Goal: Task Accomplishment & Management: Manage account settings

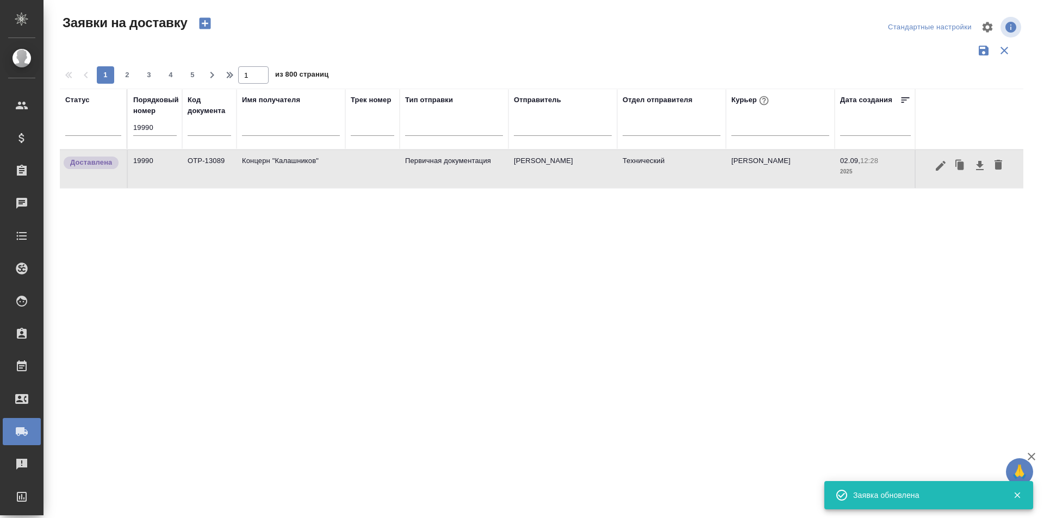
click at [168, 132] on input "19990" at bounding box center [154, 127] width 43 height 15
paste input "082"
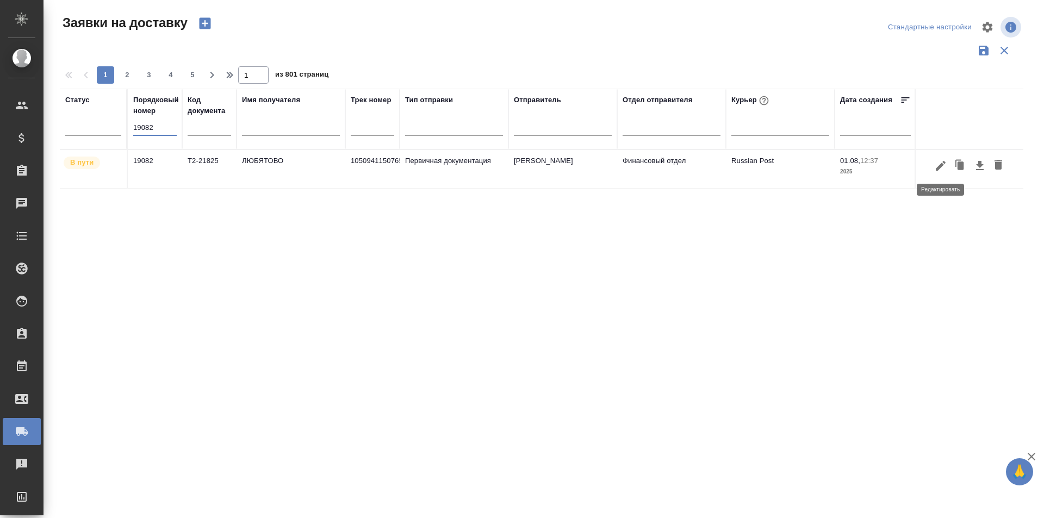
type input "19082"
click at [942, 169] on icon "button" at bounding box center [940, 165] width 13 height 13
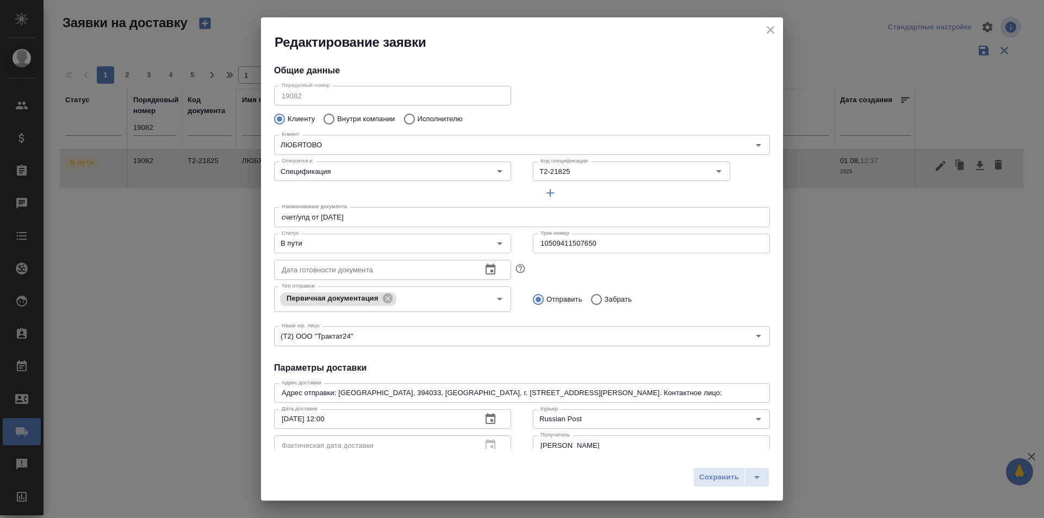
type input "Гришина Юлия"
type input "89611816919"
type input "Финансовый отдел"
type input "Левченко Юлия"
click at [574, 247] on input "10509411507650" at bounding box center [651, 244] width 237 height 20
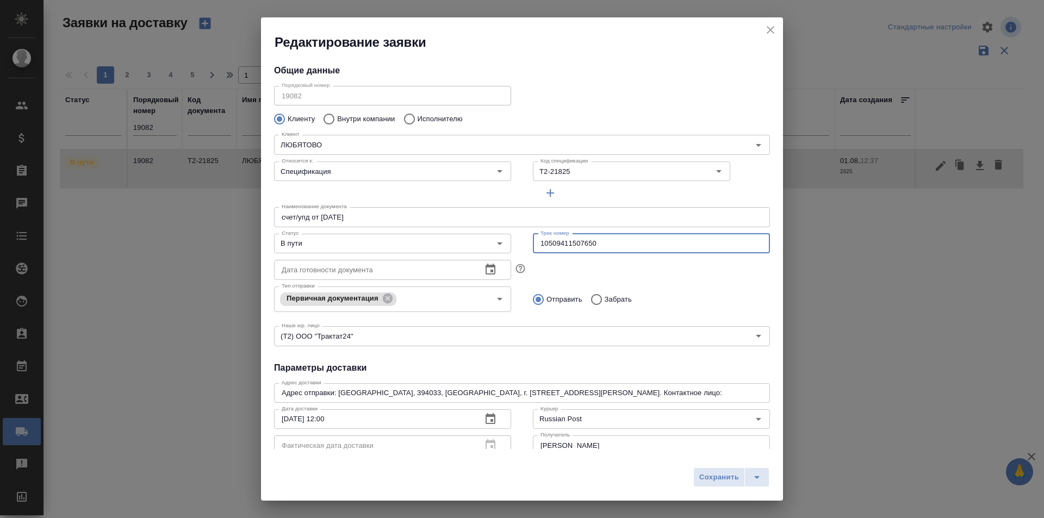
click at [574, 247] on input "10509411507650" at bounding box center [651, 244] width 237 height 20
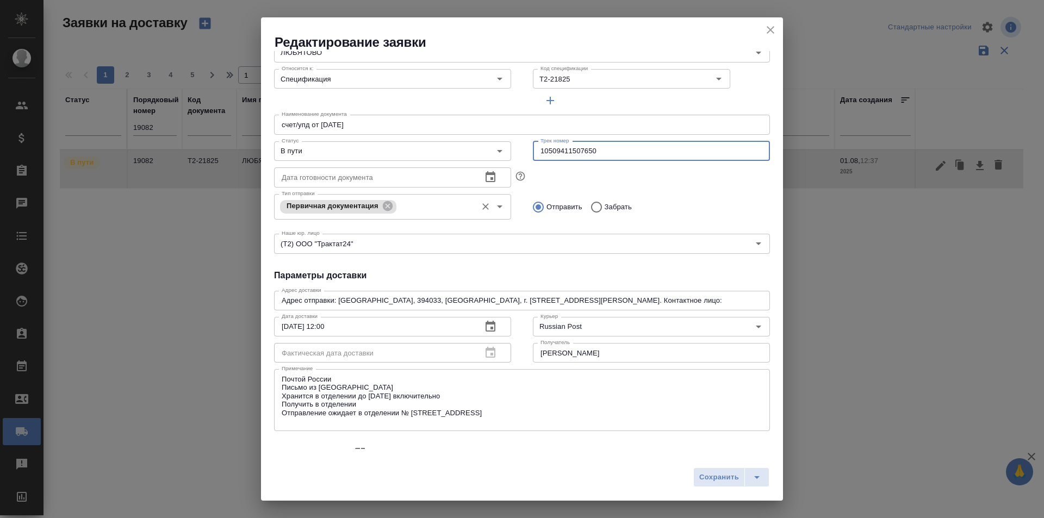
scroll to position [163, 0]
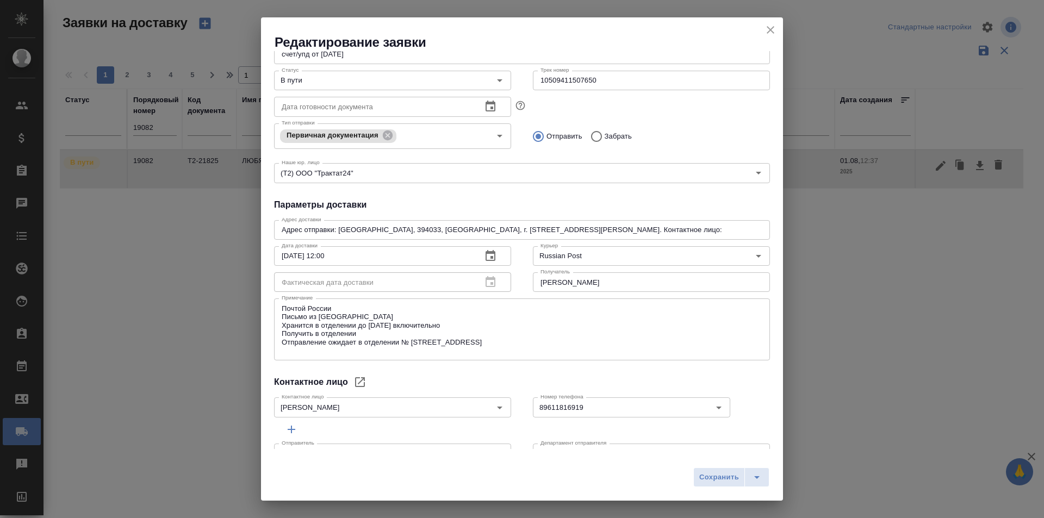
click at [437, 377] on div "Контактное лицо" at bounding box center [522, 382] width 496 height 13
click at [761, 29] on div "Редактирование заявки" at bounding box center [522, 34] width 522 height 34
click at [772, 30] on icon "close" at bounding box center [770, 29] width 13 height 13
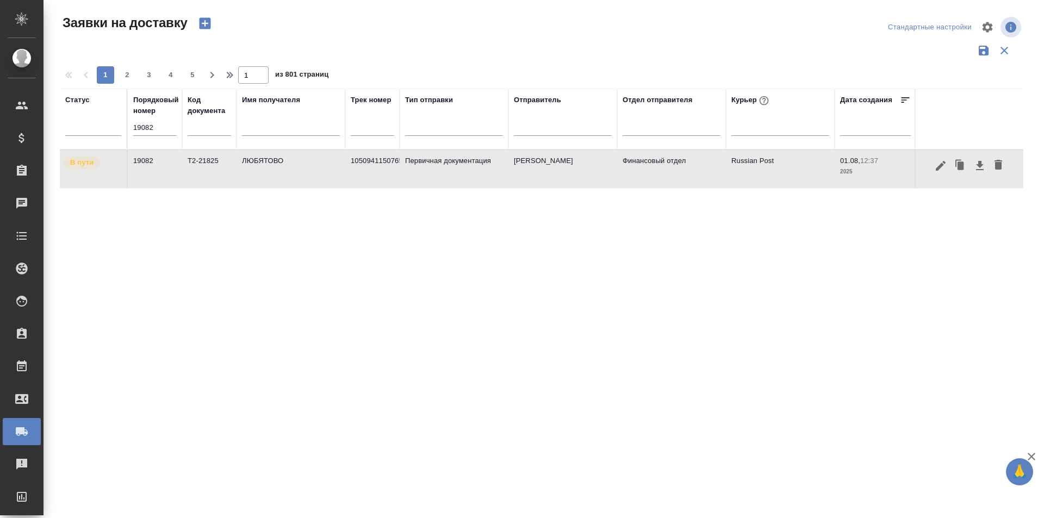
drag, startPoint x: 784, startPoint y: 163, endPoint x: 706, endPoint y: 160, distance: 78.4
click at [706, 160] on tr "В пути 19082 Т2-21825 ЛЮБЯТОВО 10509411507650 Первичная документация Левченко Ю…" at bounding box center [624, 169] width 1128 height 39
click at [753, 164] on td "Russian Post" at bounding box center [780, 169] width 109 height 38
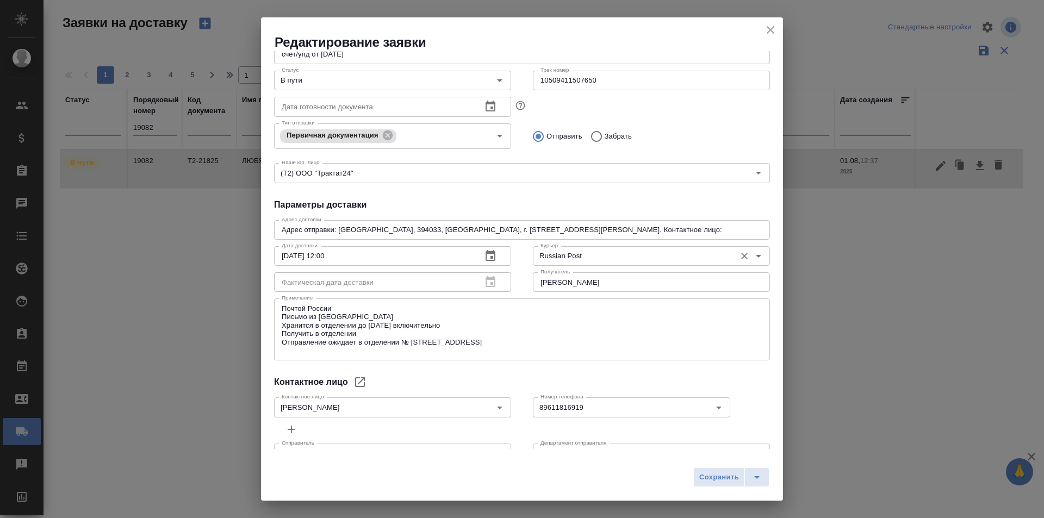
click at [565, 261] on input "Russian Post" at bounding box center [633, 256] width 194 height 13
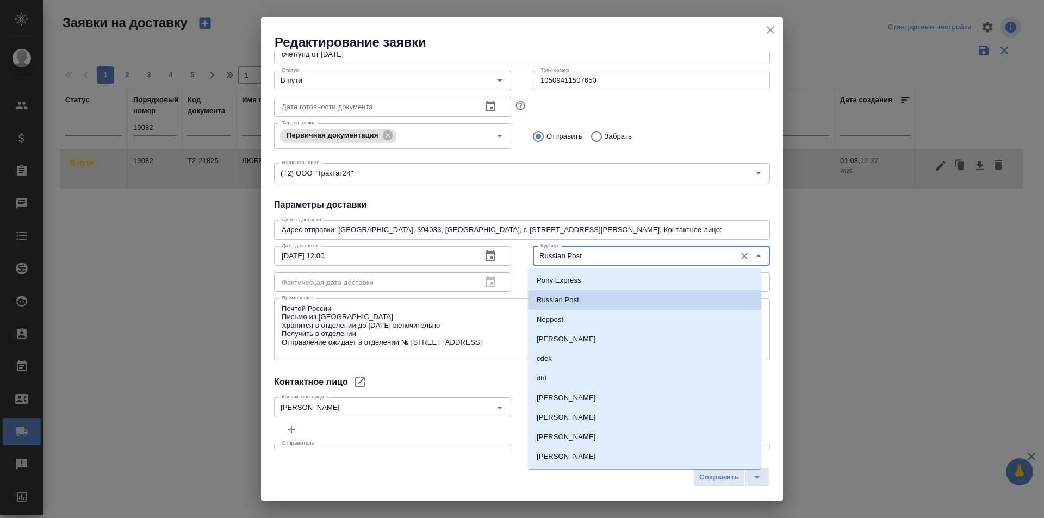
click at [565, 261] on input "Russian Post" at bounding box center [633, 256] width 194 height 13
click at [768, 33] on icon "close" at bounding box center [770, 29] width 13 height 13
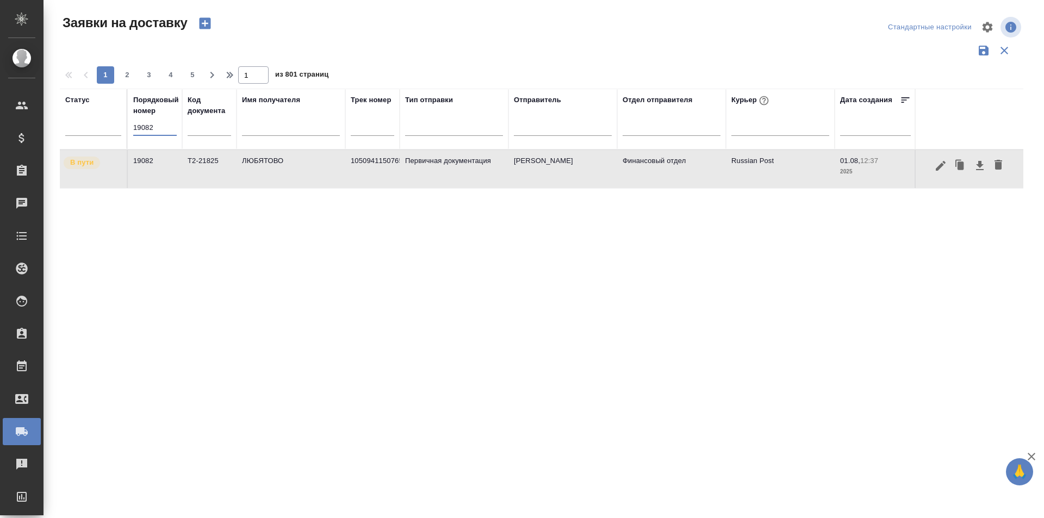
click at [154, 127] on input "19082" at bounding box center [154, 127] width 43 height 15
click at [743, 133] on div at bounding box center [780, 125] width 98 height 21
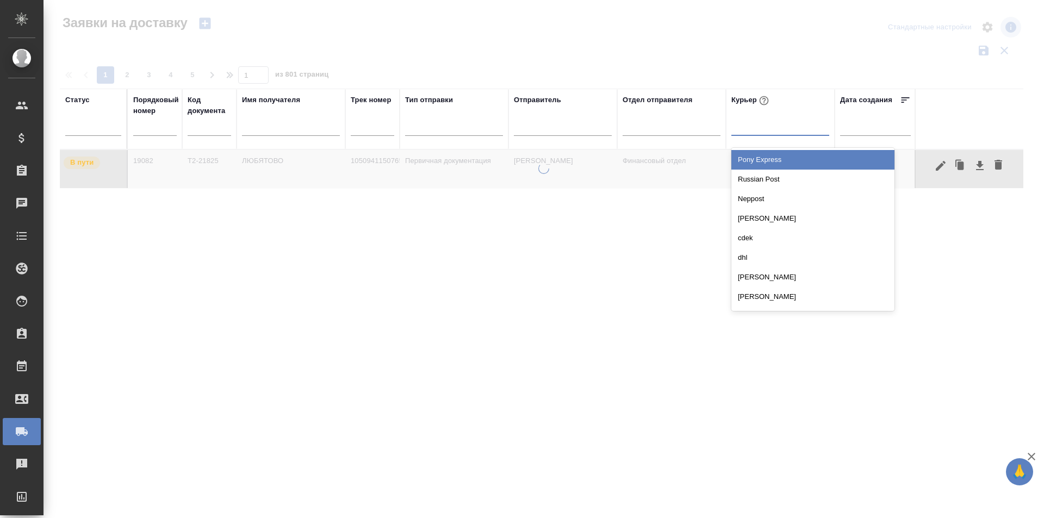
paste input "Russian Post"
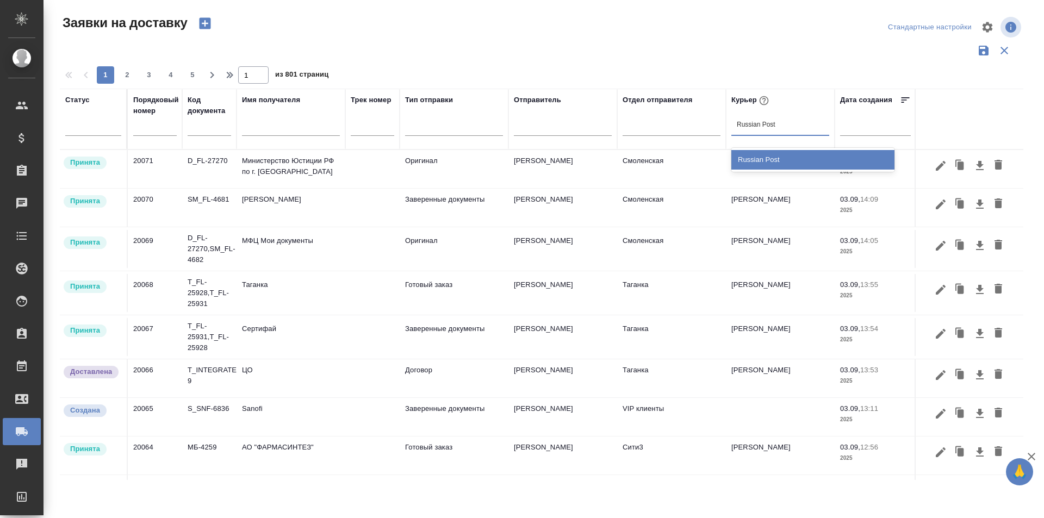
type input "Russian Post"
click at [357, 55] on div at bounding box center [541, 50] width 963 height 21
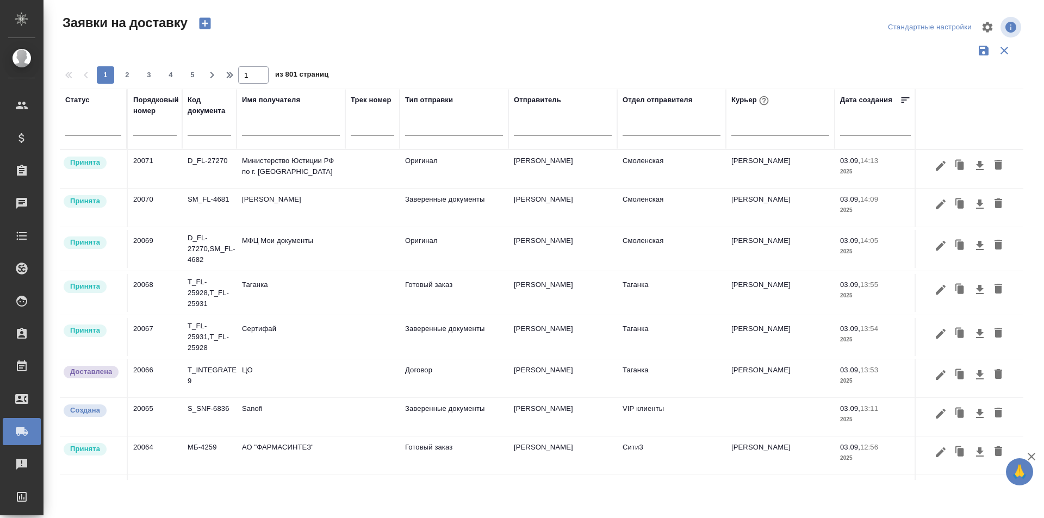
click at [772, 142] on div at bounding box center [780, 129] width 98 height 28
click at [769, 133] on div at bounding box center [780, 125] width 98 height 16
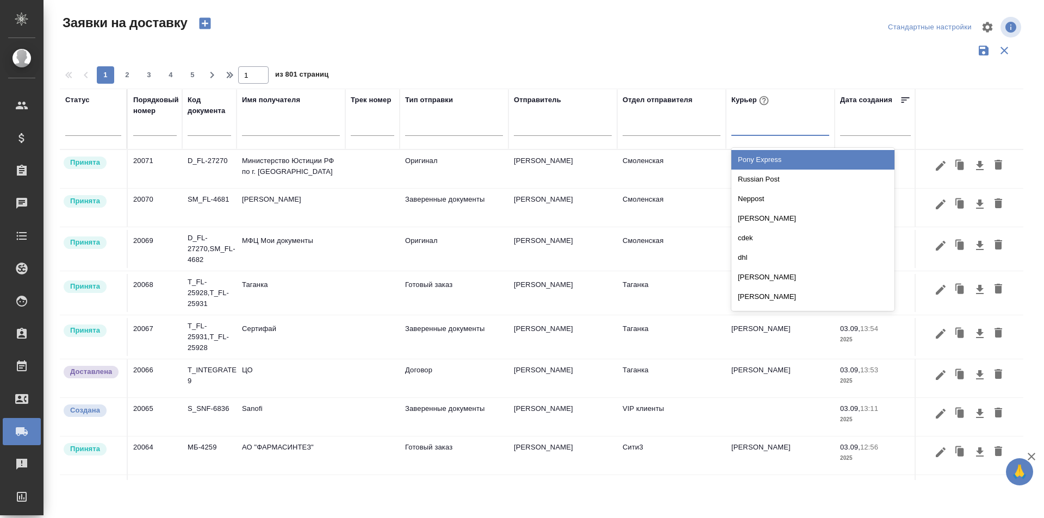
paste input "Russian Post"
type input "Russian Post"
click at [760, 159] on div "Russian Post" at bounding box center [812, 160] width 163 height 20
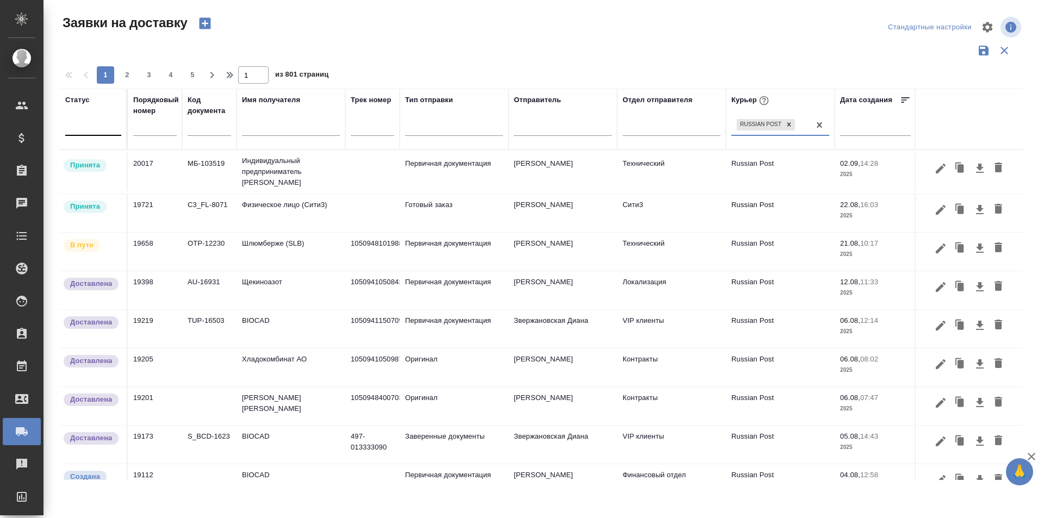
click at [105, 127] on div at bounding box center [93, 125] width 56 height 16
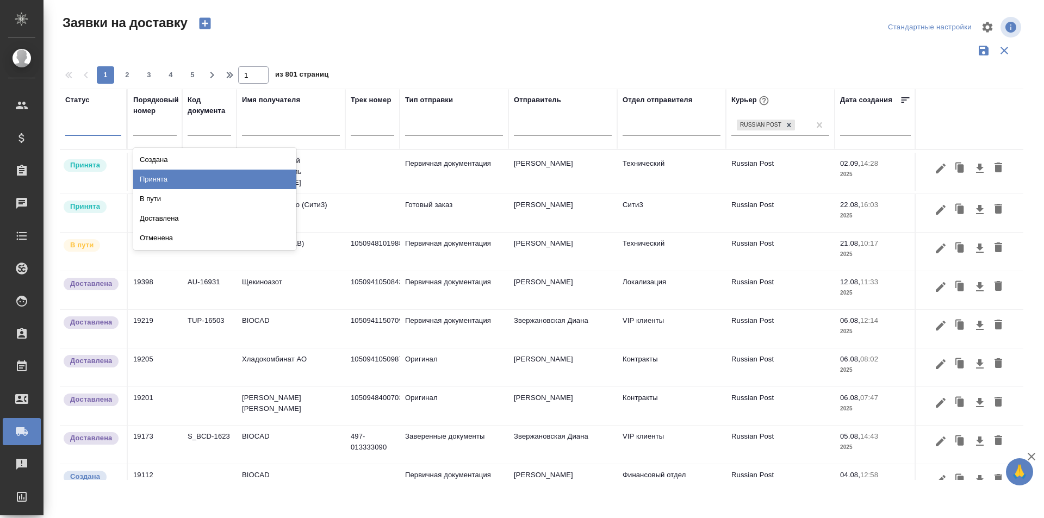
click at [155, 173] on div "Принята" at bounding box center [214, 180] width 163 height 20
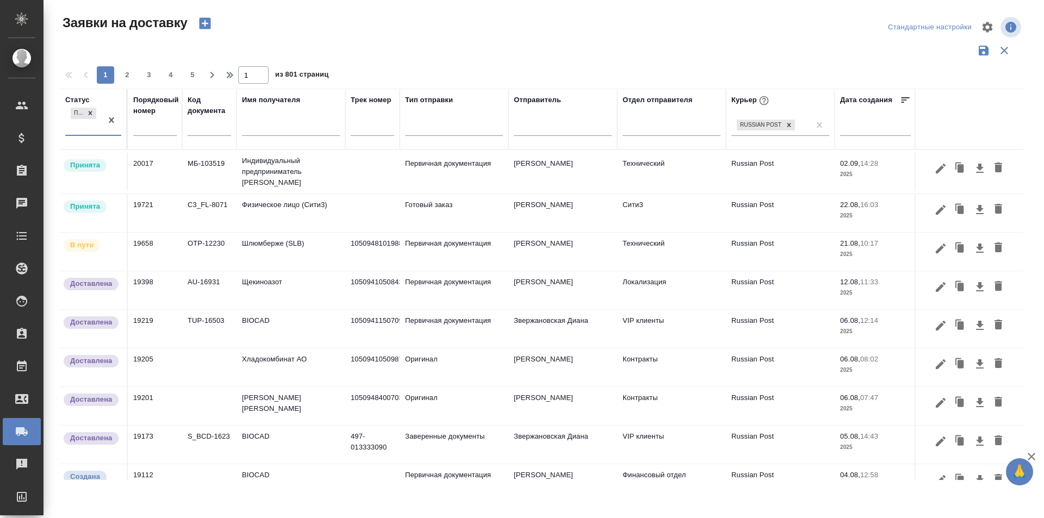
click at [99, 133] on div "Принята" at bounding box center [83, 119] width 36 height 29
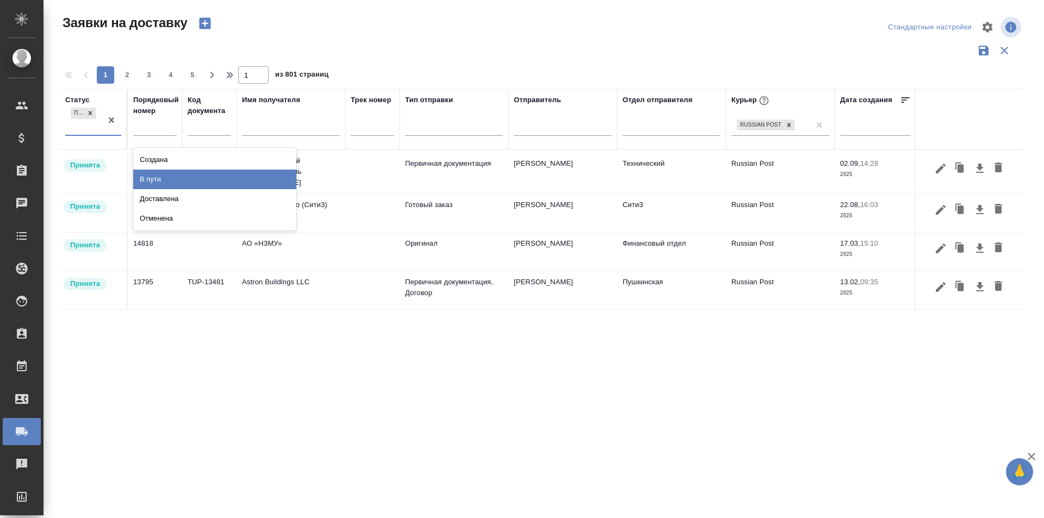
click at [159, 173] on div "В пути" at bounding box center [214, 180] width 163 height 20
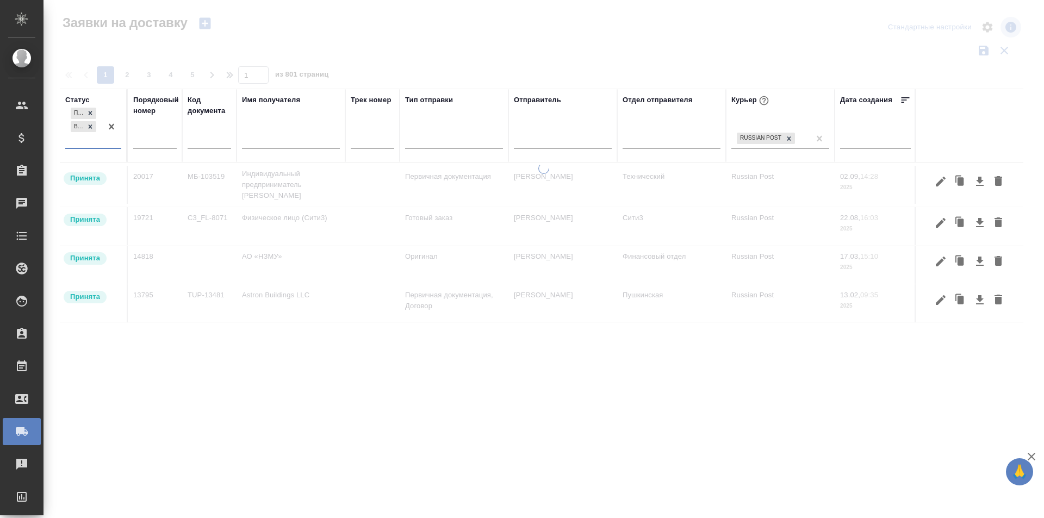
click at [106, 147] on div at bounding box center [112, 126] width 20 height 42
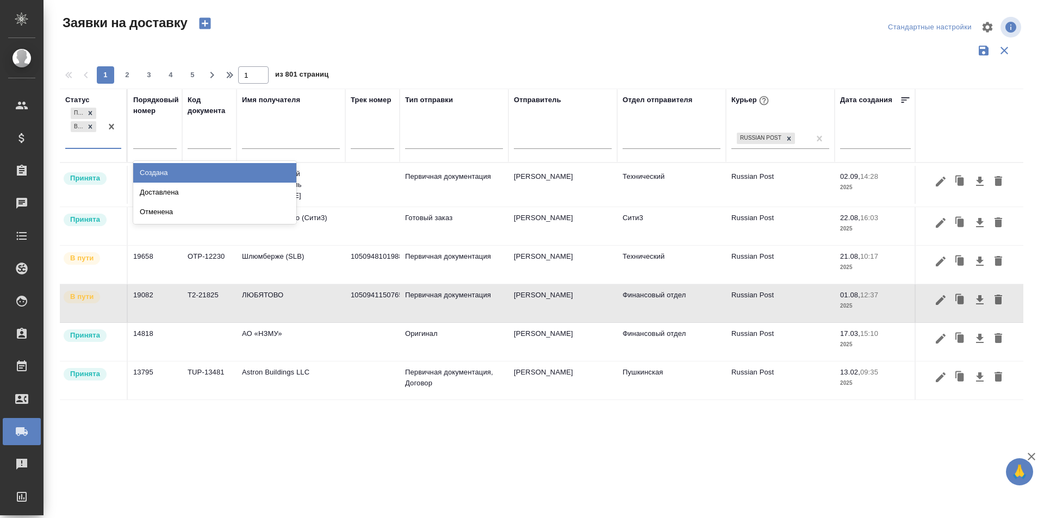
click at [175, 174] on div "Создана" at bounding box center [214, 173] width 163 height 20
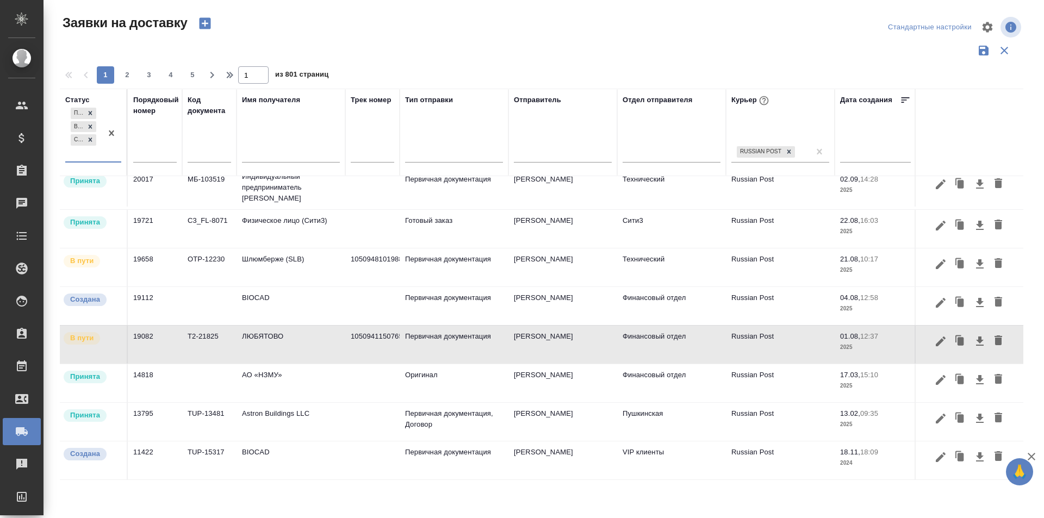
scroll to position [30, 0]
click at [934, 337] on icon "button" at bounding box center [940, 341] width 13 height 13
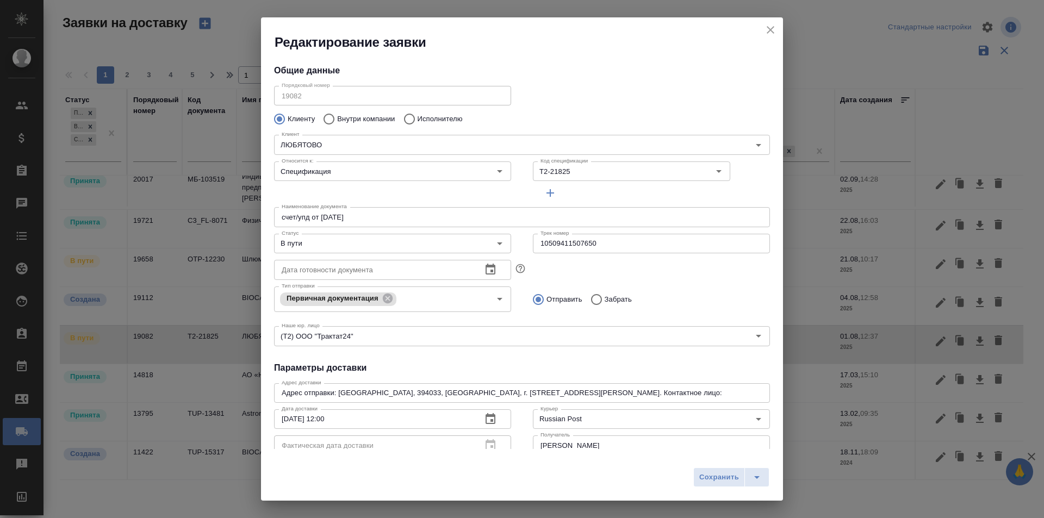
scroll to position [29, 0]
click at [551, 245] on input "10509411507650" at bounding box center [651, 244] width 237 height 20
click at [318, 245] on input "В пути" at bounding box center [374, 243] width 194 height 13
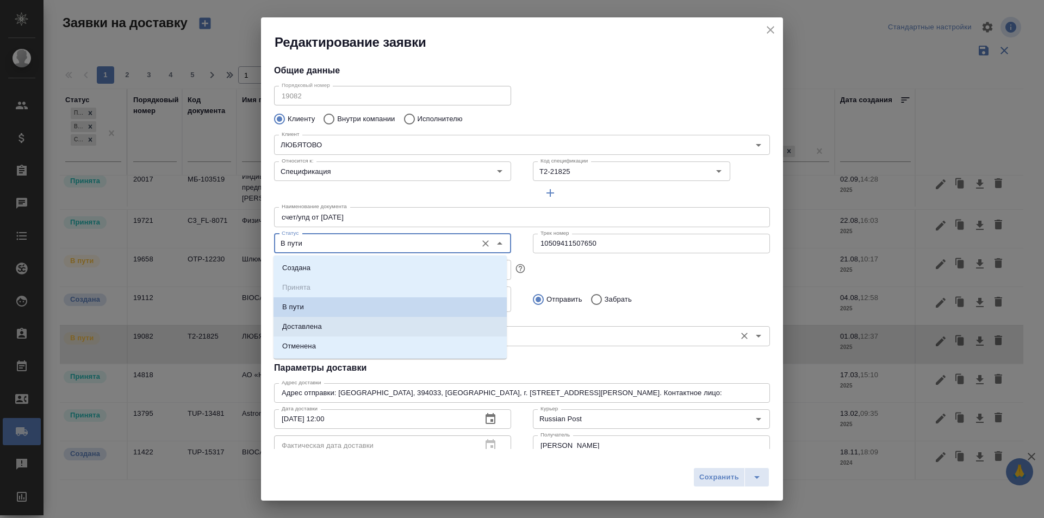
click at [349, 326] on li "Доставлена" at bounding box center [389, 327] width 233 height 20
type input "Доставлена"
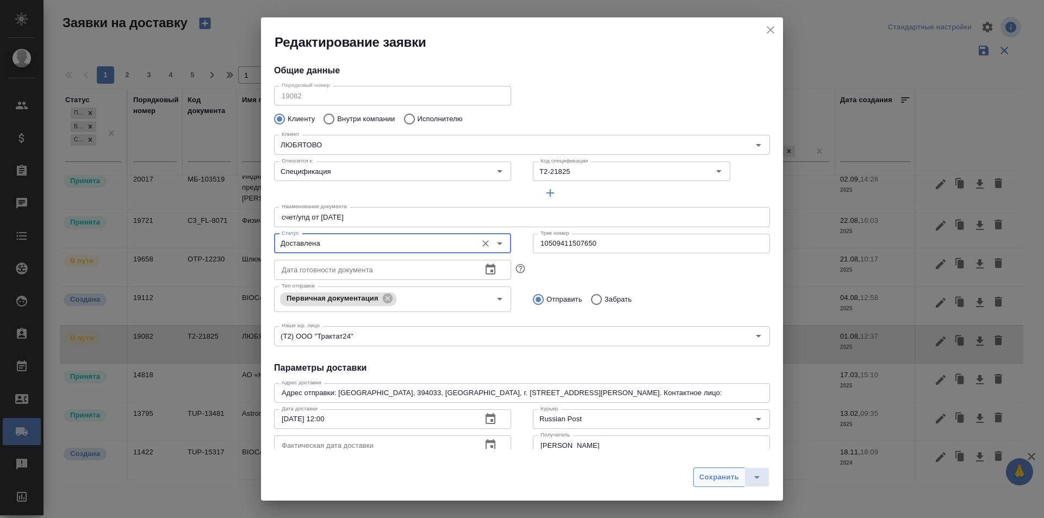
click at [724, 482] on span "Сохранить" at bounding box center [719, 477] width 40 height 13
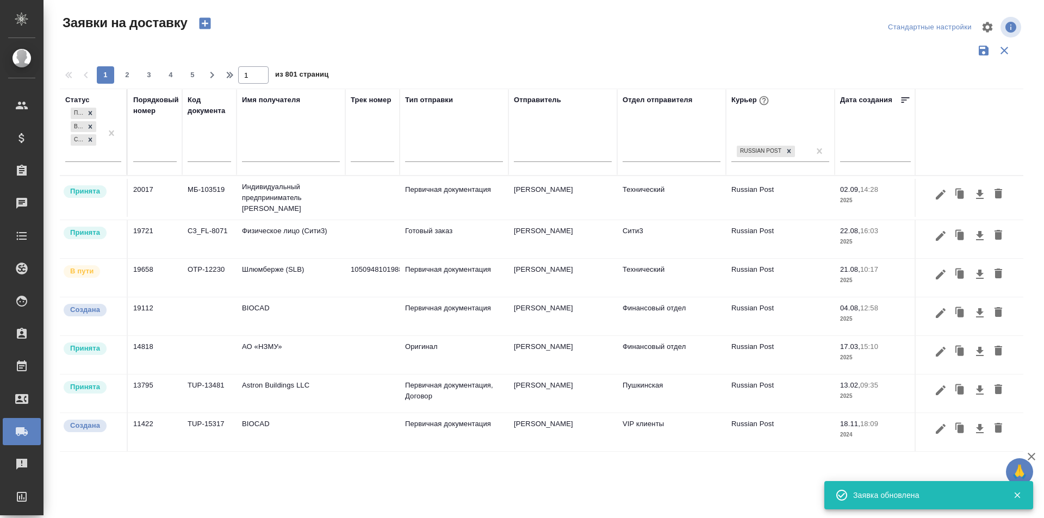
scroll to position [0, 0]
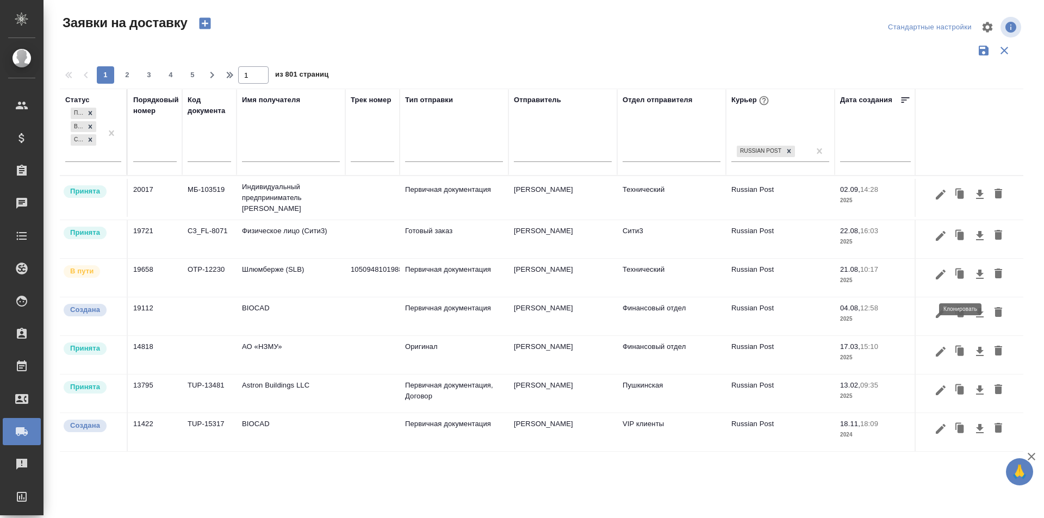
click at [952, 282] on icon "button" at bounding box center [959, 274] width 15 height 15
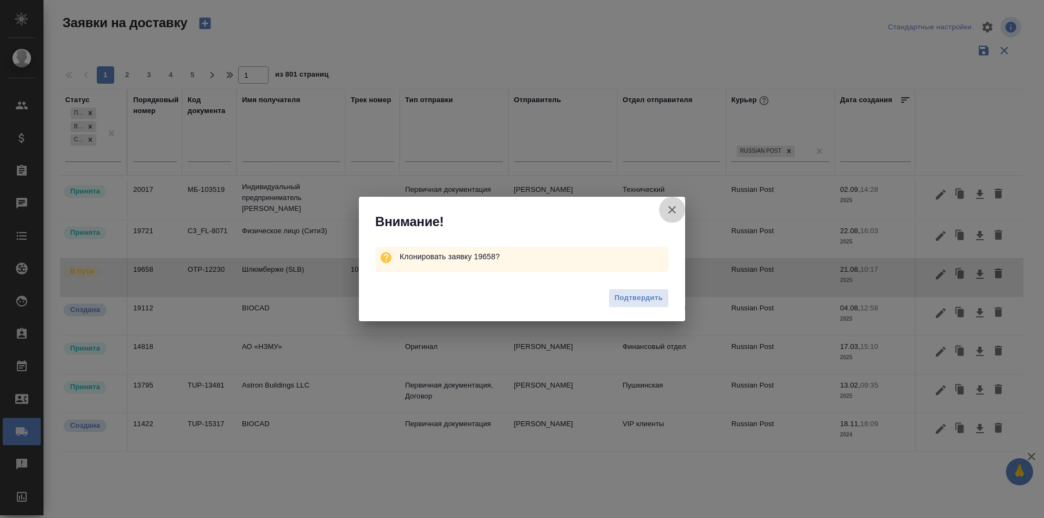
click at [677, 211] on icon "button" at bounding box center [671, 209] width 13 height 13
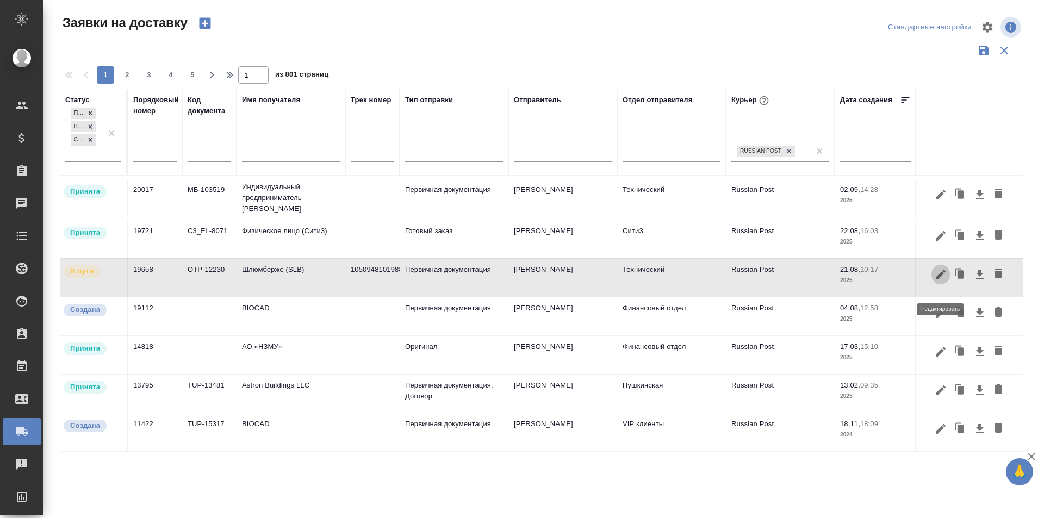
click at [938, 281] on icon "button" at bounding box center [940, 274] width 13 height 13
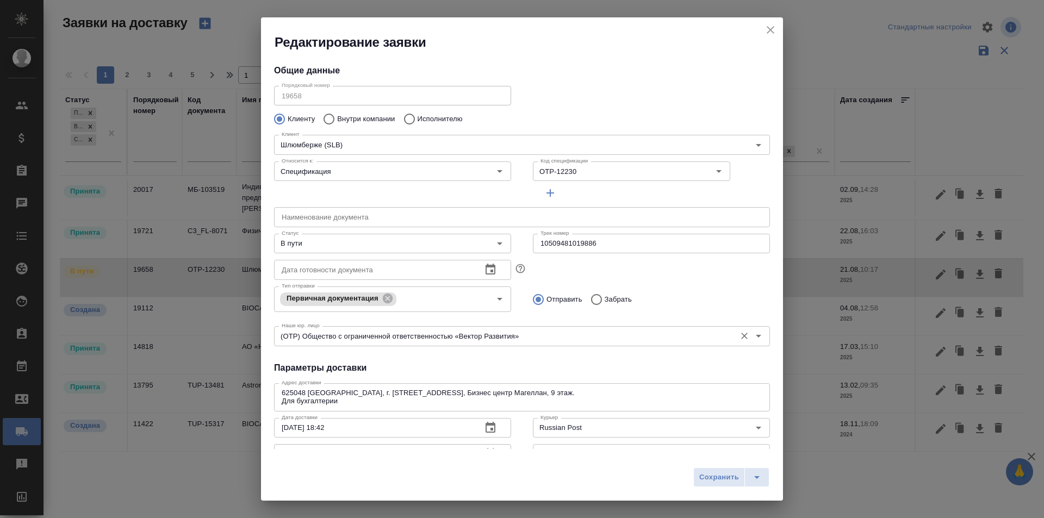
type input "Юдинцова Виктория"
click at [587, 249] on input "10509481019886" at bounding box center [651, 244] width 237 height 20
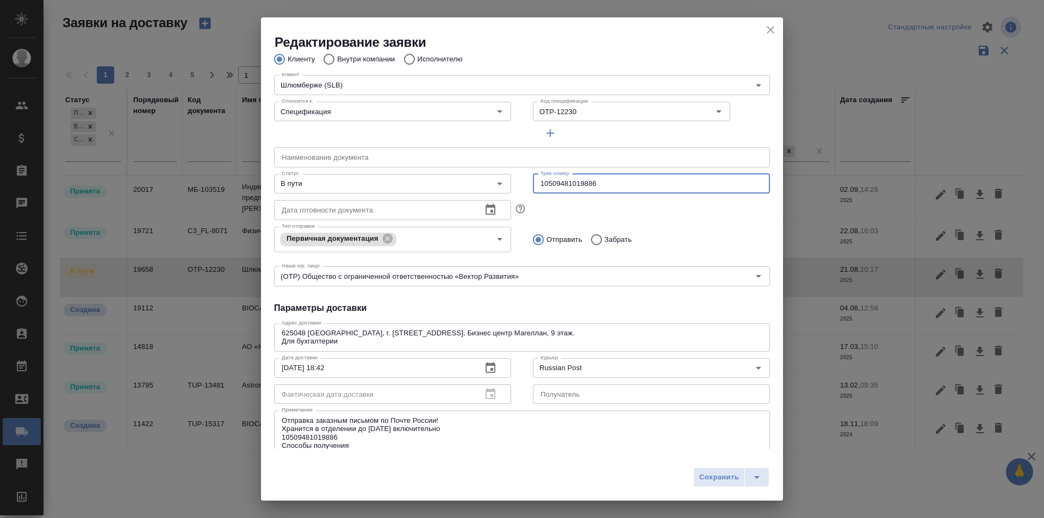
scroll to position [109, 0]
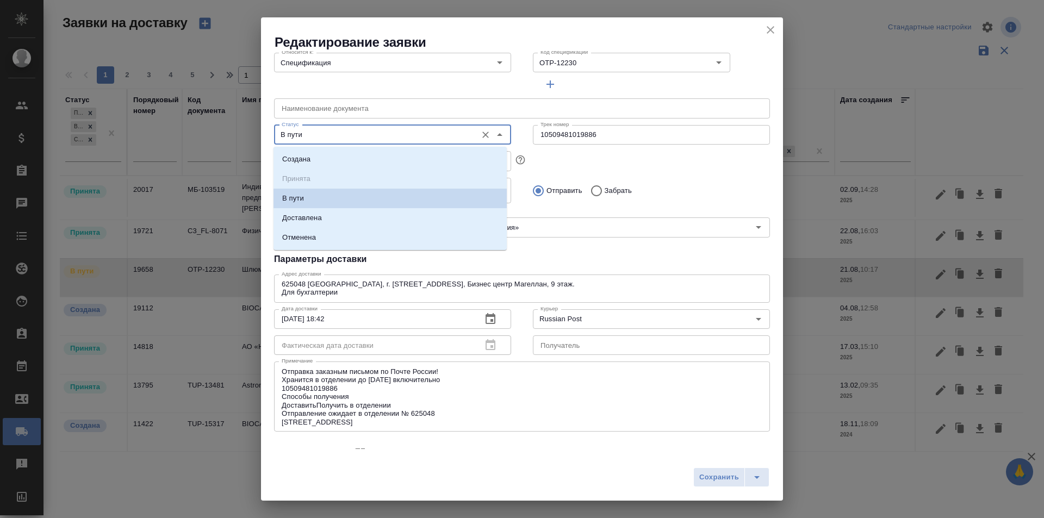
click at [322, 138] on input "В пути" at bounding box center [374, 134] width 194 height 13
click at [345, 224] on li "Доставлена" at bounding box center [389, 218] width 233 height 20
type input "Доставлена"
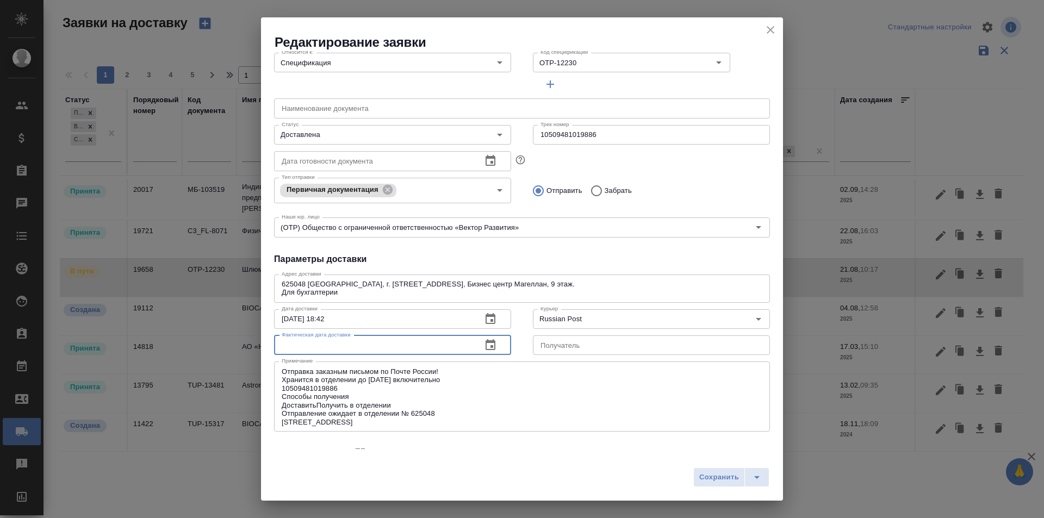
click at [387, 344] on input "text" at bounding box center [373, 345] width 199 height 20
click at [494, 346] on button "button" at bounding box center [490, 345] width 26 height 26
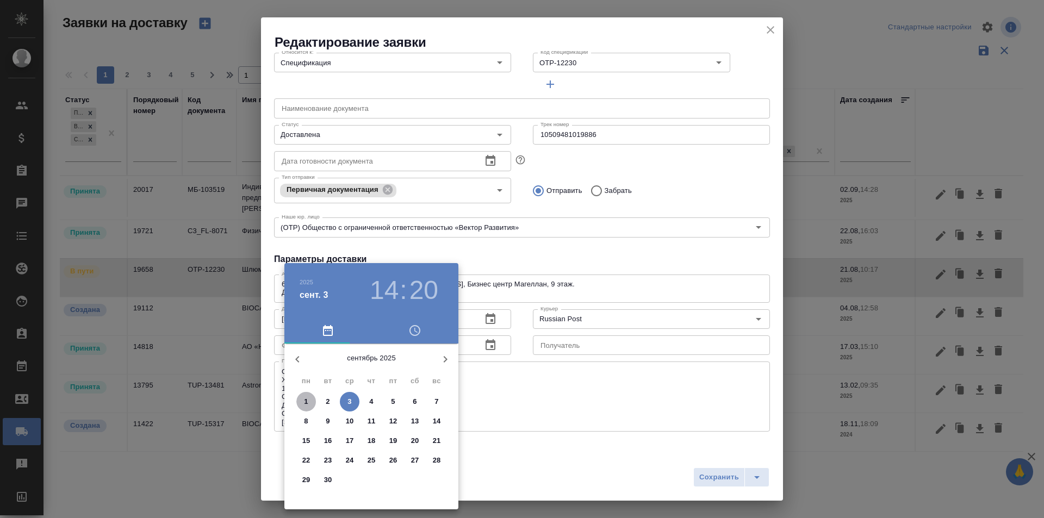
click at [306, 400] on p "1" at bounding box center [306, 401] width 4 height 11
type input "01.09.2025 14:20"
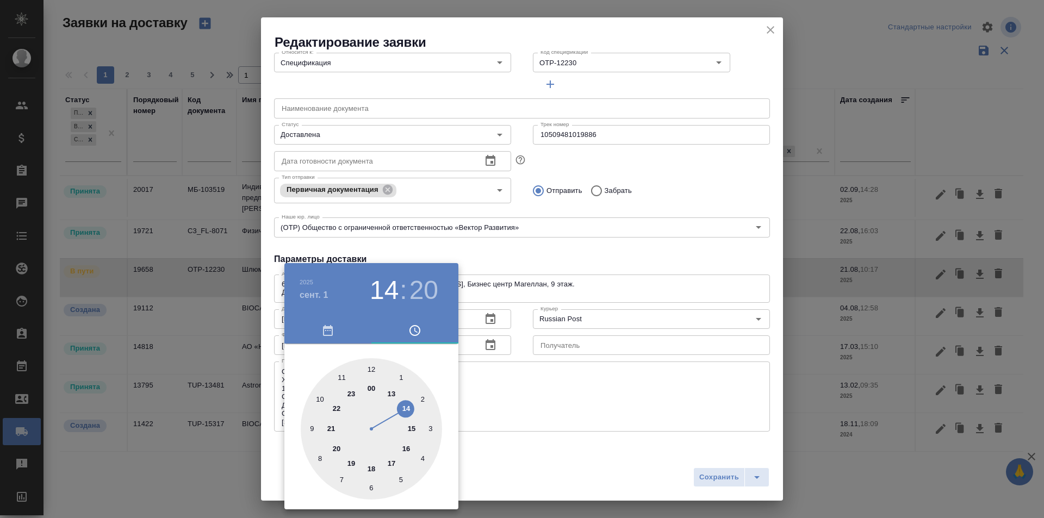
click at [571, 240] on div at bounding box center [522, 259] width 1044 height 518
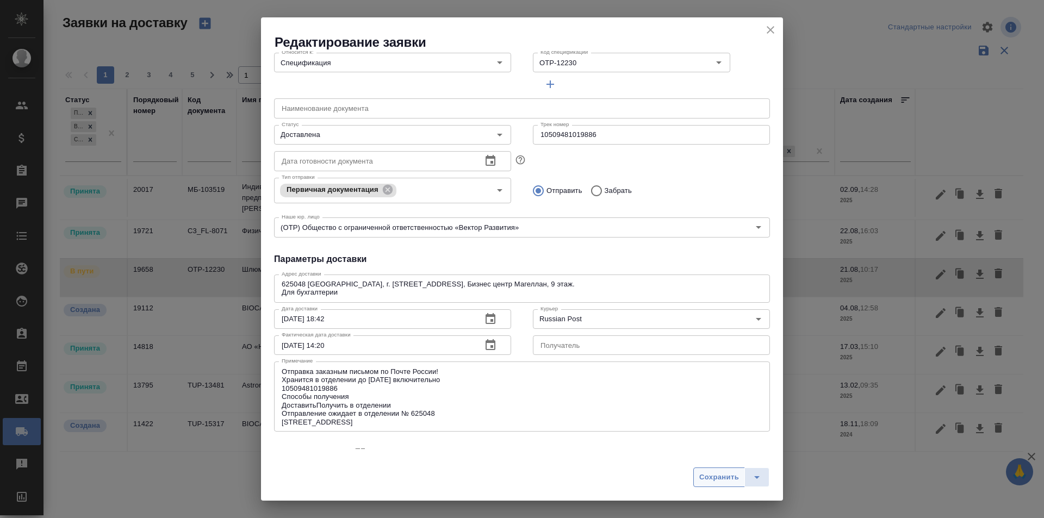
click at [708, 476] on span "Сохранить" at bounding box center [719, 477] width 40 height 13
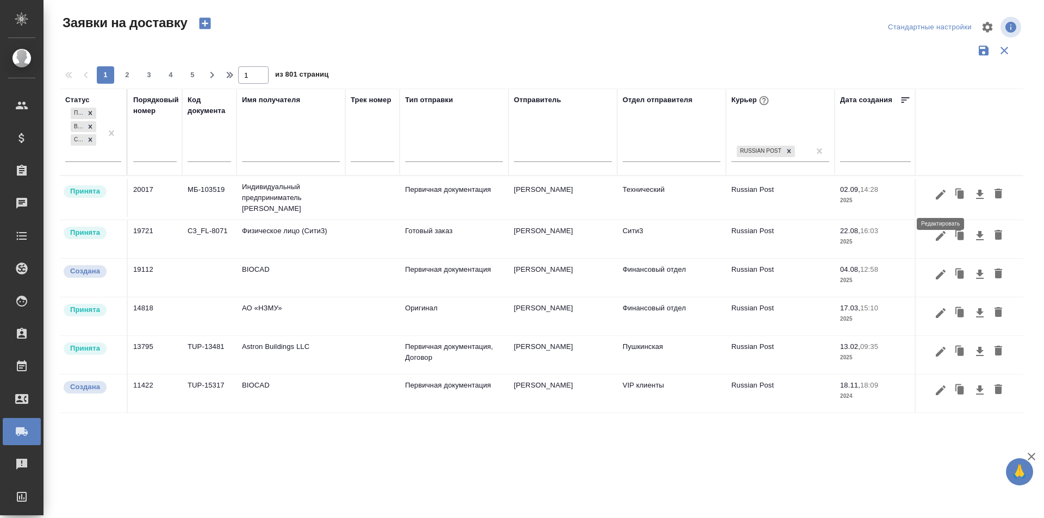
click at [943, 201] on icon "button" at bounding box center [940, 194] width 13 height 13
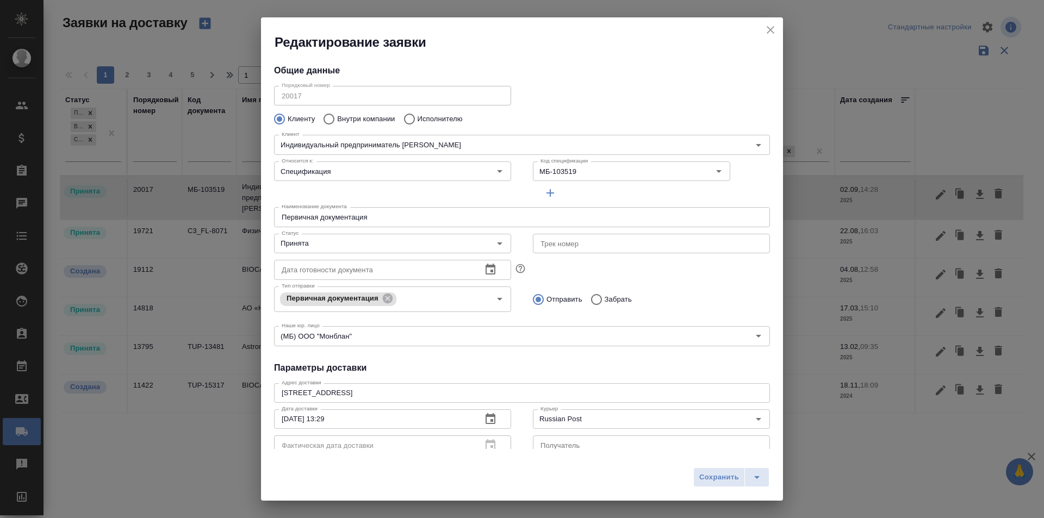
type input "Никифоров Игорь"
type input "+79857617972"
click at [375, 241] on input "Принята" at bounding box center [374, 243] width 194 height 13
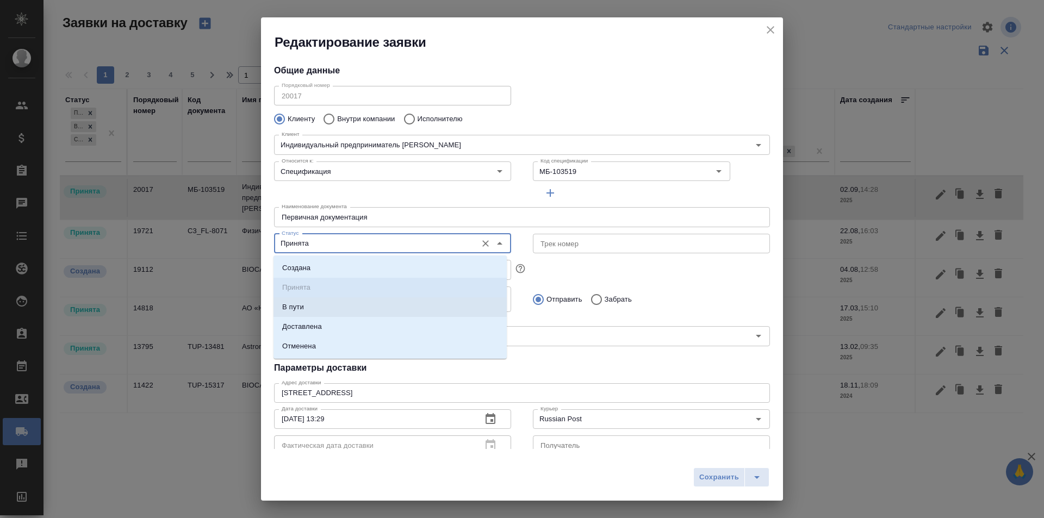
click at [341, 309] on li "В пути" at bounding box center [389, 307] width 233 height 20
type input "В пути"
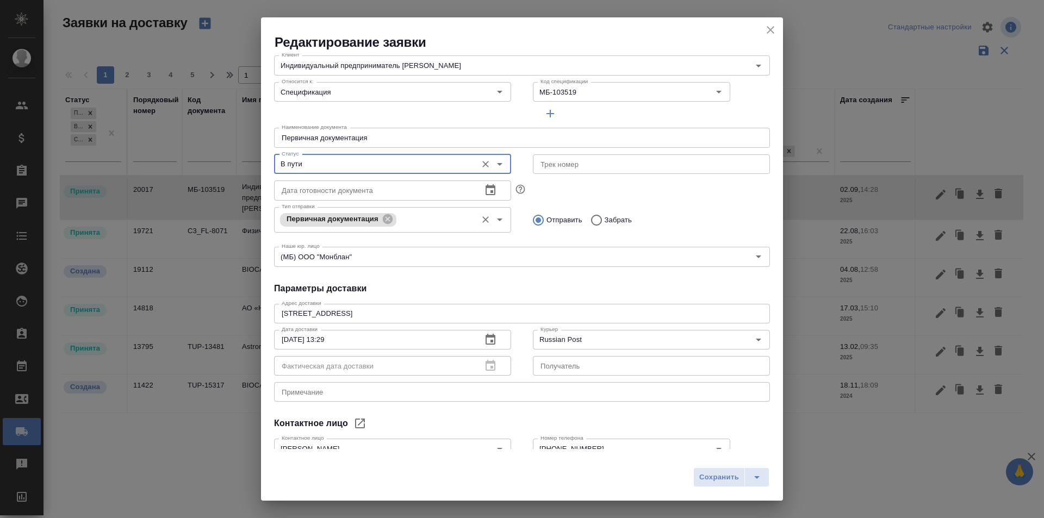
scroll to position [148, 0]
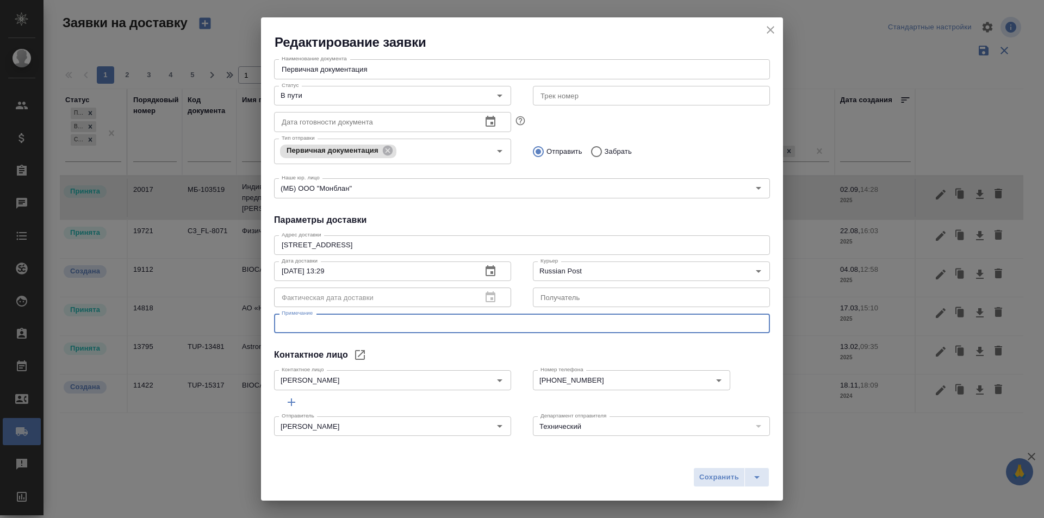
click at [419, 322] on textarea at bounding box center [522, 324] width 481 height 8
type textarea "Отправлено по почте 02.09 без трек-номера"
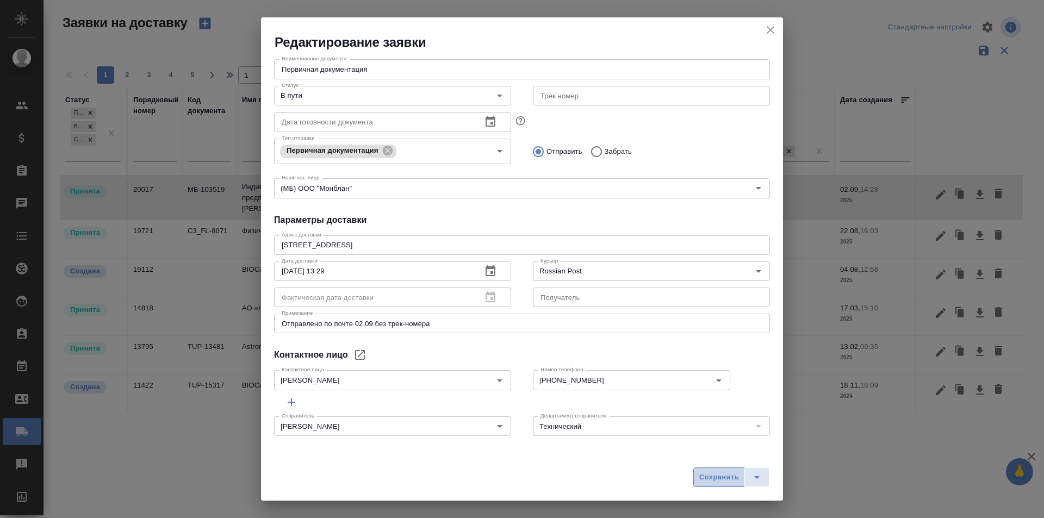
click at [731, 482] on span "Сохранить" at bounding box center [719, 477] width 40 height 13
type input "Принята"
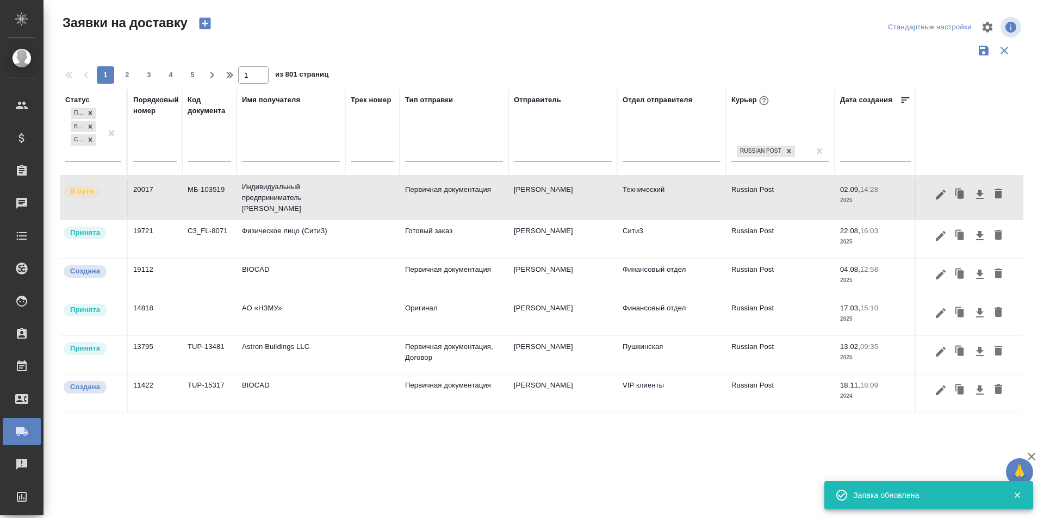
click at [945, 201] on icon "button" at bounding box center [940, 194] width 13 height 13
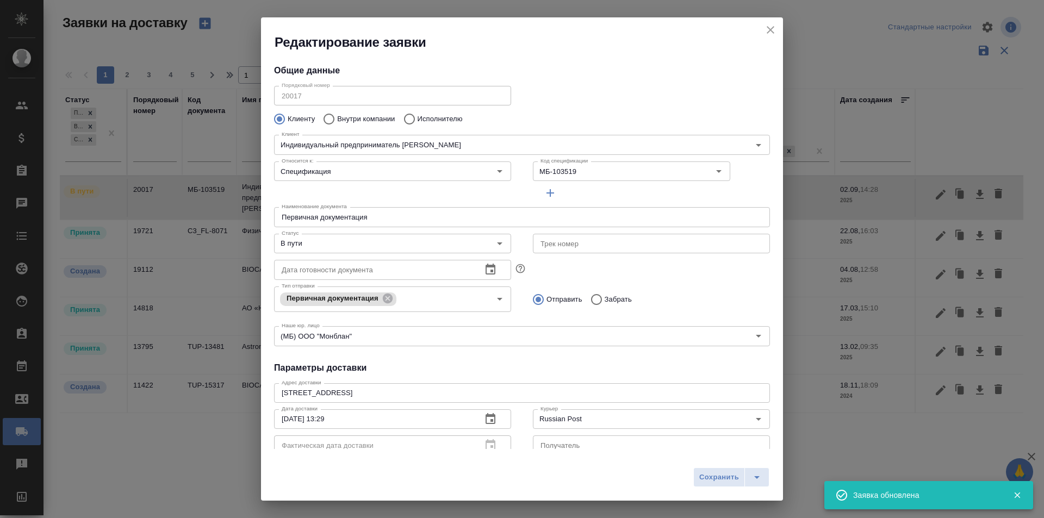
scroll to position [109, 0]
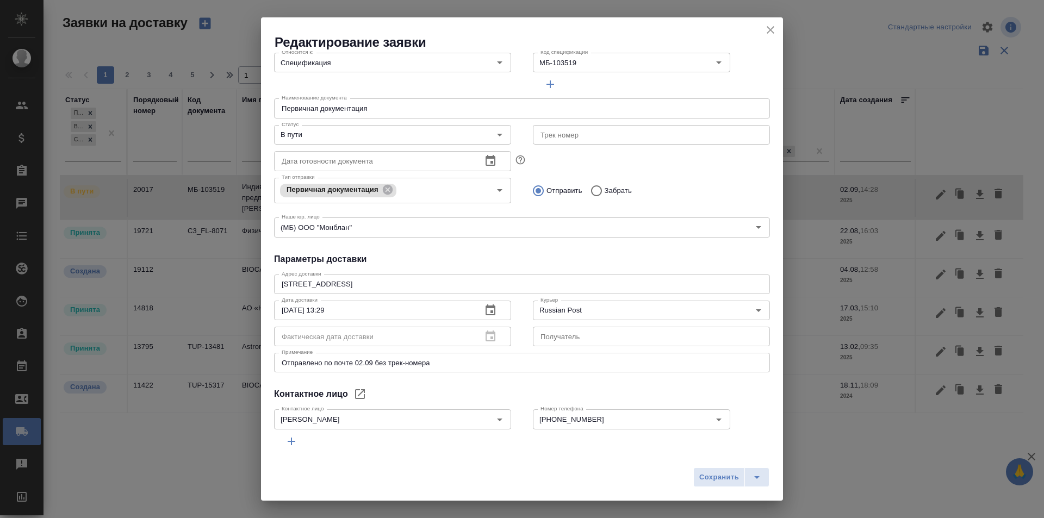
click at [770, 30] on icon "close" at bounding box center [771, 30] width 8 height 8
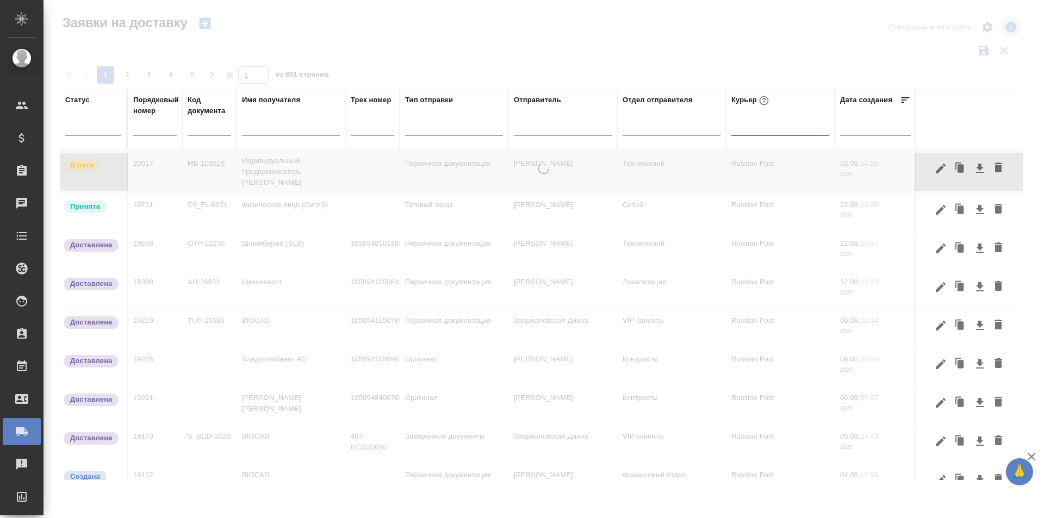
click at [151, 128] on input "text" at bounding box center [154, 127] width 43 height 15
click at [195, 135] on input "text" at bounding box center [209, 129] width 43 height 14
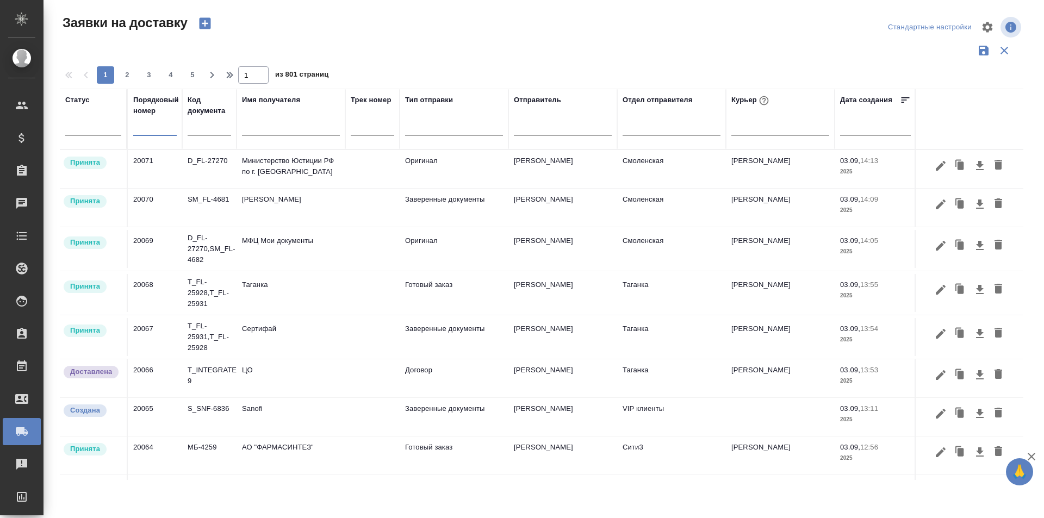
click at [158, 128] on input "text" at bounding box center [154, 127] width 43 height 15
paste input "20018"
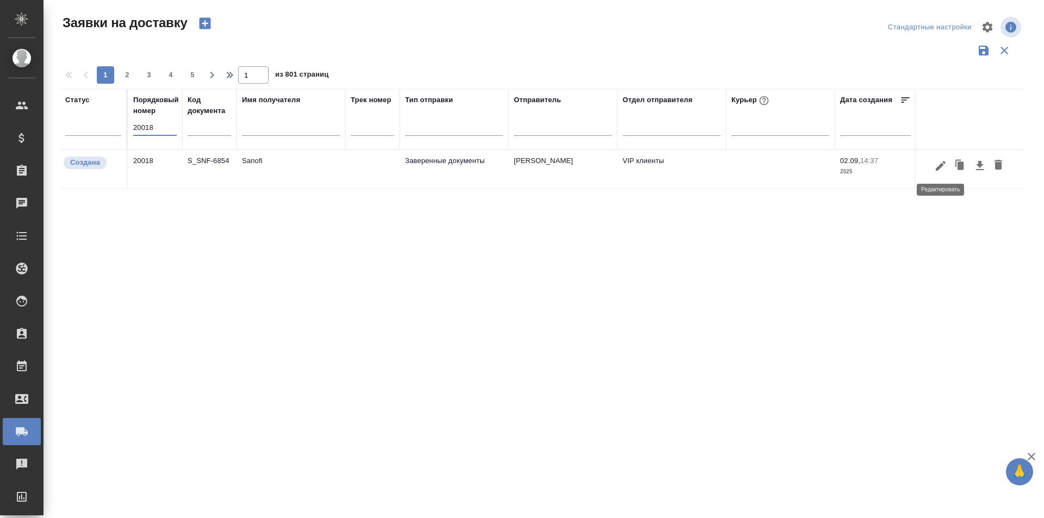
type input "20018"
click at [942, 171] on icon "button" at bounding box center [940, 165] width 13 height 13
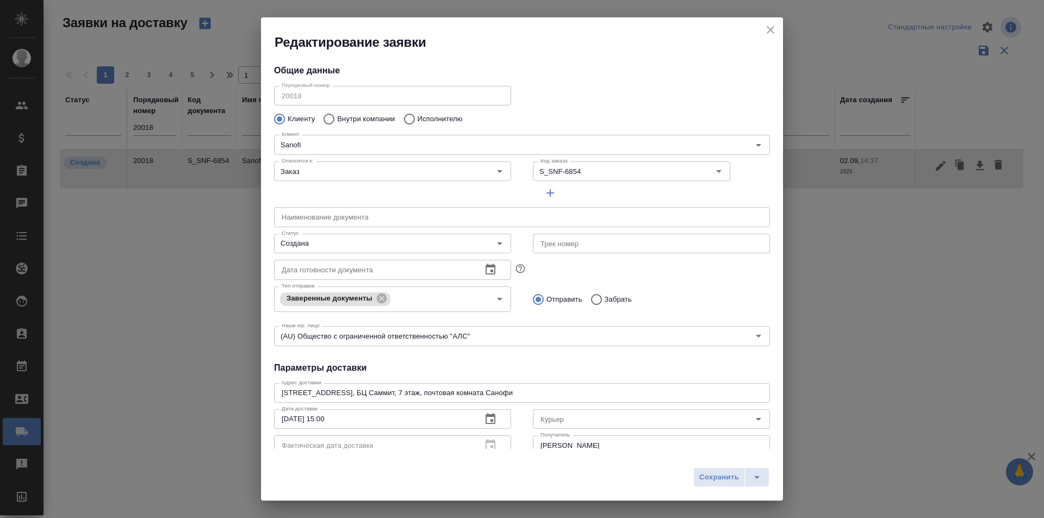
type input "DYUKOV Fedor"
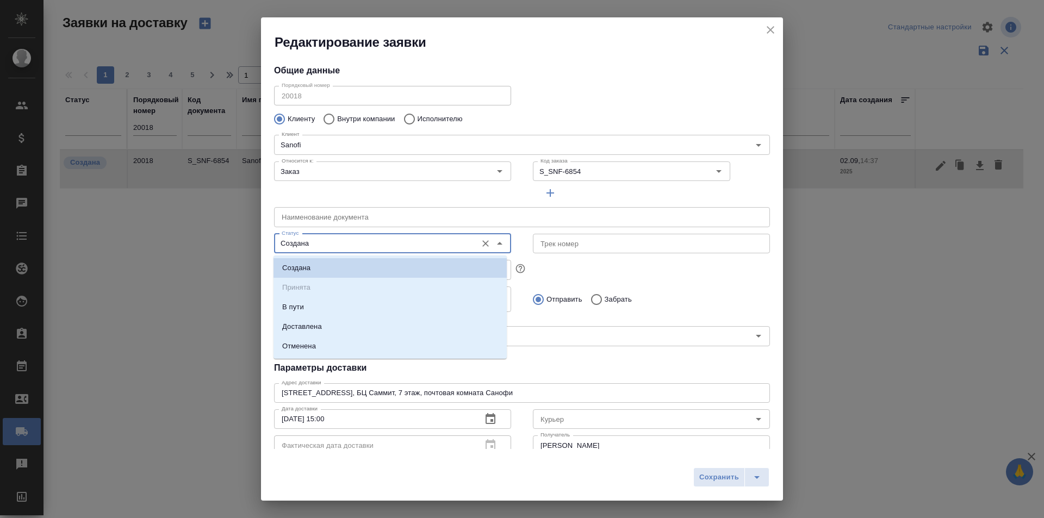
click at [387, 249] on input "Создана" at bounding box center [374, 243] width 194 height 13
click at [368, 319] on li "Доставлена" at bounding box center [389, 327] width 233 height 20
type input "Доставлена"
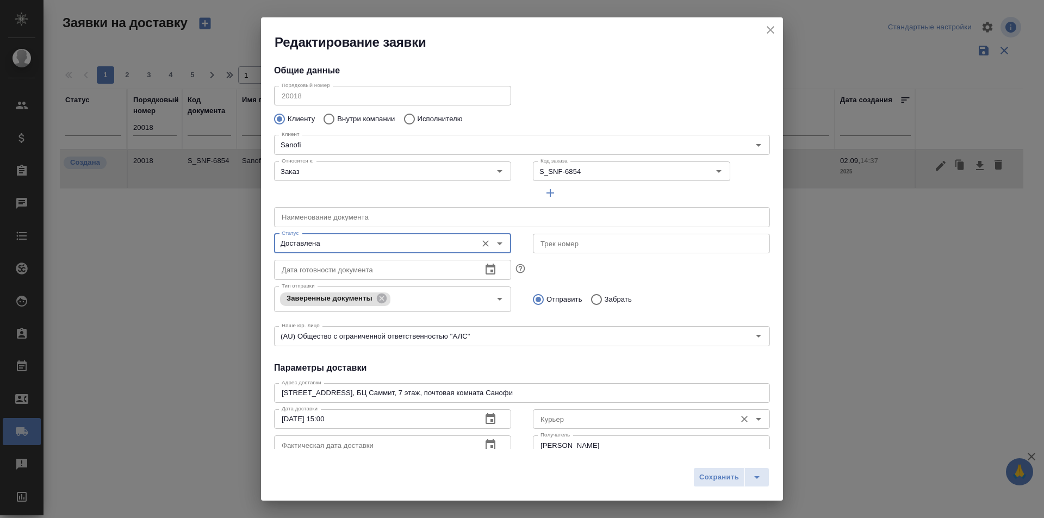
click at [573, 421] on input "Курьер" at bounding box center [633, 419] width 194 height 13
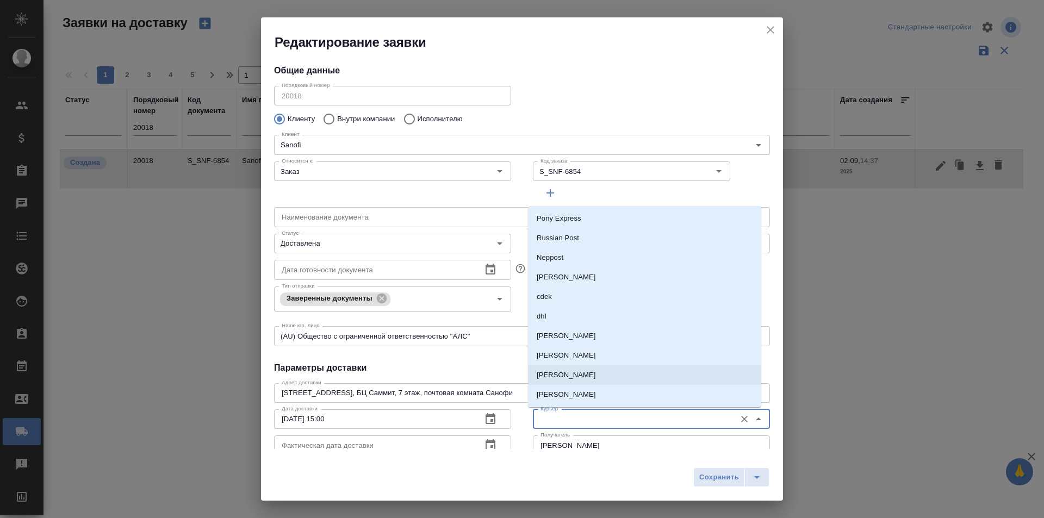
click at [590, 373] on p "Скляров Станислав" at bounding box center [566, 375] width 59 height 11
type input "Скляров Станислав"
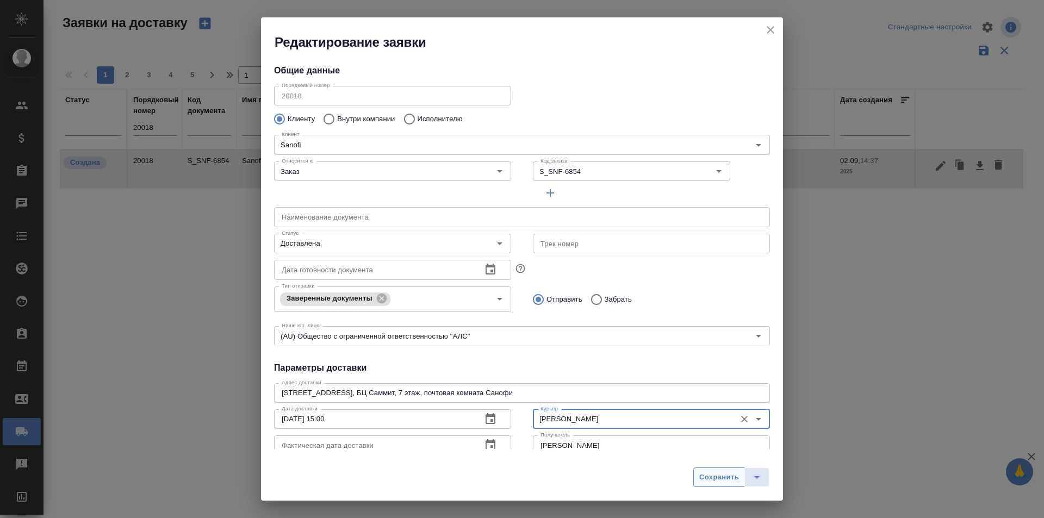
click at [701, 481] on span "Сохранить" at bounding box center [719, 477] width 40 height 13
type input "Создана"
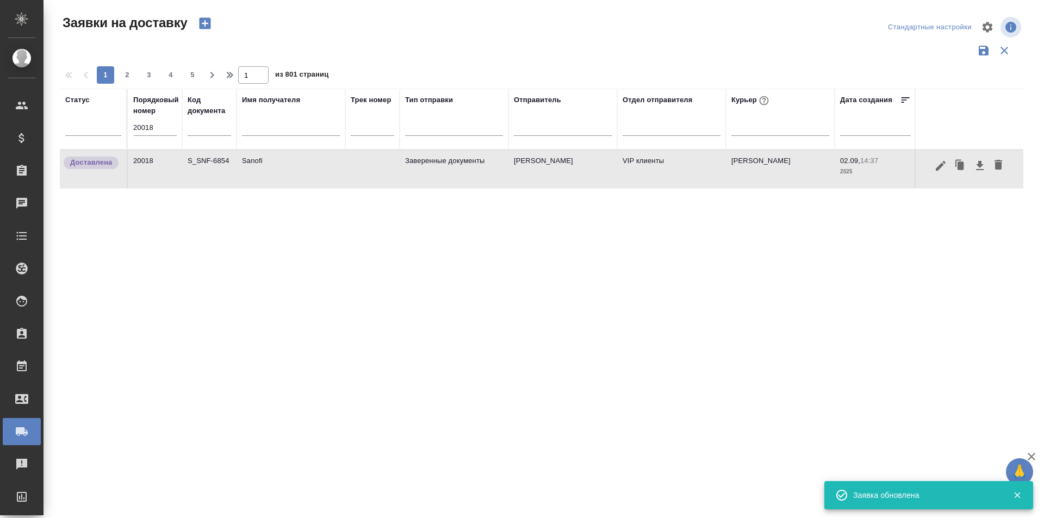
click at [138, 123] on input "20018" at bounding box center [154, 127] width 43 height 15
paste input "19924"
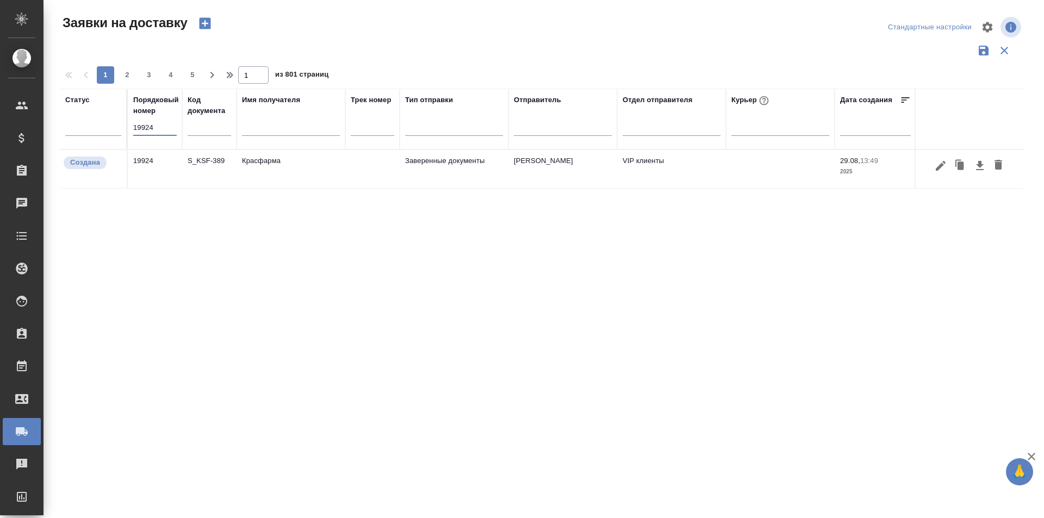
type input "19924"
click at [938, 170] on icon "button" at bounding box center [940, 165] width 13 height 13
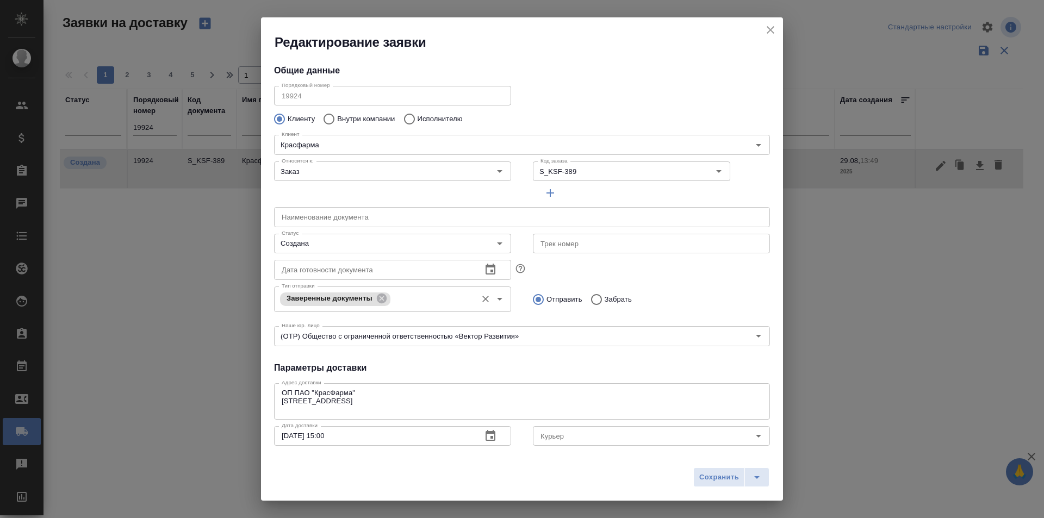
type input "Кузьмина Ксения"
click at [349, 245] on input "Создана" at bounding box center [374, 243] width 194 height 13
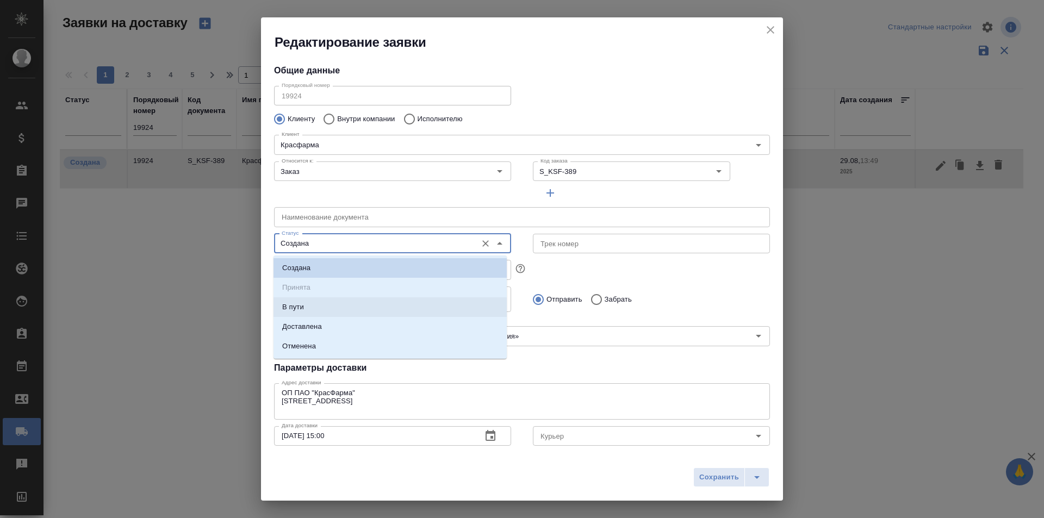
click at [319, 323] on p "Доставлена" at bounding box center [302, 326] width 40 height 11
type input "Доставлена"
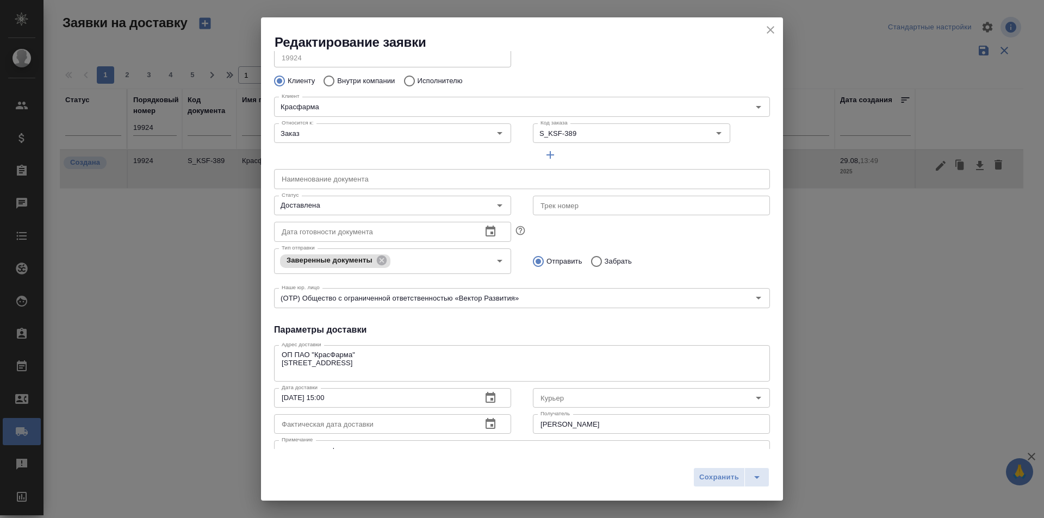
scroll to position [54, 0]
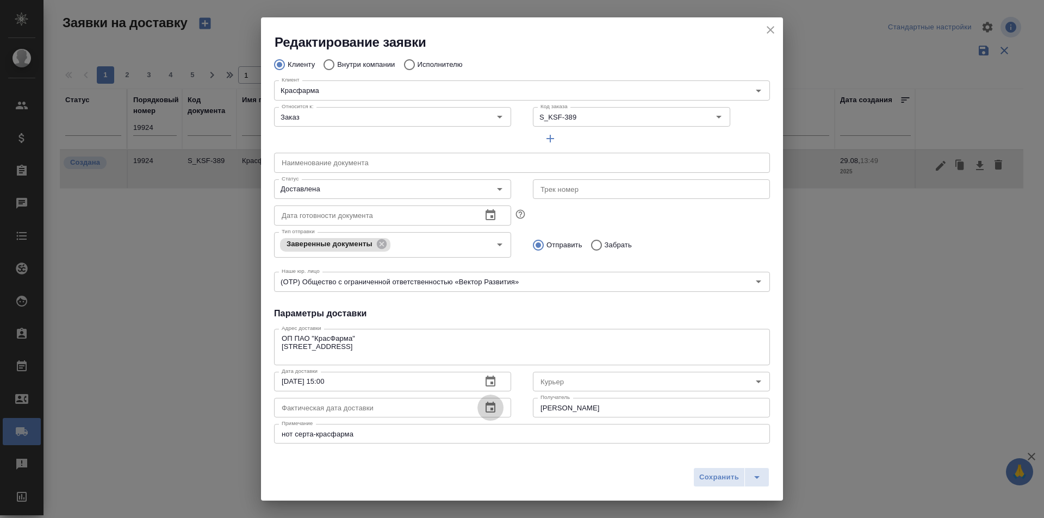
click at [484, 408] on icon "button" at bounding box center [490, 407] width 13 height 13
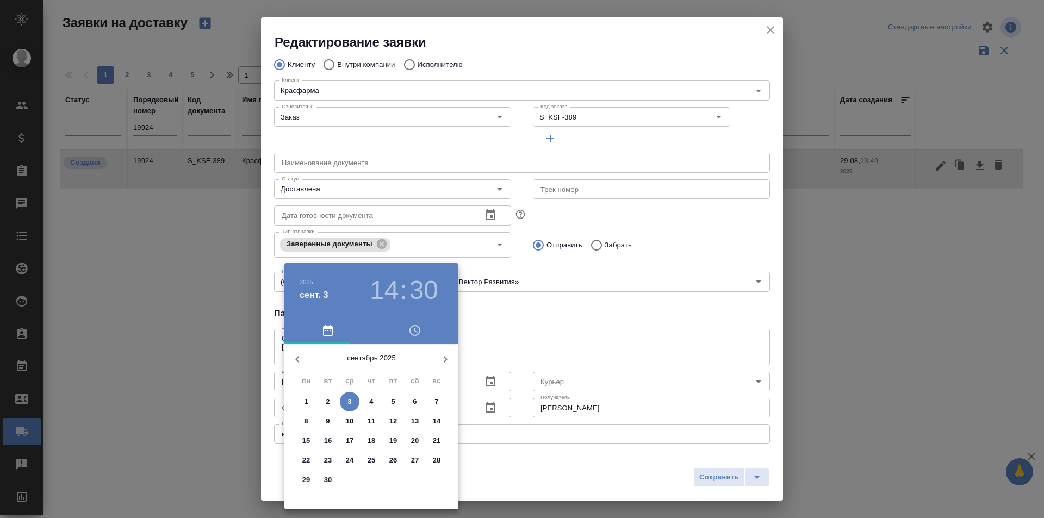
click at [302, 404] on span "1" at bounding box center [306, 401] width 20 height 11
type input "01.09.2025 14:30"
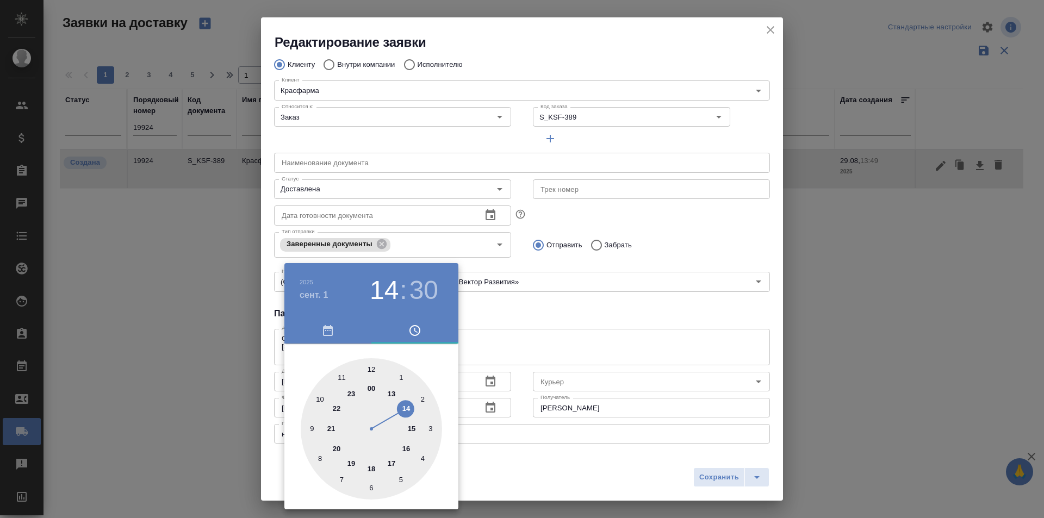
click at [507, 387] on div at bounding box center [522, 259] width 1044 height 518
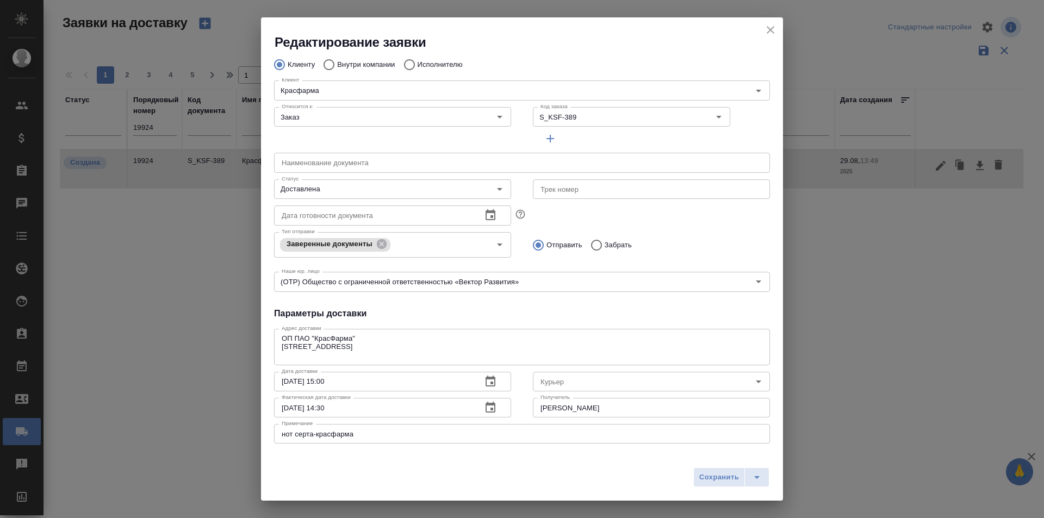
click at [679, 226] on div "Тип отправки Заверенные документы Тип отправки Отправить Забрать" at bounding box center [522, 244] width 518 height 54
click at [335, 196] on div "Доставлена Статус" at bounding box center [392, 189] width 237 height 20
click at [482, 415] on button "button" at bounding box center [490, 408] width 26 height 26
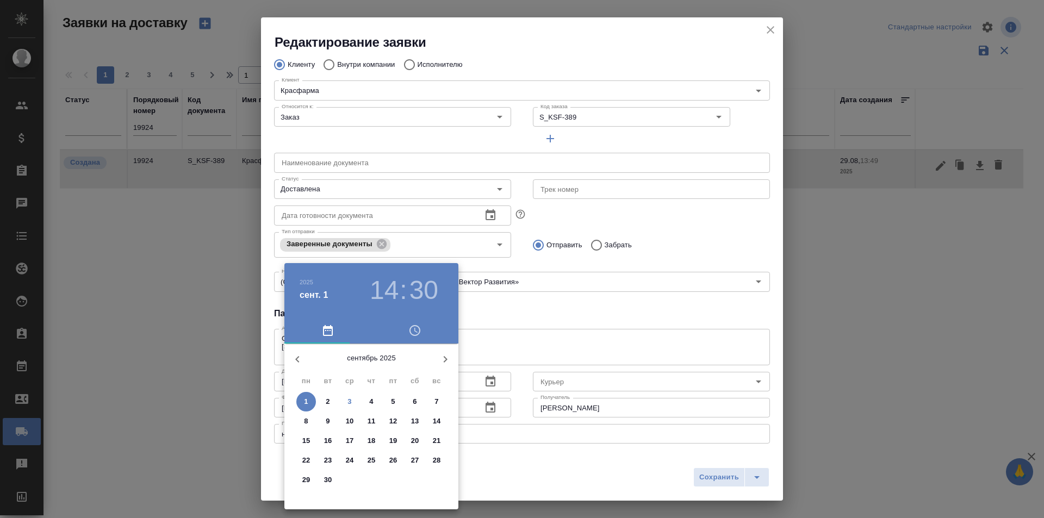
click at [555, 391] on div at bounding box center [522, 259] width 1044 height 518
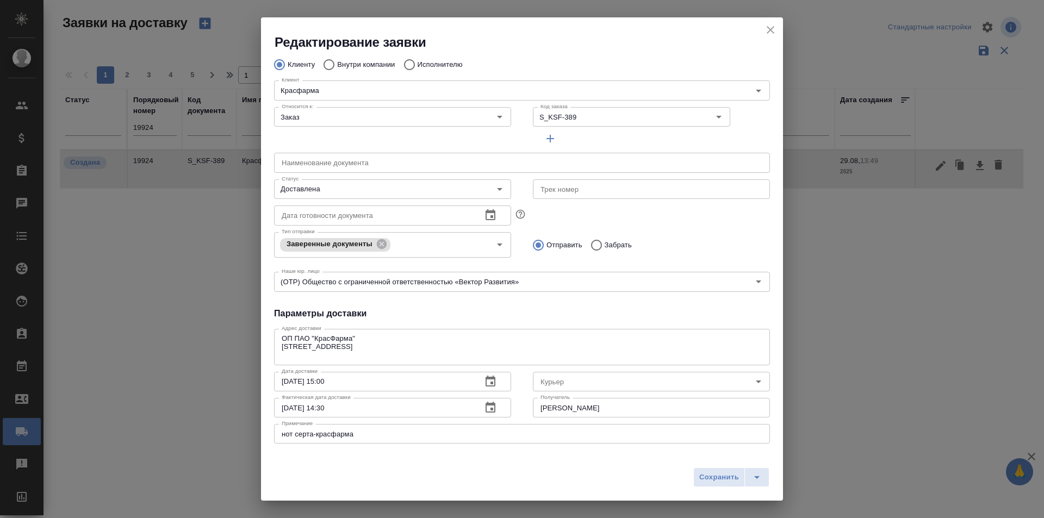
click at [558, 383] on input "Курьер" at bounding box center [633, 381] width 194 height 13
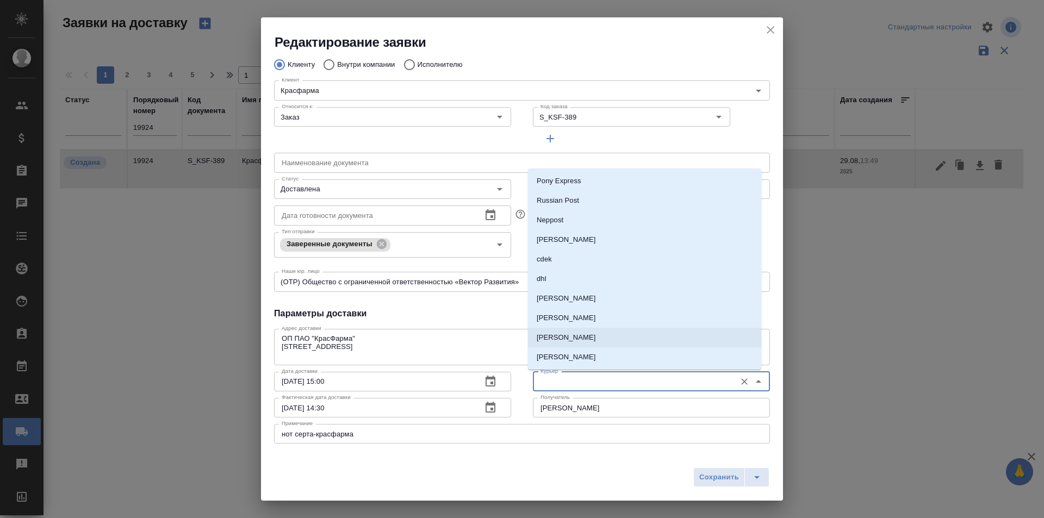
click at [590, 339] on p "Скляров Станислав" at bounding box center [566, 337] width 59 height 11
type input "Скляров Станислав"
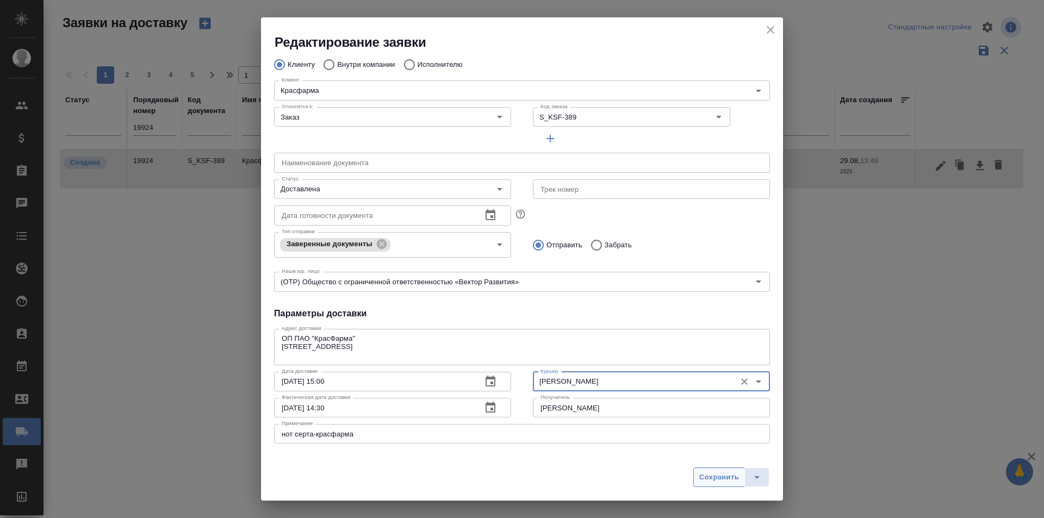
click at [715, 477] on span "Сохранить" at bounding box center [719, 477] width 40 height 13
type input "Создана"
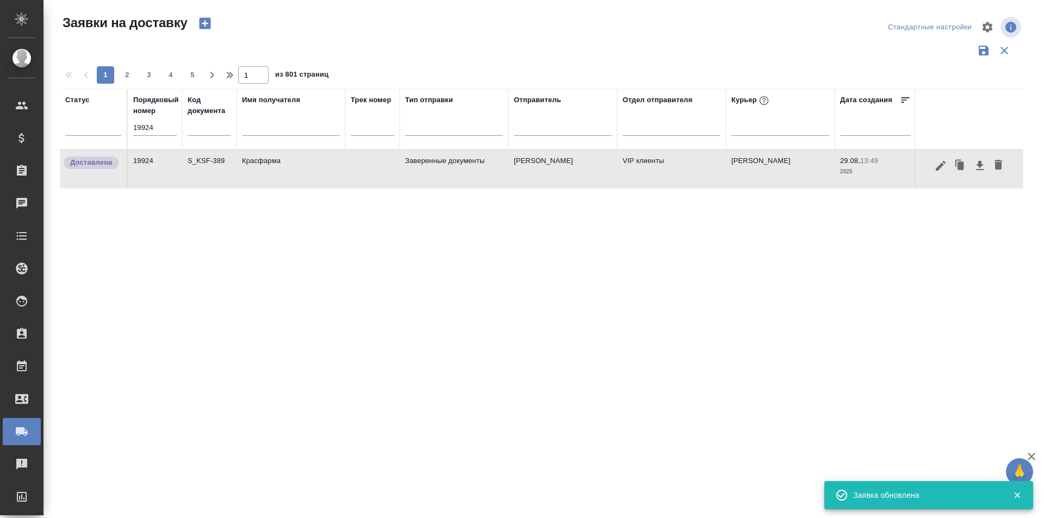
click at [160, 137] on div "19924" at bounding box center [154, 131] width 43 height 23
click at [160, 129] on input "19924" at bounding box center [154, 127] width 43 height 15
paste input "882"
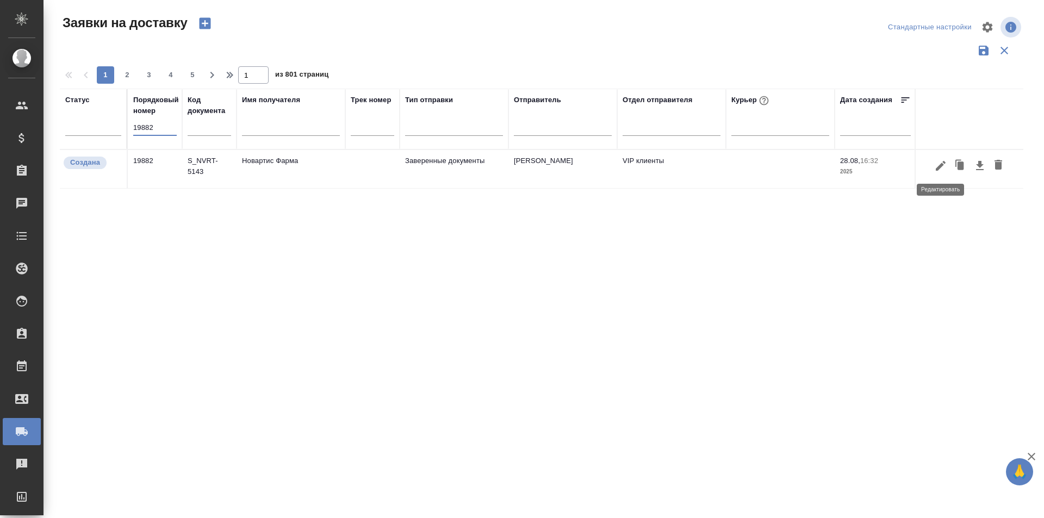
type input "19882"
click at [941, 165] on icon "button" at bounding box center [941, 165] width 10 height 10
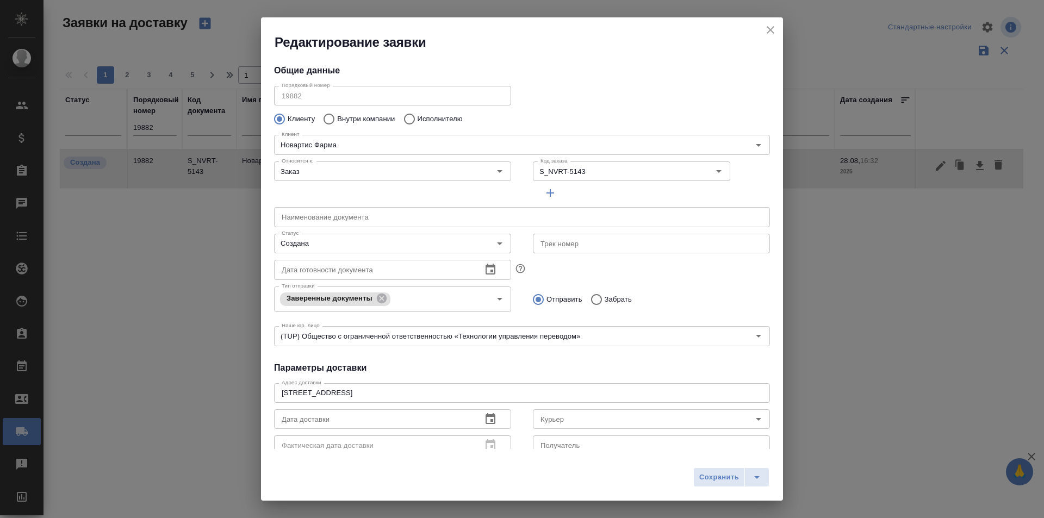
type input "Зубрилина Мария"
click at [364, 244] on input "Создана" at bounding box center [374, 243] width 194 height 13
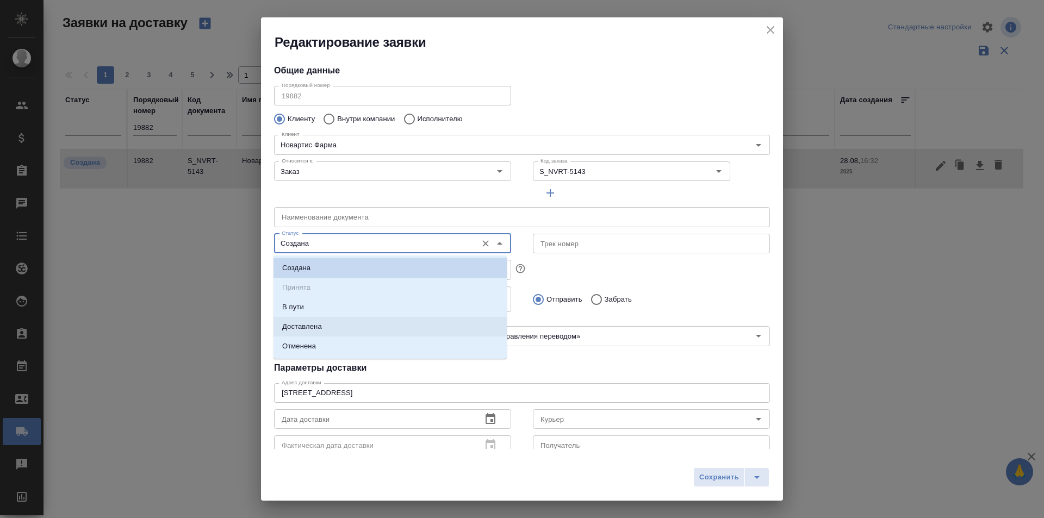
click at [332, 320] on li "Доставлена" at bounding box center [389, 327] width 233 height 20
type input "Доставлена"
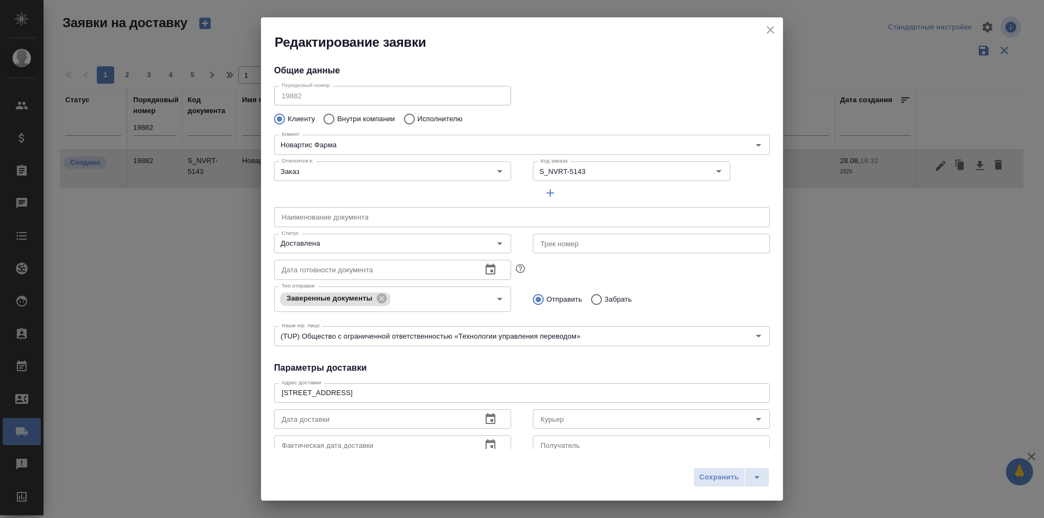
click at [694, 269] on div "Дата готовности документа Дата готовности документа" at bounding box center [522, 269] width 518 height 48
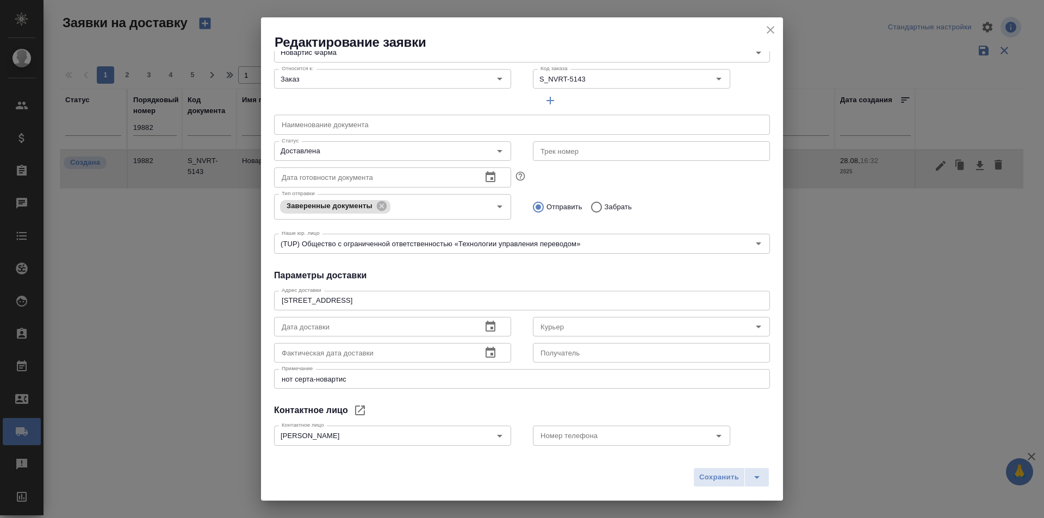
scroll to position [109, 0]
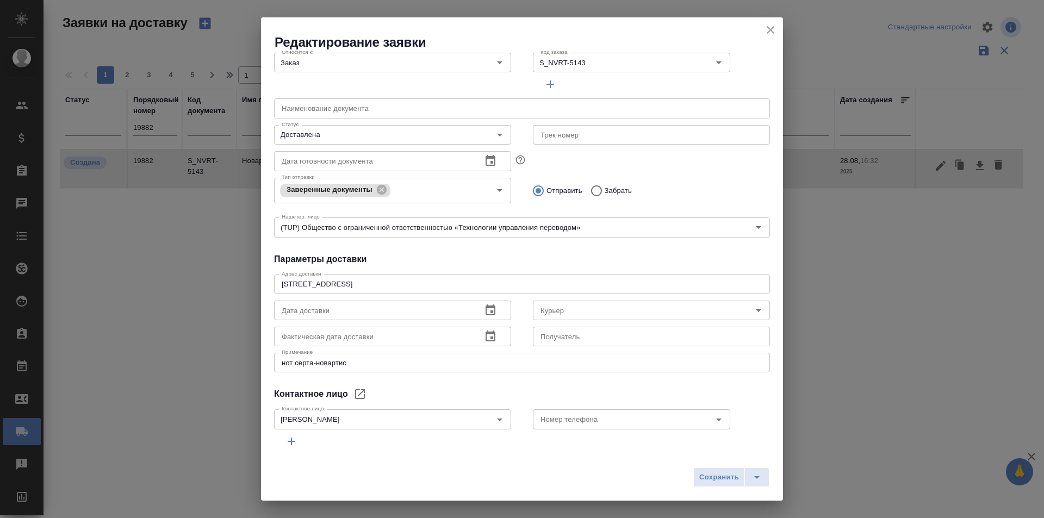
click at [677, 196] on div "Отправить Забрать" at bounding box center [651, 190] width 237 height 23
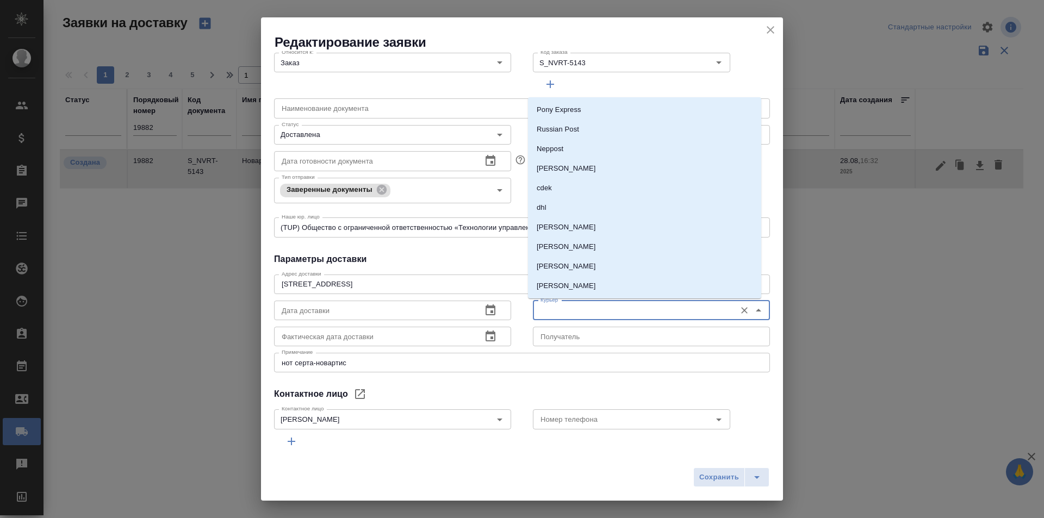
click at [597, 312] on input "Курьер" at bounding box center [633, 310] width 194 height 13
click at [596, 271] on p "Скляров Станислав" at bounding box center [566, 266] width 59 height 11
type input "Скляров Станислав"
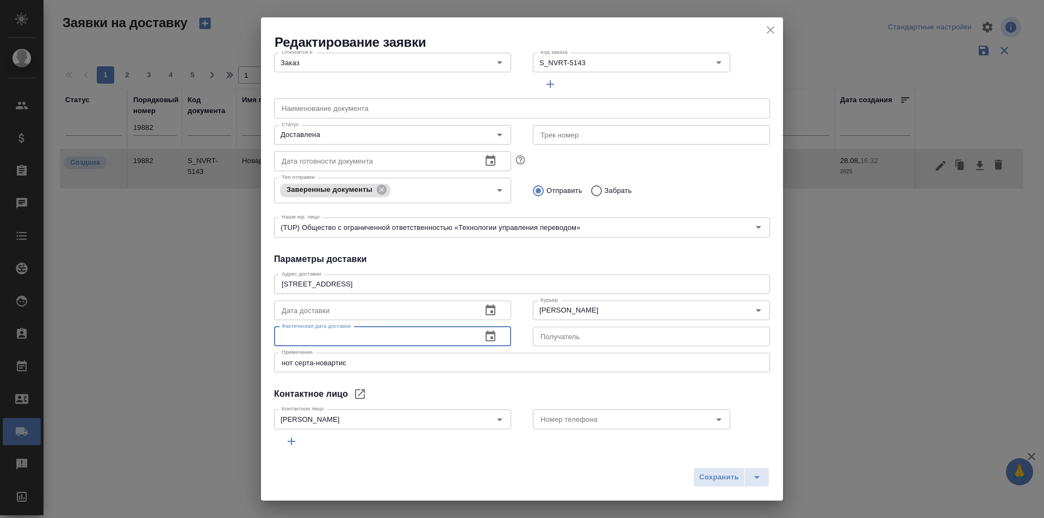
click at [459, 342] on input "text" at bounding box center [373, 337] width 199 height 20
click at [484, 339] on icon "button" at bounding box center [490, 336] width 13 height 13
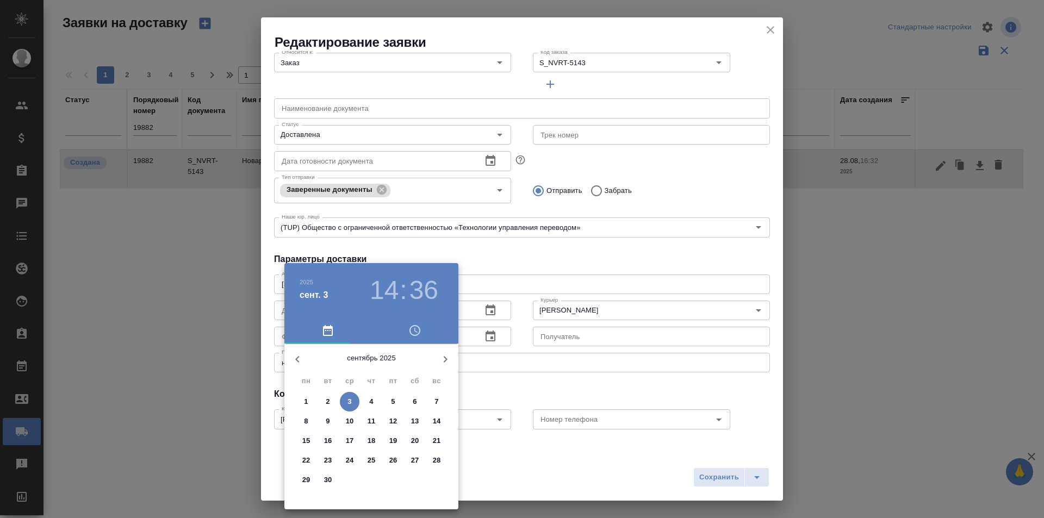
click at [298, 358] on icon "button" at bounding box center [297, 359] width 13 height 13
click at [393, 482] on p "29" at bounding box center [393, 480] width 8 height 11
type input "29.08.2025 14:36"
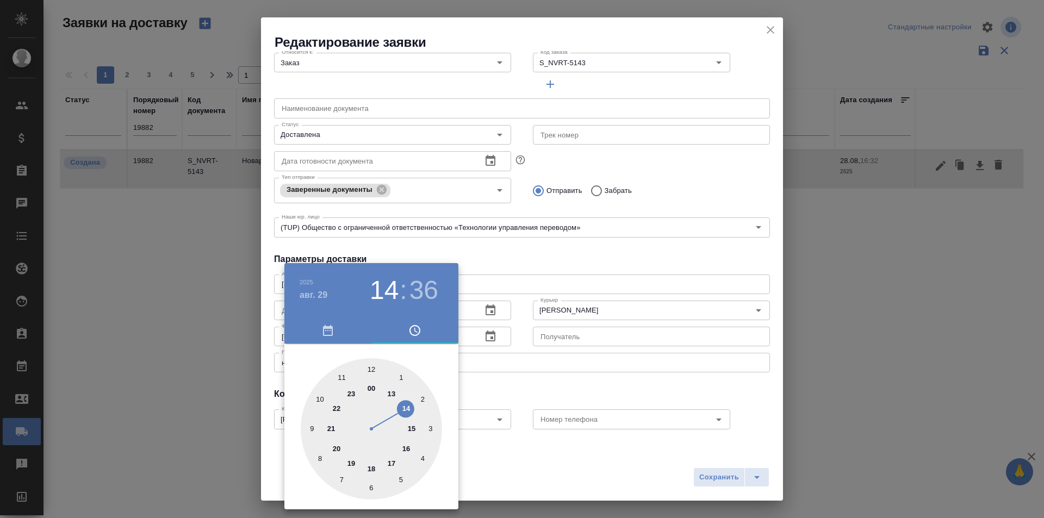
click at [703, 477] on div at bounding box center [522, 259] width 1044 height 518
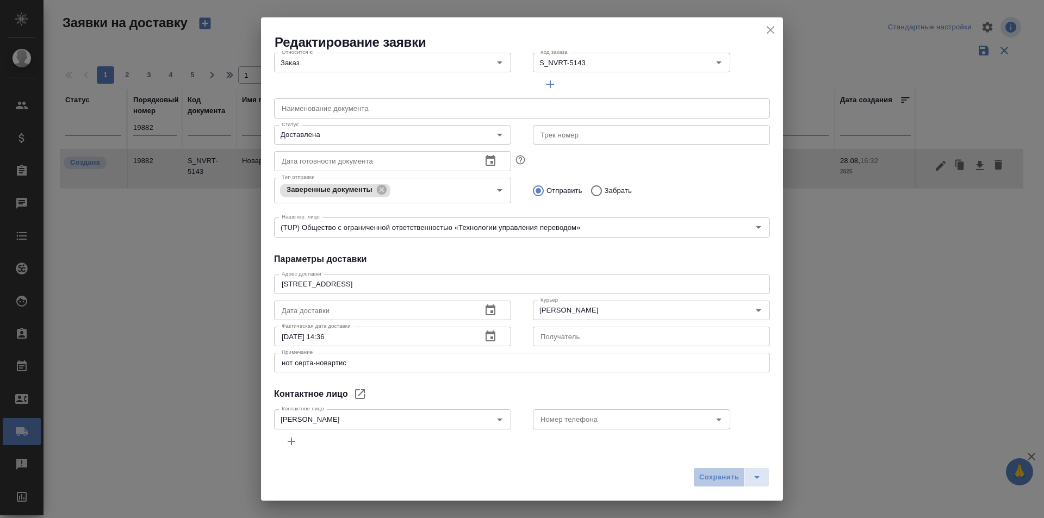
click at [703, 477] on span "Сохранить" at bounding box center [719, 477] width 40 height 13
type input "Создана"
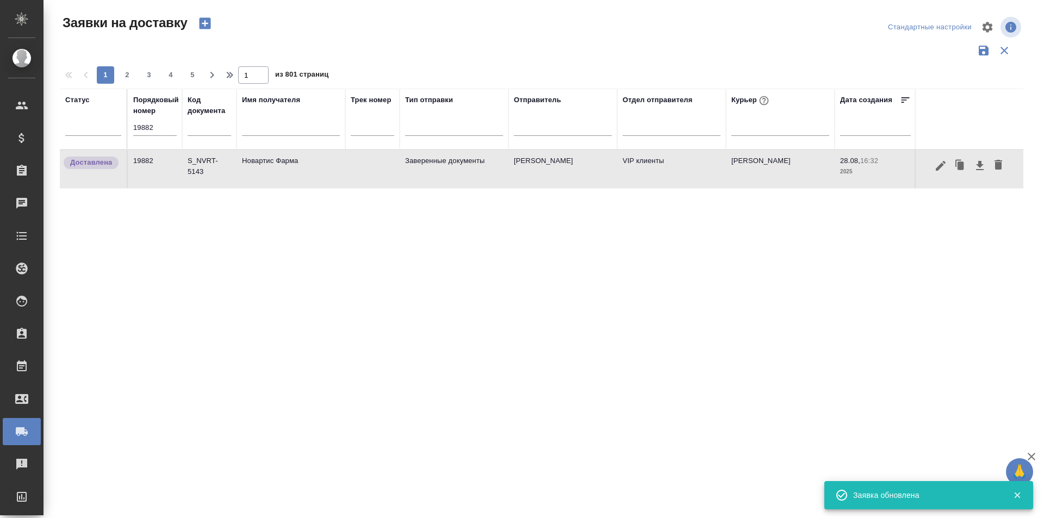
click at [161, 126] on input "19882" at bounding box center [154, 127] width 43 height 15
paste input "68"
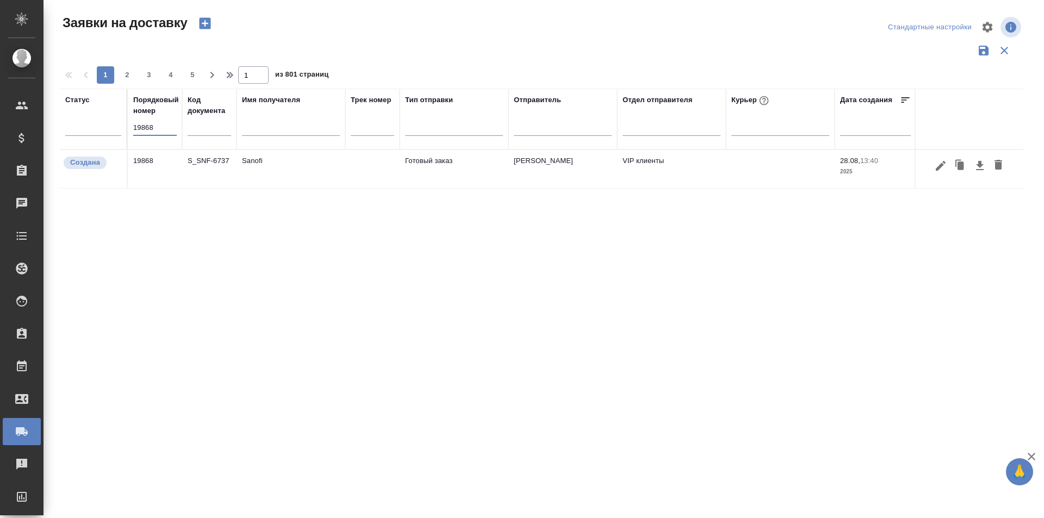
type input "19868"
click at [937, 170] on icon "button" at bounding box center [941, 165] width 10 height 10
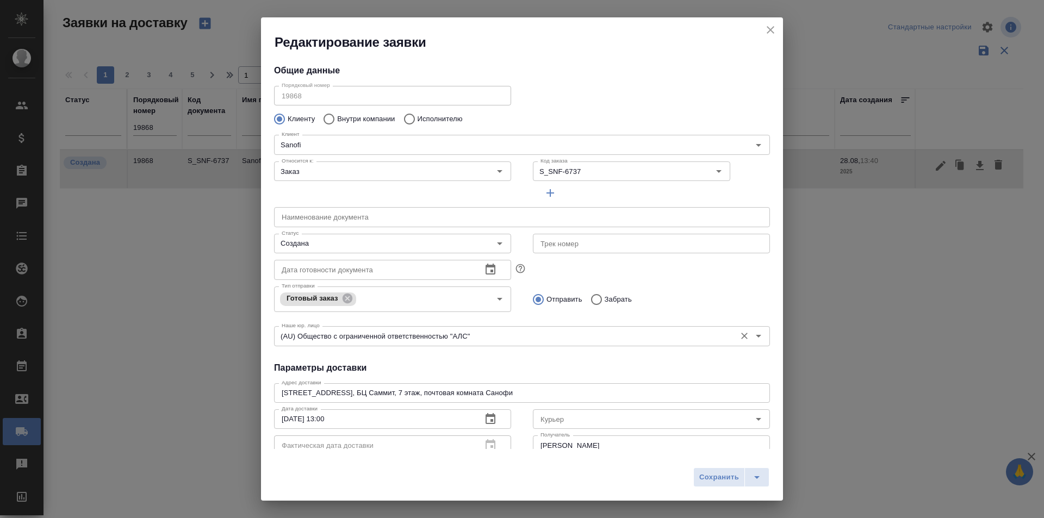
type input "Rybolovleva Elizaveta"
click at [360, 240] on input "Создана" at bounding box center [374, 243] width 194 height 13
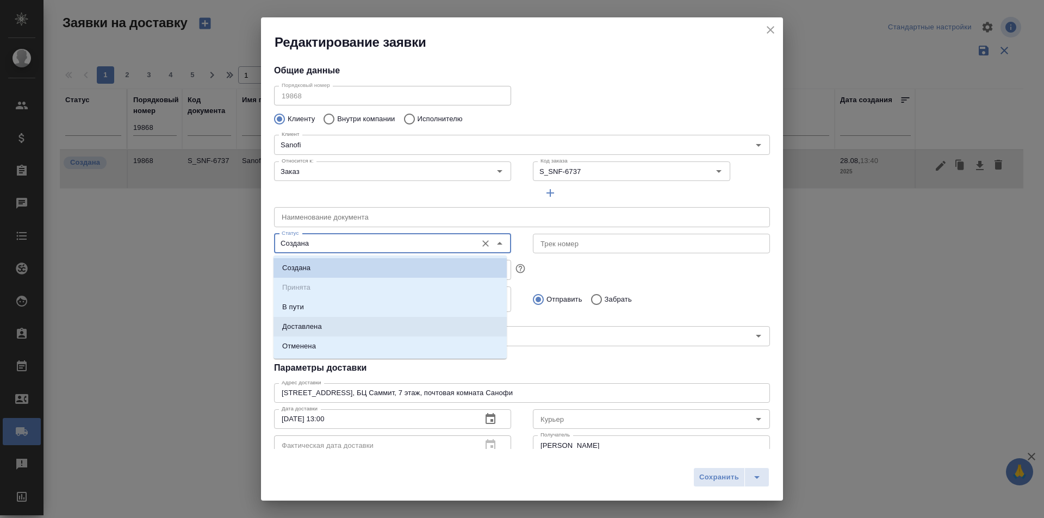
click at [333, 324] on li "Доставлена" at bounding box center [389, 327] width 233 height 20
type input "Доставлена"
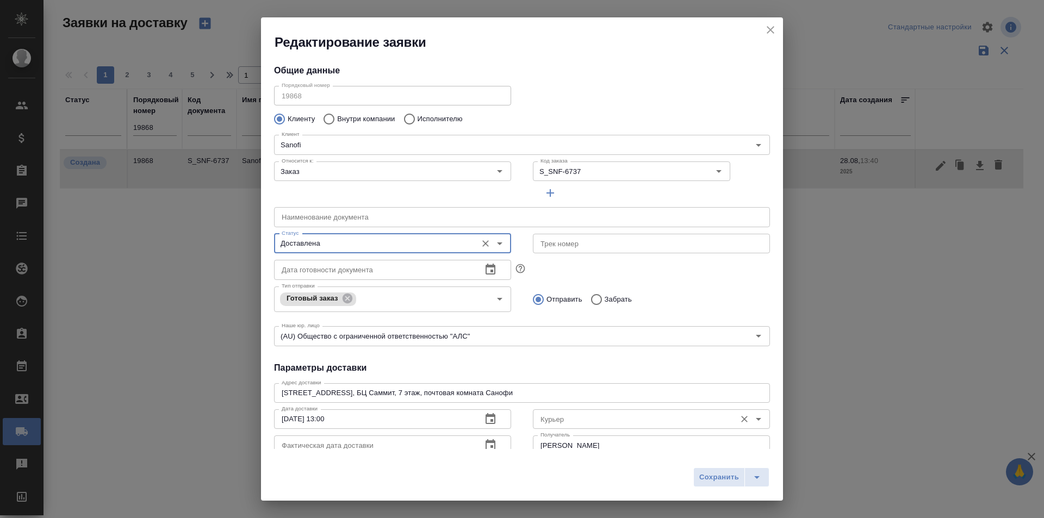
click at [566, 423] on input "Курьер" at bounding box center [633, 419] width 194 height 13
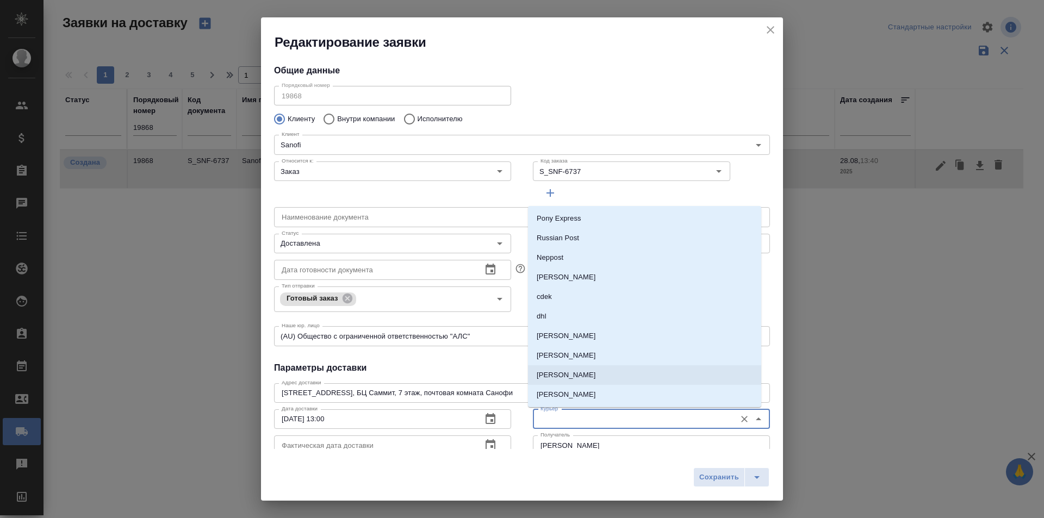
click at [579, 377] on p "Скляров Станислав" at bounding box center [566, 375] width 59 height 11
type input "Скляров Станислав"
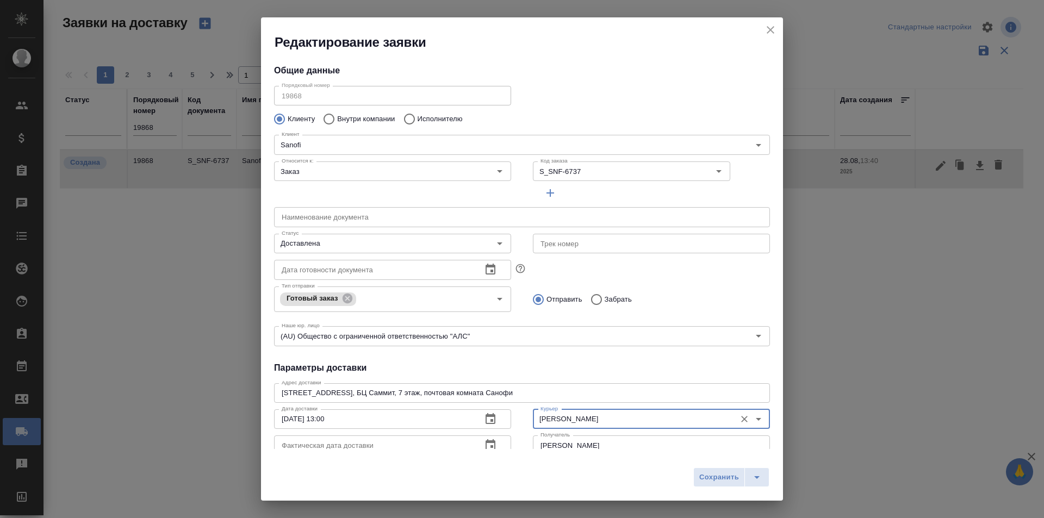
click at [487, 443] on icon "button" at bounding box center [490, 444] width 10 height 11
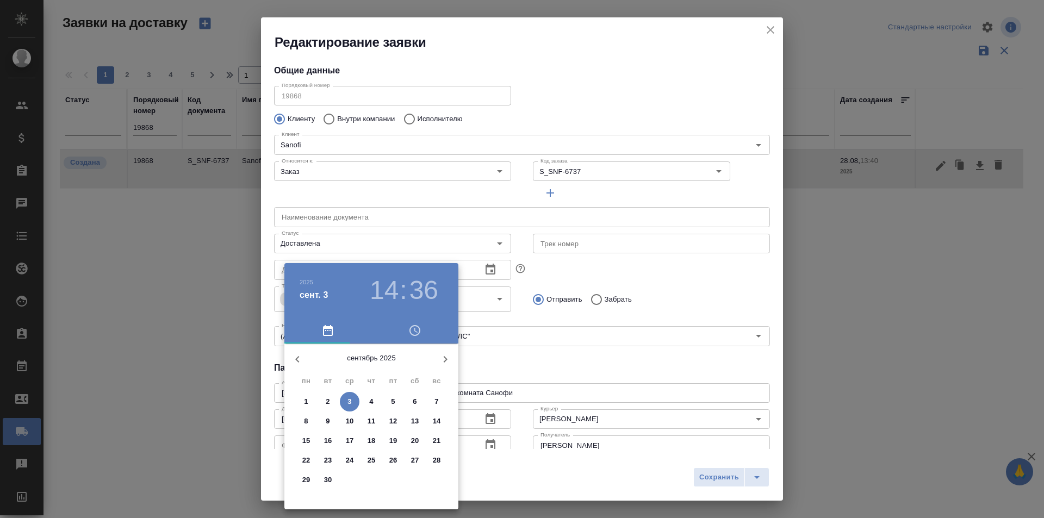
click at [291, 361] on icon "button" at bounding box center [297, 359] width 13 height 13
click at [395, 482] on p "29" at bounding box center [393, 480] width 8 height 11
type input "29.08.2025 14:36"
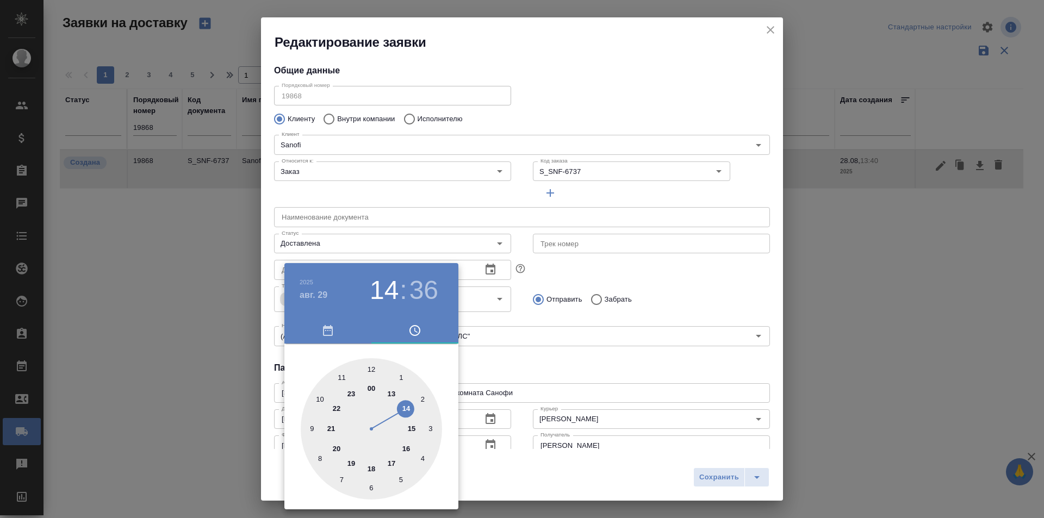
click at [701, 474] on div at bounding box center [522, 259] width 1044 height 518
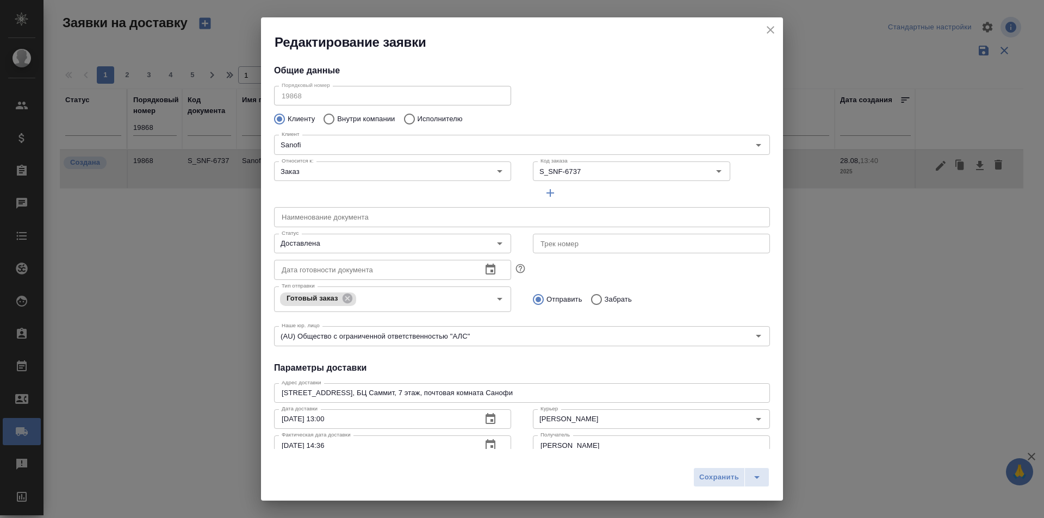
scroll to position [9, 0]
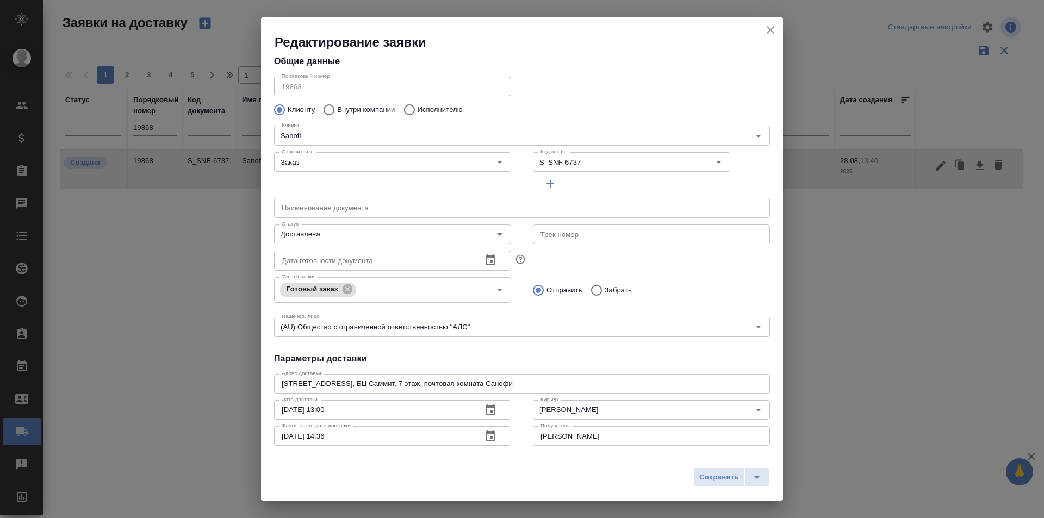
click at [715, 476] on span "Сохранить" at bounding box center [719, 477] width 40 height 13
type input "Создана"
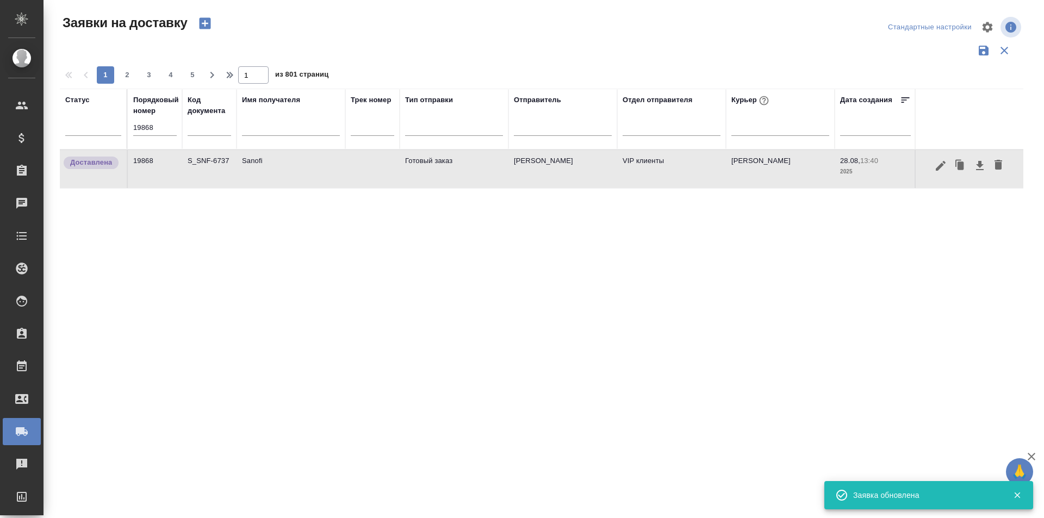
click at [170, 127] on input "19868" at bounding box center [154, 127] width 43 height 15
paste input "26"
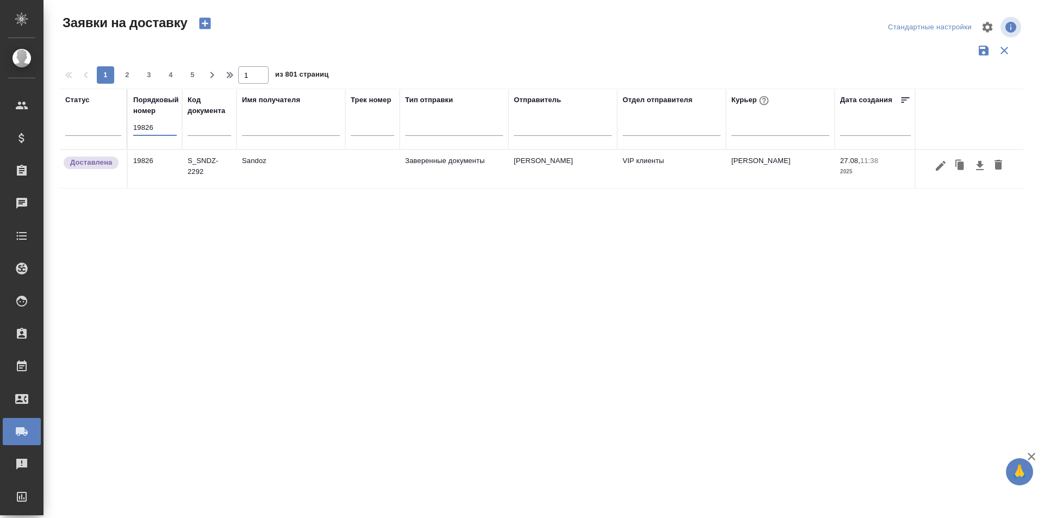
click at [172, 126] on input "19826" at bounding box center [154, 127] width 43 height 15
paste input "954"
click at [157, 122] on input "19954" at bounding box center [154, 127] width 43 height 15
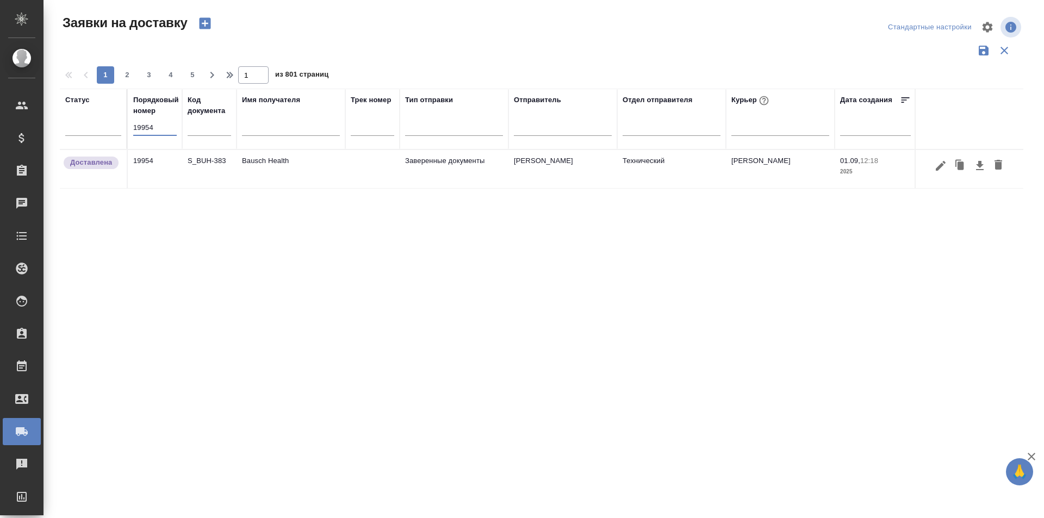
paste input "20047"
type input "20047"
click at [944, 166] on icon "button" at bounding box center [940, 165] width 13 height 13
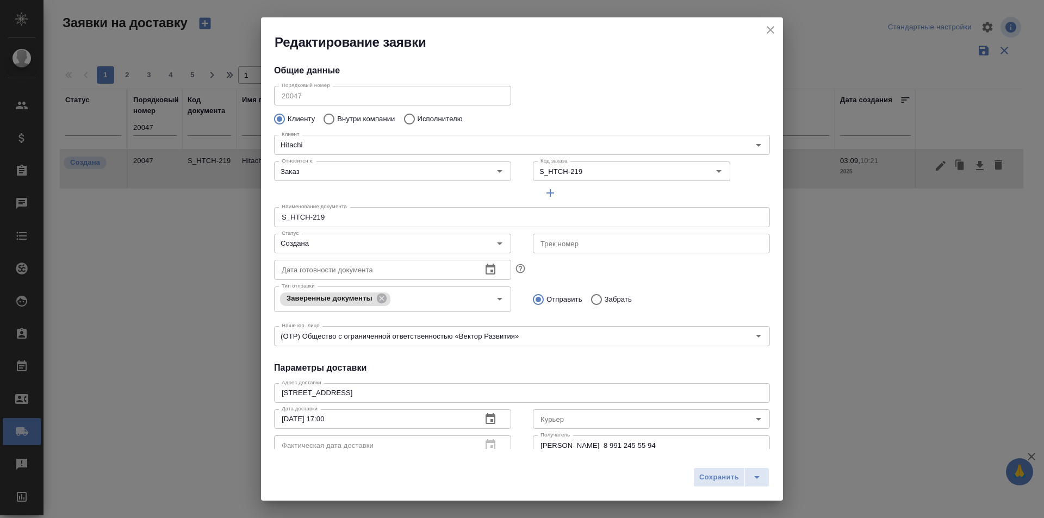
type input "Шершакова Наталья"
type input "8 991 245 55 94"
click at [396, 245] on input "Создана" at bounding box center [374, 243] width 194 height 13
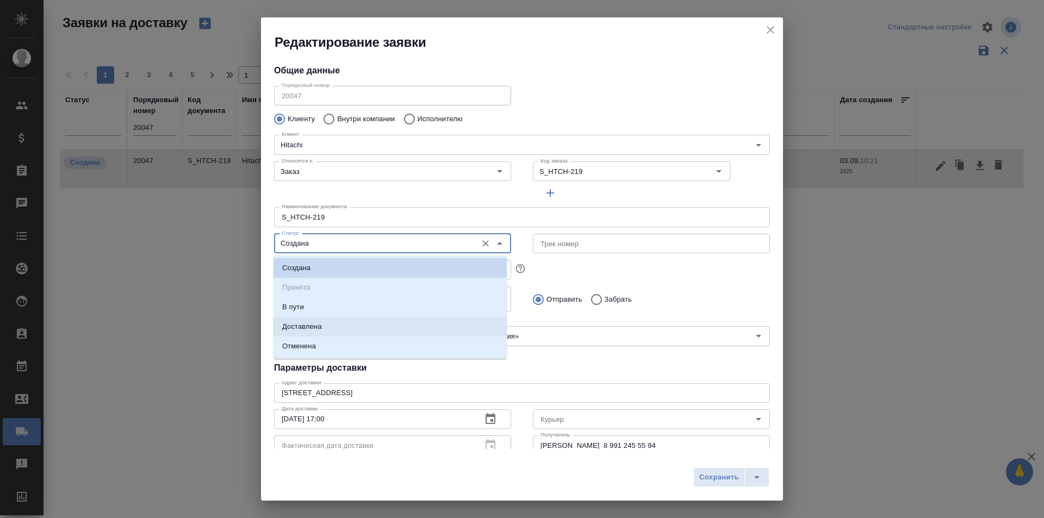
click at [350, 328] on li "Доставлена" at bounding box center [389, 327] width 233 height 20
type input "Доставлена"
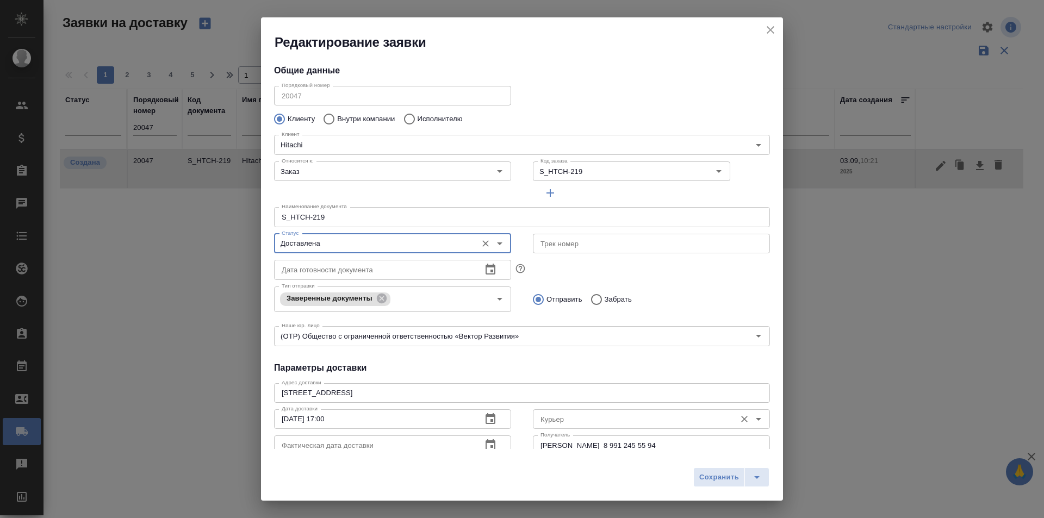
click at [565, 425] on input "Курьер" at bounding box center [633, 419] width 194 height 13
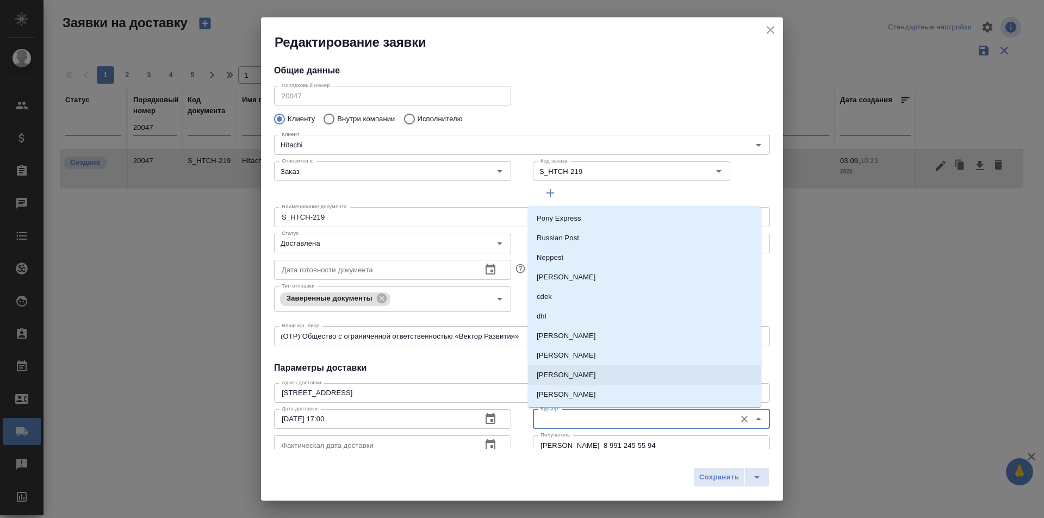
click at [584, 379] on p "Скляров Станислав" at bounding box center [566, 375] width 59 height 11
type input "Скляров Станислав"
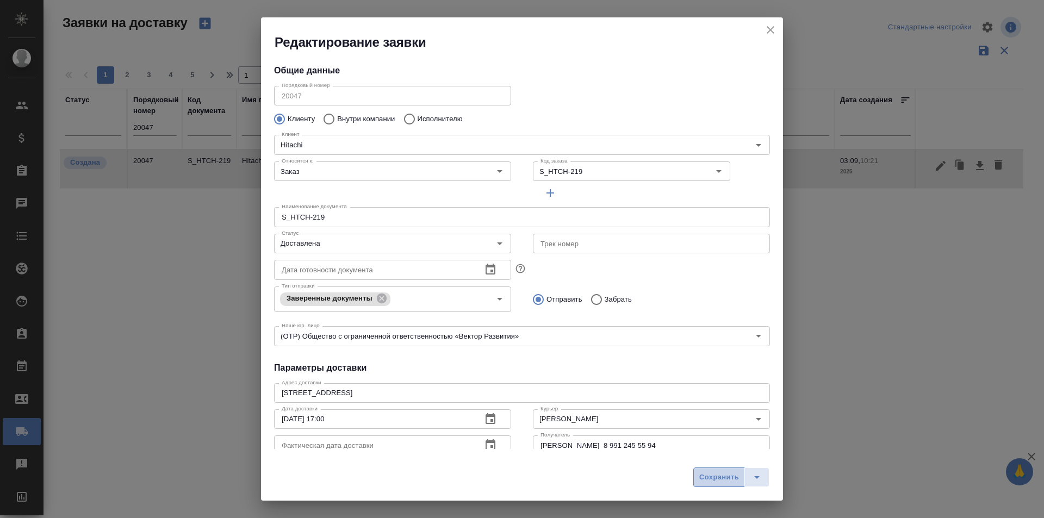
click at [702, 471] on span "Сохранить" at bounding box center [719, 477] width 40 height 13
type input "Создана"
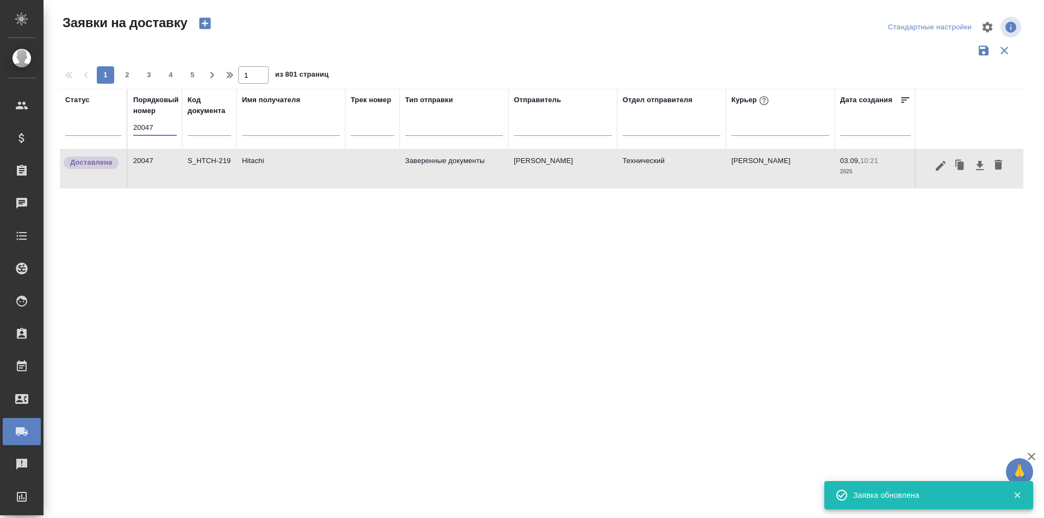
click at [150, 125] on input "20047" at bounding box center [154, 127] width 43 height 15
paste input "9"
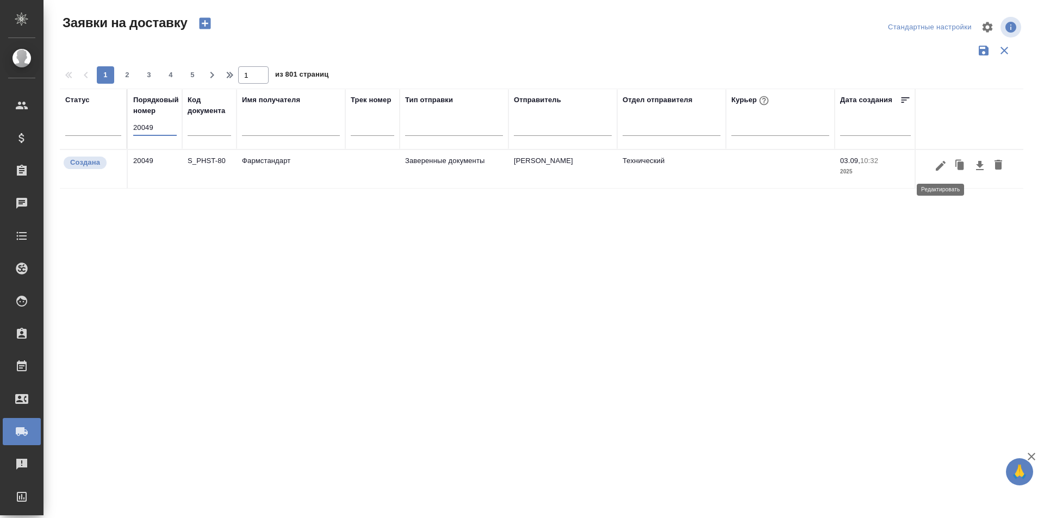
type input "20049"
click at [940, 173] on button "button" at bounding box center [940, 165] width 18 height 21
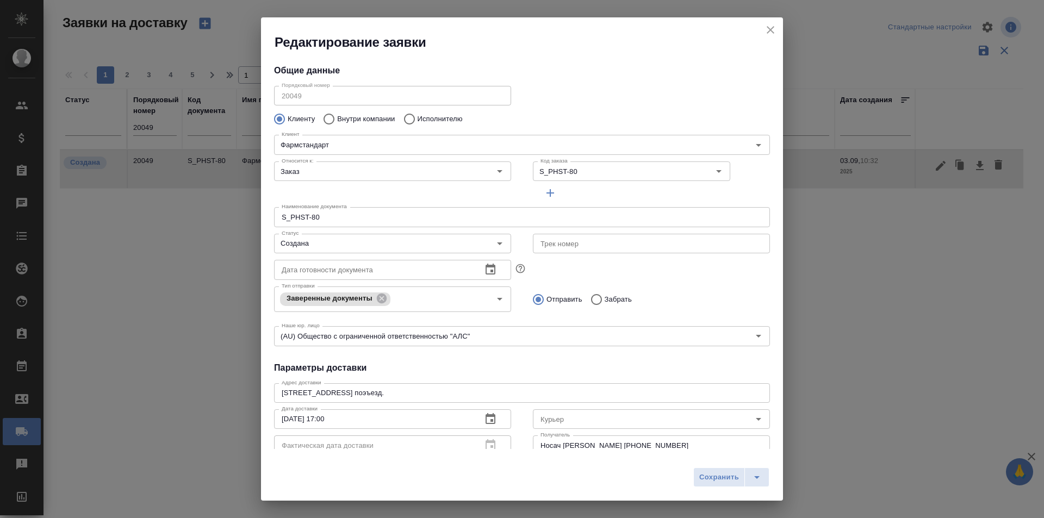
type input "Носач Анна"
type input "+79162439104"
click at [413, 241] on input "Создана" at bounding box center [374, 243] width 194 height 13
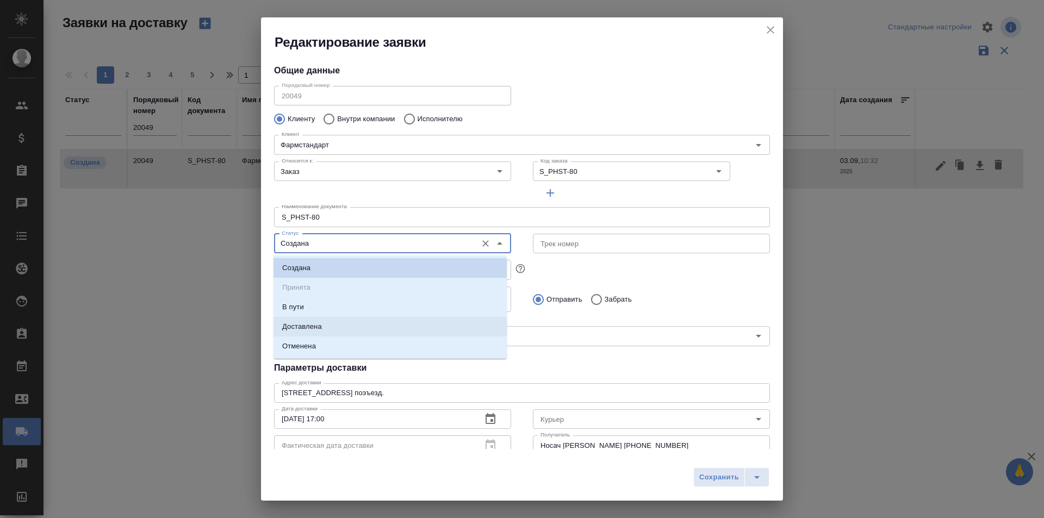
click at [363, 322] on li "Доставлена" at bounding box center [389, 327] width 233 height 20
type input "Доставлена"
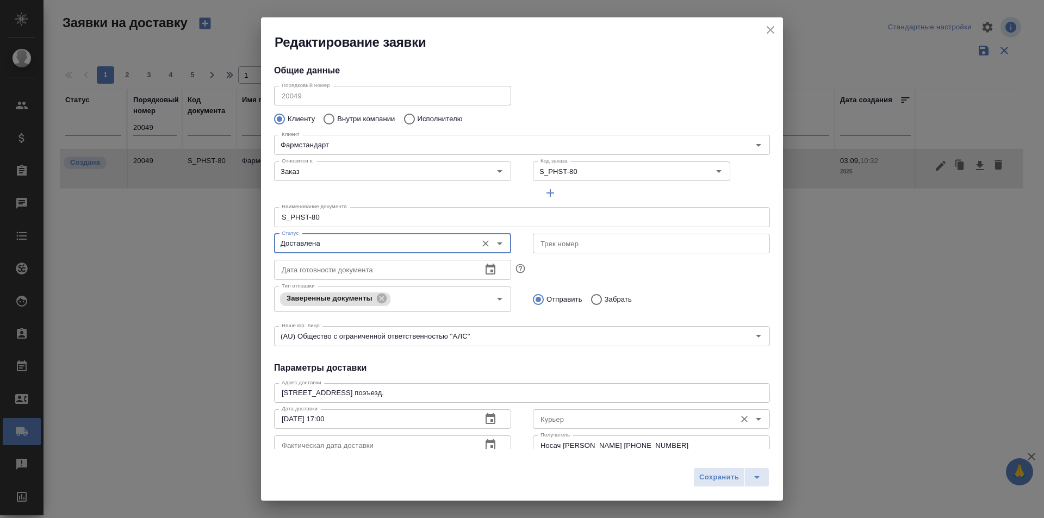
click at [578, 419] on input "Курьер" at bounding box center [633, 419] width 194 height 13
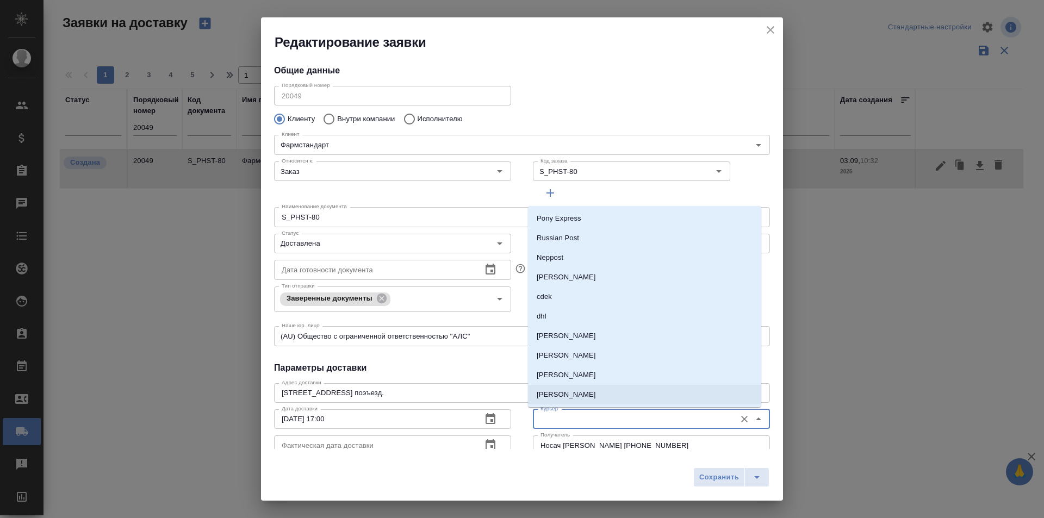
click at [580, 377] on p "Скляров Станислав" at bounding box center [566, 375] width 59 height 11
type input "Скляров Станислав"
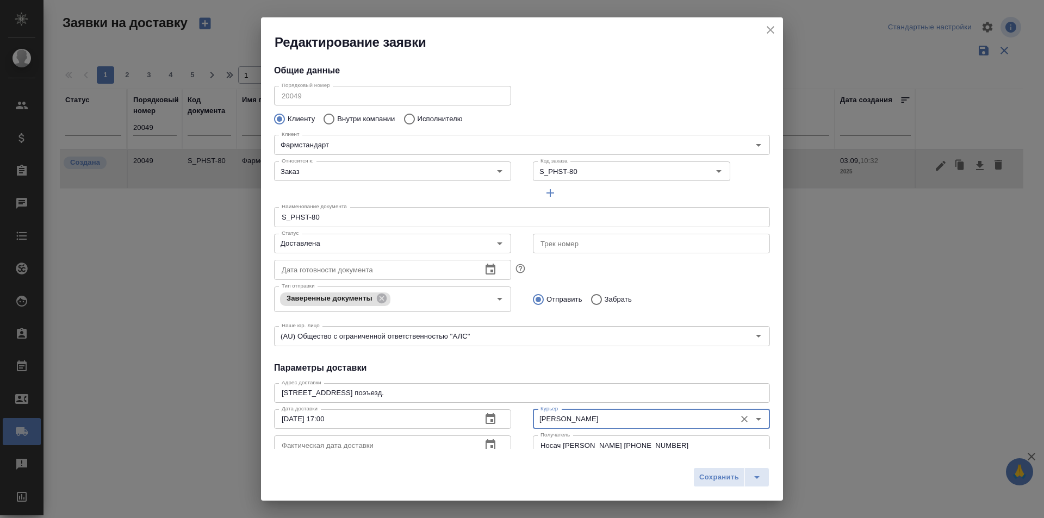
click at [690, 479] on div "Сохранить" at bounding box center [522, 481] width 522 height 39
click at [702, 478] on span "Сохранить" at bounding box center [719, 477] width 40 height 13
type input "Создана"
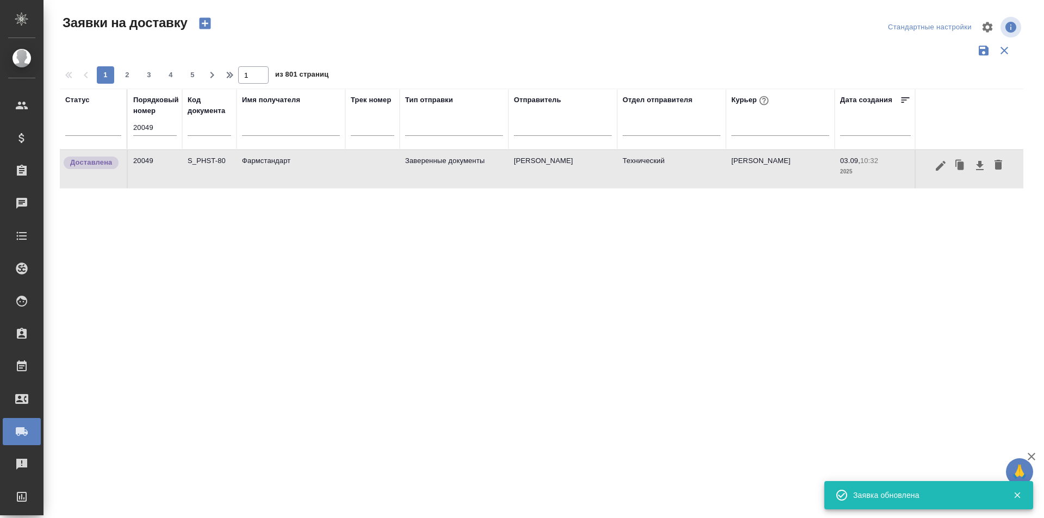
click at [150, 120] on input "20049" at bounding box center [154, 127] width 43 height 15
paste input "Серт - КРКА (с 12)"
type input "Серт - КРКА (с 12)"
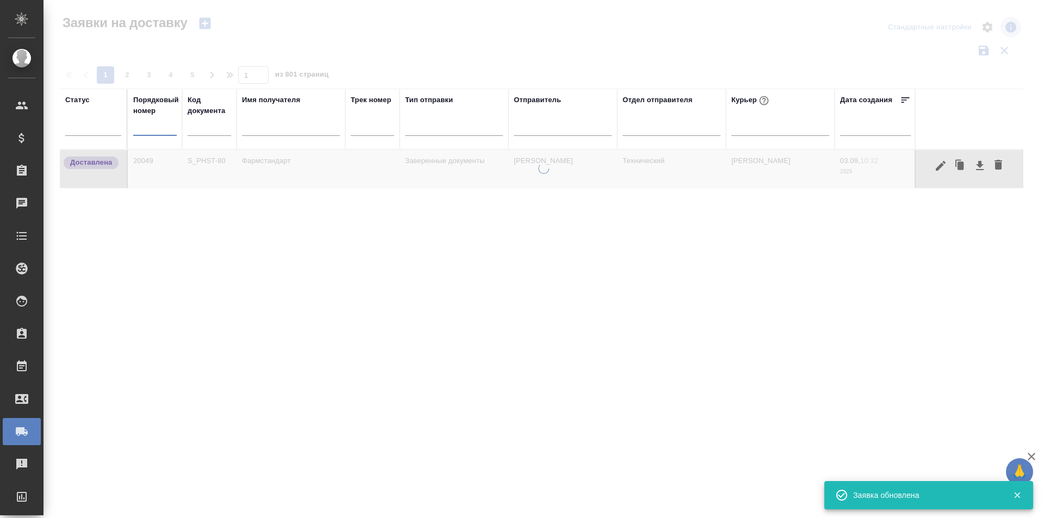
click at [150, 123] on input "text" at bounding box center [154, 127] width 43 height 15
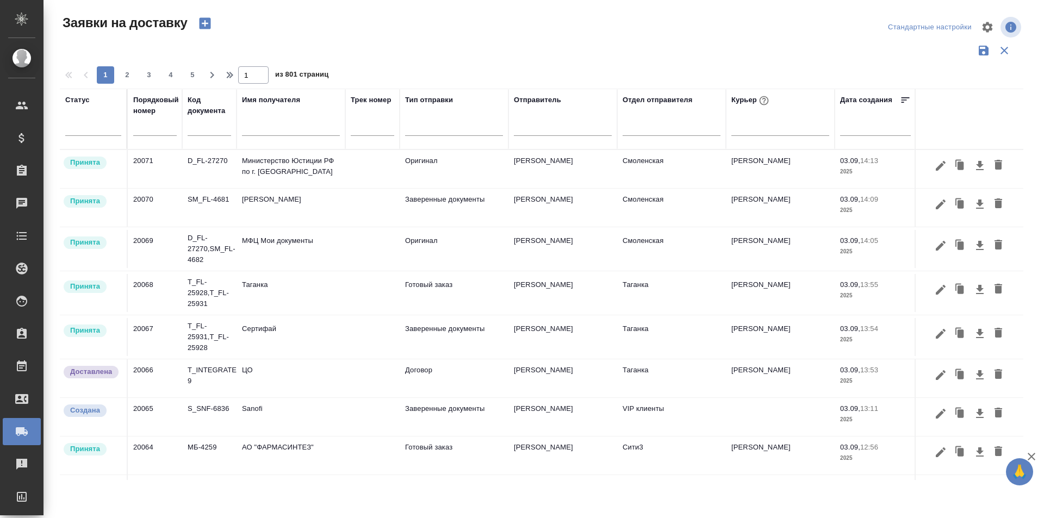
click at [685, 29] on div at bounding box center [546, 27] width 324 height 26
click at [145, 126] on input "text" at bounding box center [154, 127] width 43 height 15
paste input "19909"
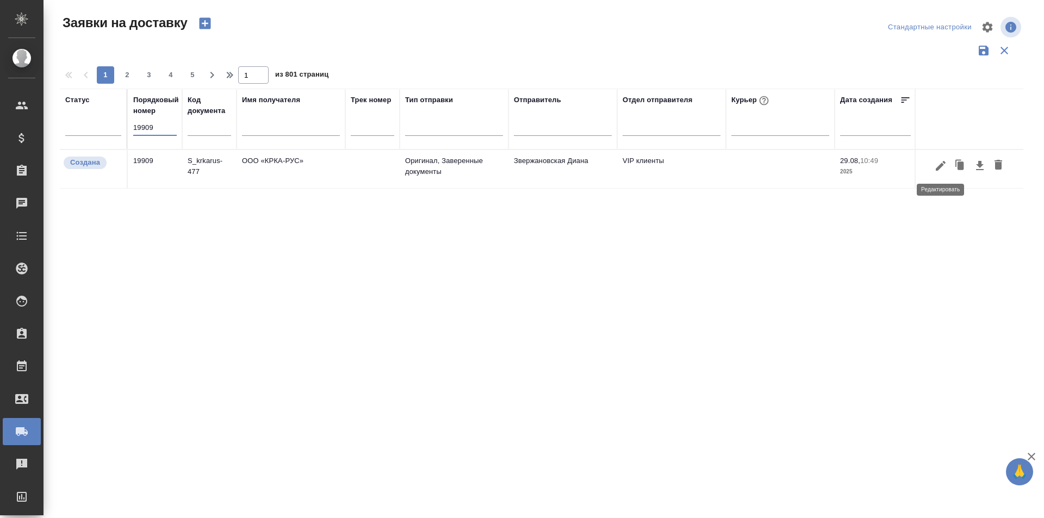
type input "19909"
click at [933, 169] on button "button" at bounding box center [940, 165] width 18 height 21
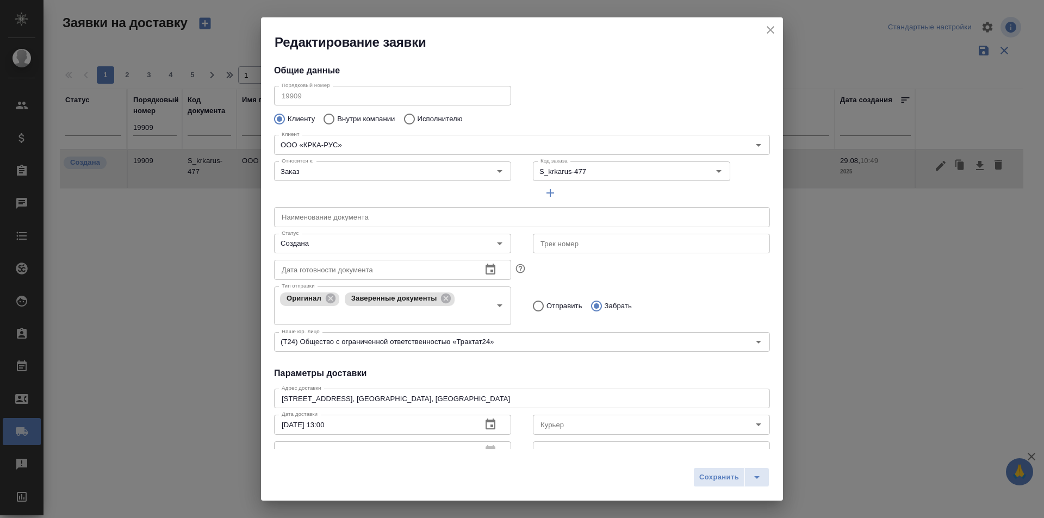
type input "Валеева Анна"
type input "+7-903-516-44-16"
click at [406, 239] on input "Создана" at bounding box center [374, 243] width 194 height 13
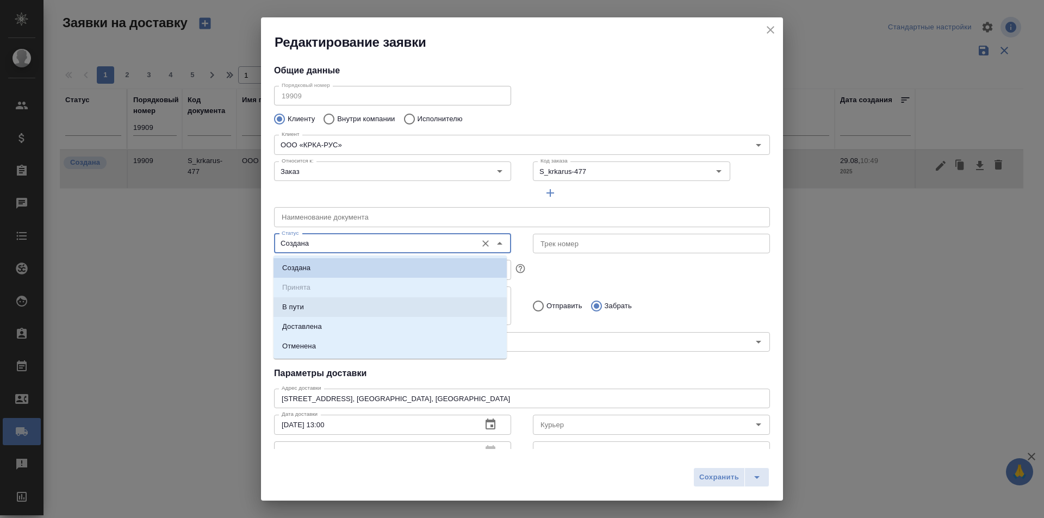
click at [355, 332] on li "Доставлена" at bounding box center [389, 327] width 233 height 20
type input "Доставлена"
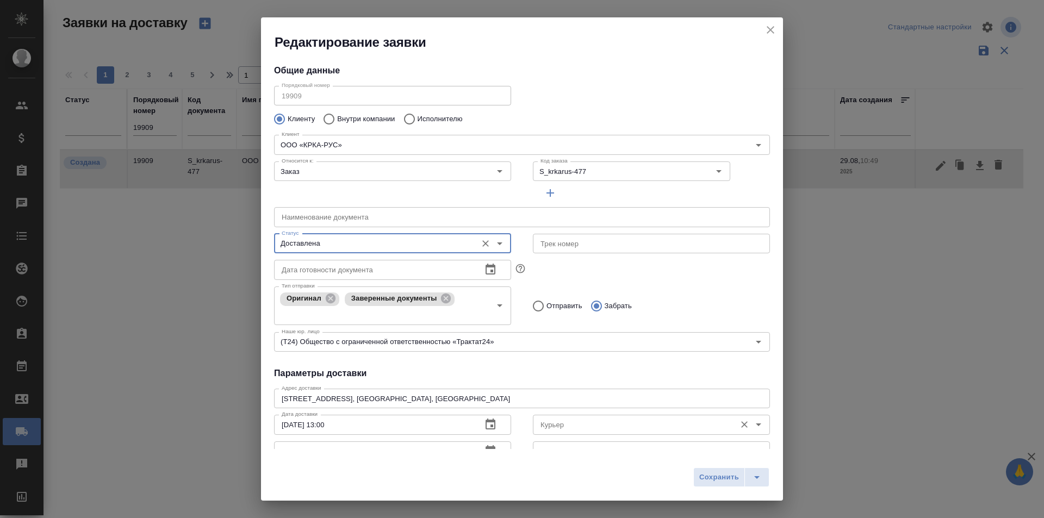
click at [606, 420] on input "Курьер" at bounding box center [633, 424] width 194 height 13
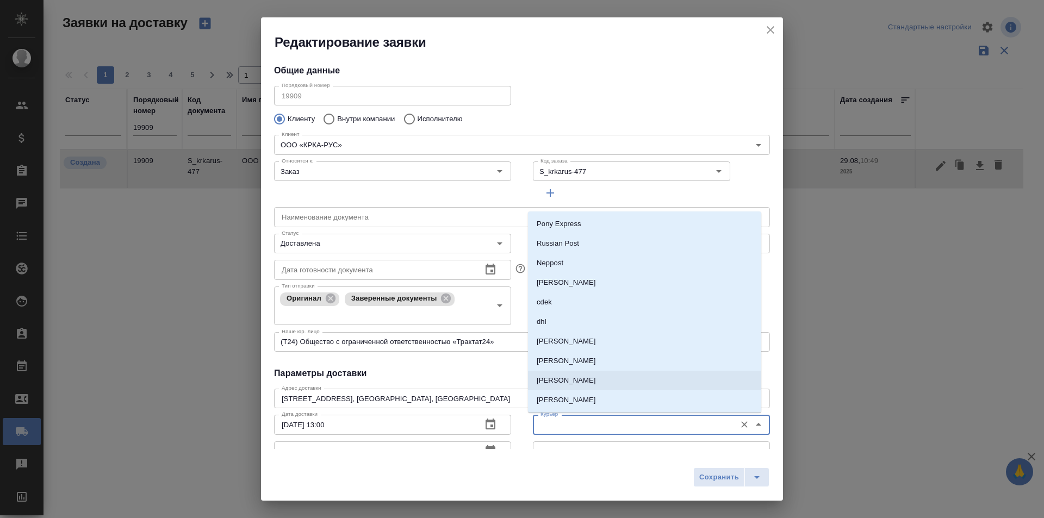
click at [596, 376] on p "Скляров Станислав" at bounding box center [566, 380] width 59 height 11
type input "Скляров Станислав"
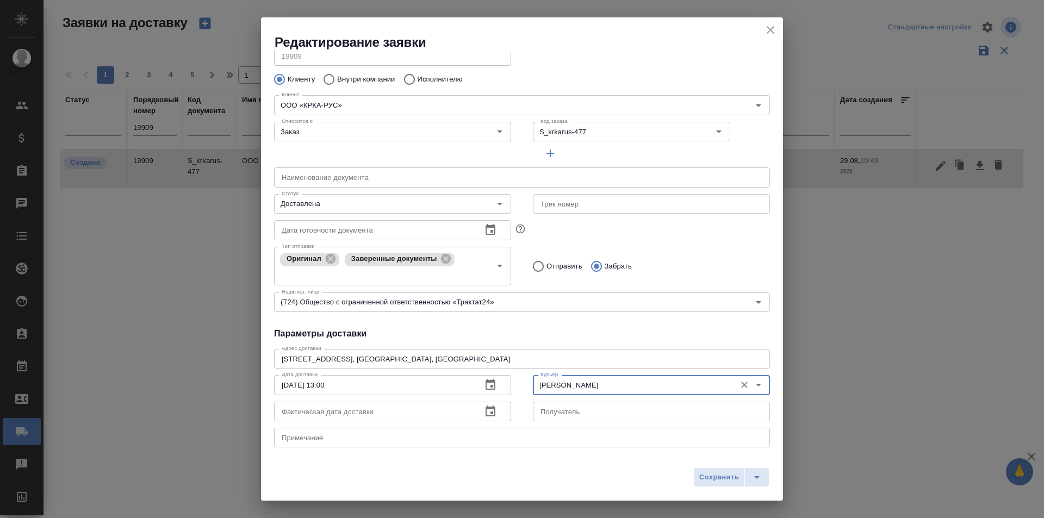
scroll to position [54, 0]
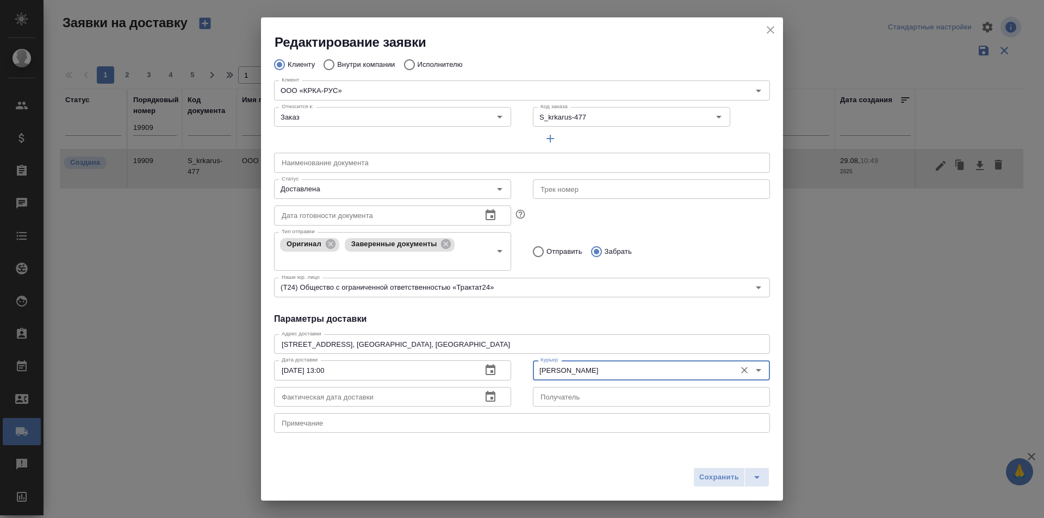
click at [498, 392] on button "button" at bounding box center [490, 397] width 26 height 26
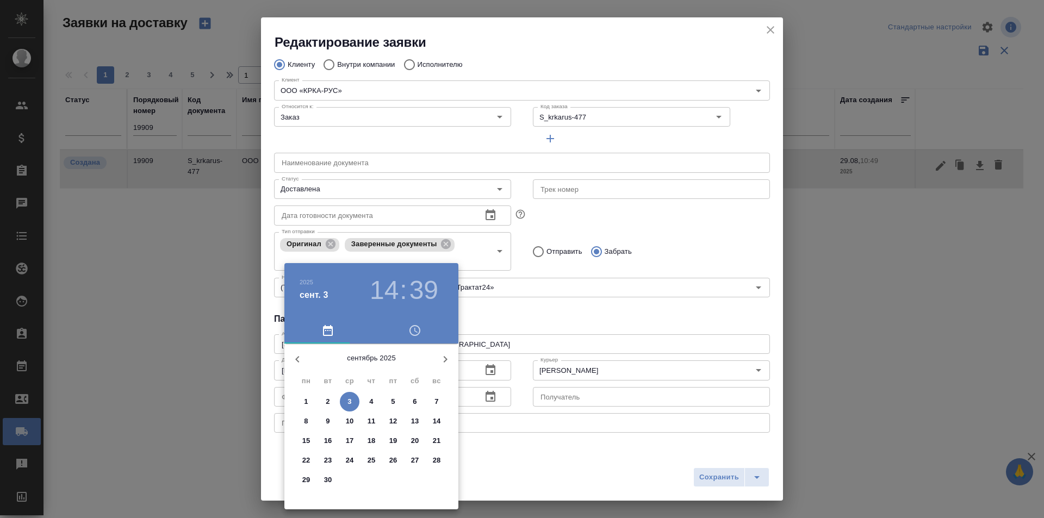
click at [292, 359] on icon "button" at bounding box center [297, 359] width 13 height 13
click at [393, 477] on p "29" at bounding box center [393, 480] width 8 height 11
type input "29.08.2025 14:39"
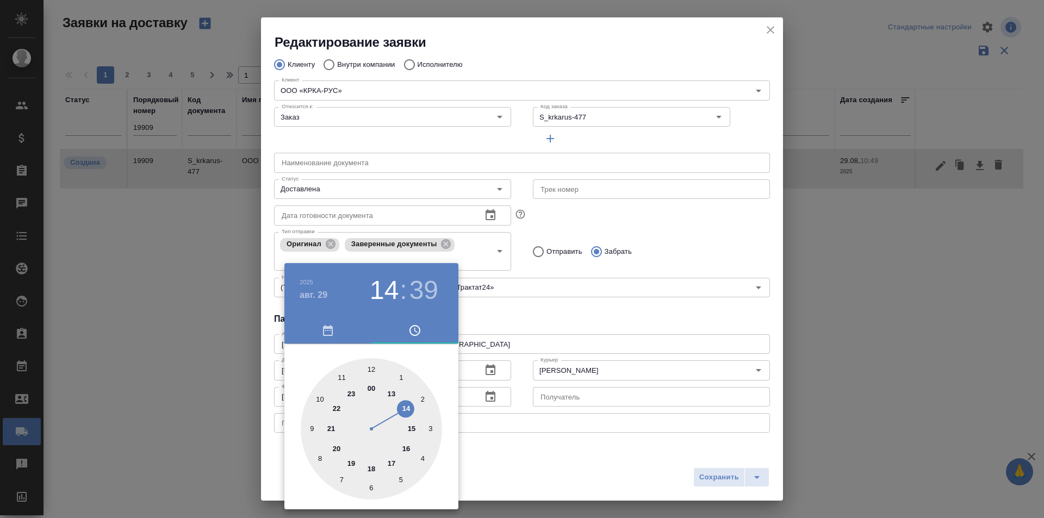
click at [507, 457] on div at bounding box center [522, 259] width 1044 height 518
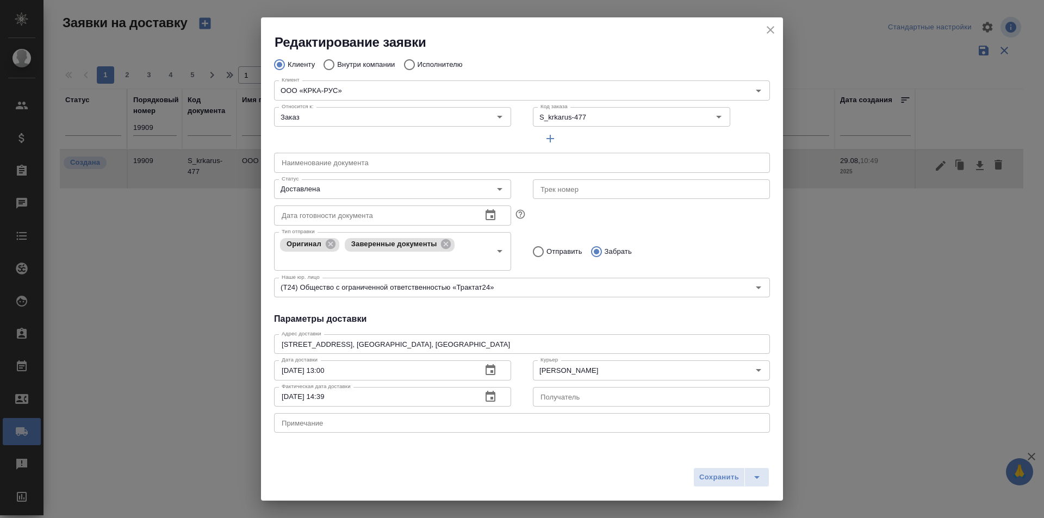
click at [714, 228] on div "Тип отправки Оригинал Заверенные документы Тип отправки Отправить Забрать" at bounding box center [522, 250] width 518 height 67
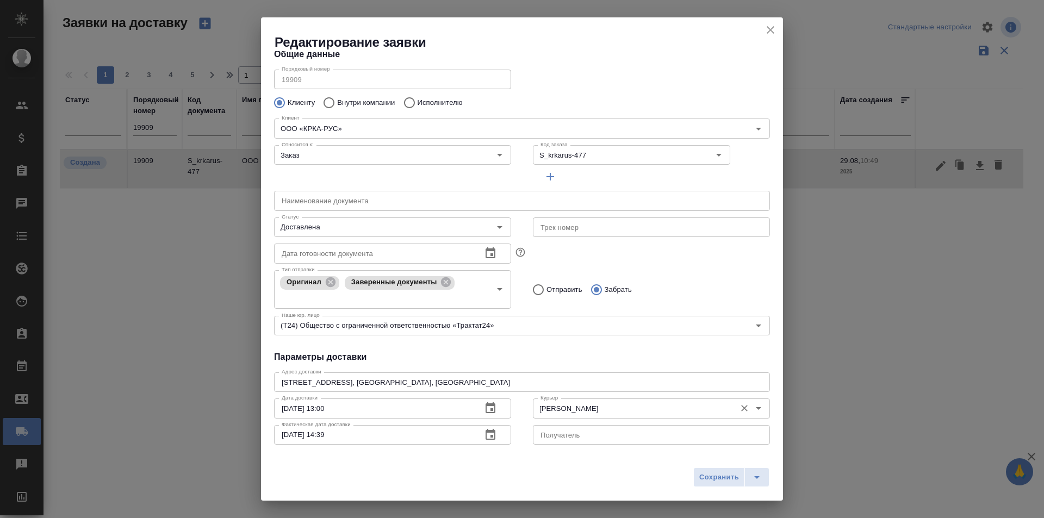
scroll to position [0, 0]
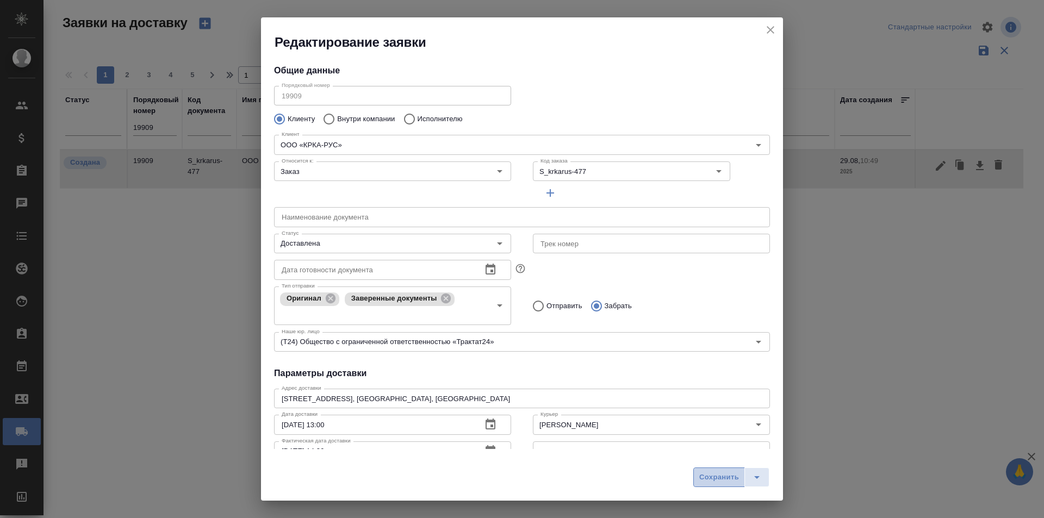
click at [705, 482] on span "Сохранить" at bounding box center [719, 477] width 40 height 13
type input "Создана"
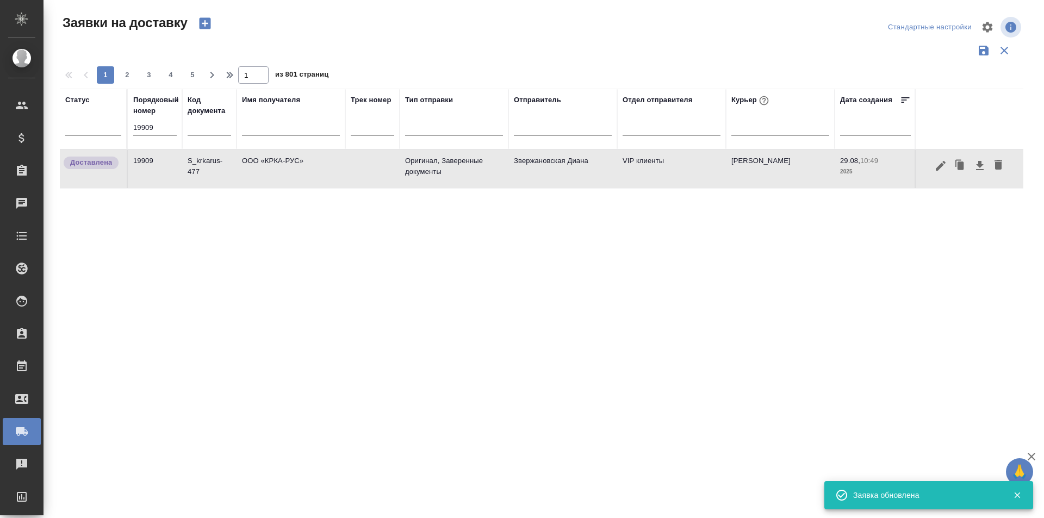
click at [855, 245] on div "Статус Порядковый номер 19909 Код документа Имя получателя Трек номер Тип отпра…" at bounding box center [541, 284] width 963 height 391
click at [161, 126] on input "19909" at bounding box center [154, 127] width 43 height 15
paste input "18"
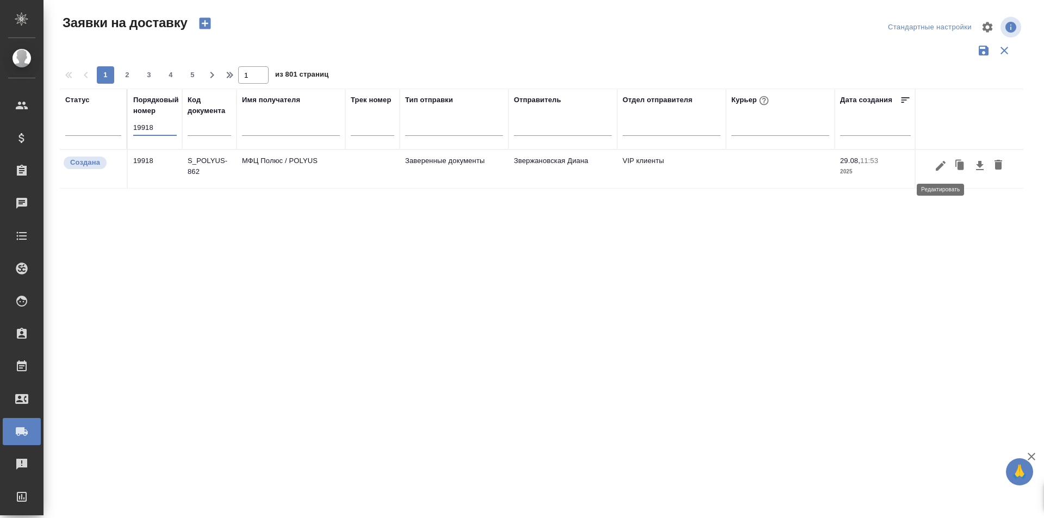
type input "19918"
click at [945, 168] on icon "button" at bounding box center [940, 165] width 13 height 13
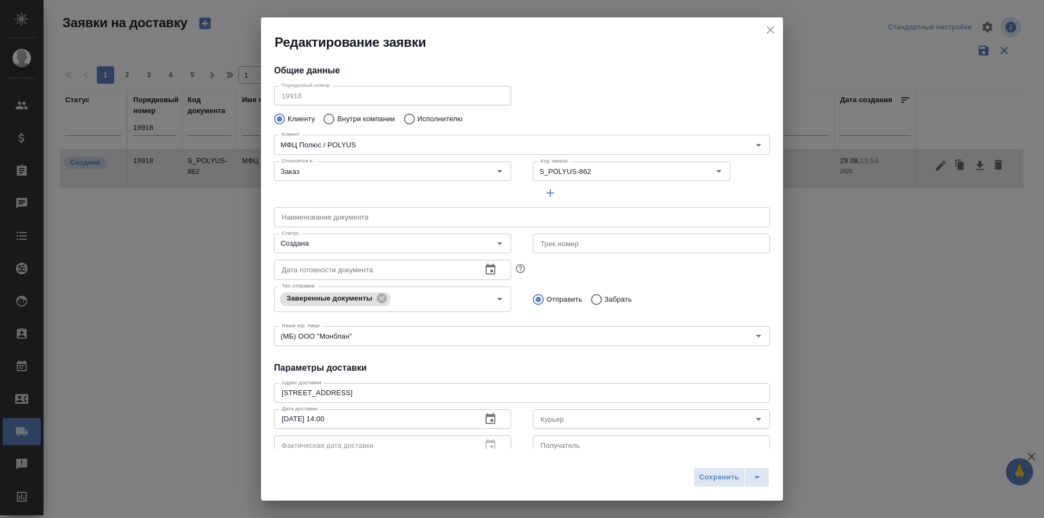
type input "Башмаков Дмитрий"
click at [362, 239] on input "Создана" at bounding box center [374, 243] width 194 height 13
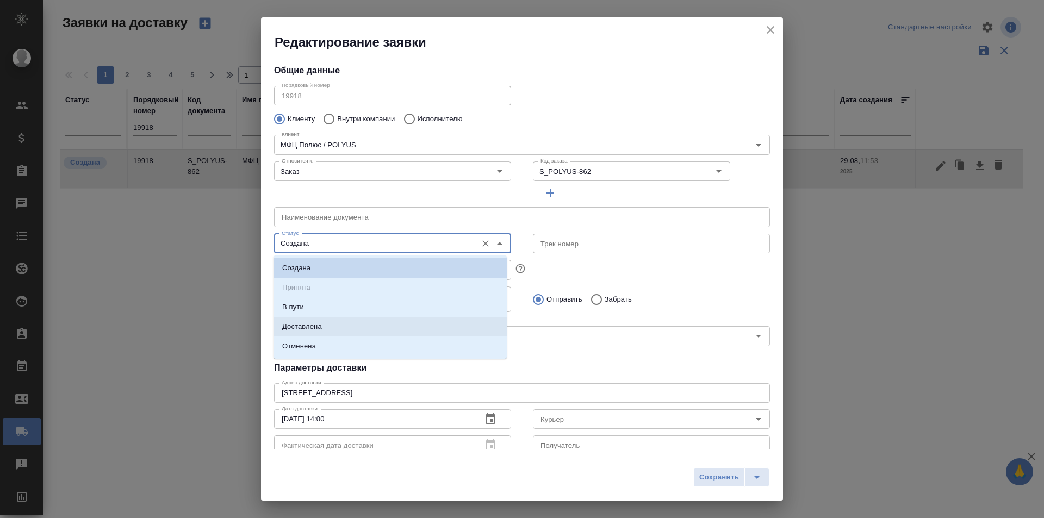
click at [342, 330] on li "Доставлена" at bounding box center [389, 327] width 233 height 20
type input "Доставлена"
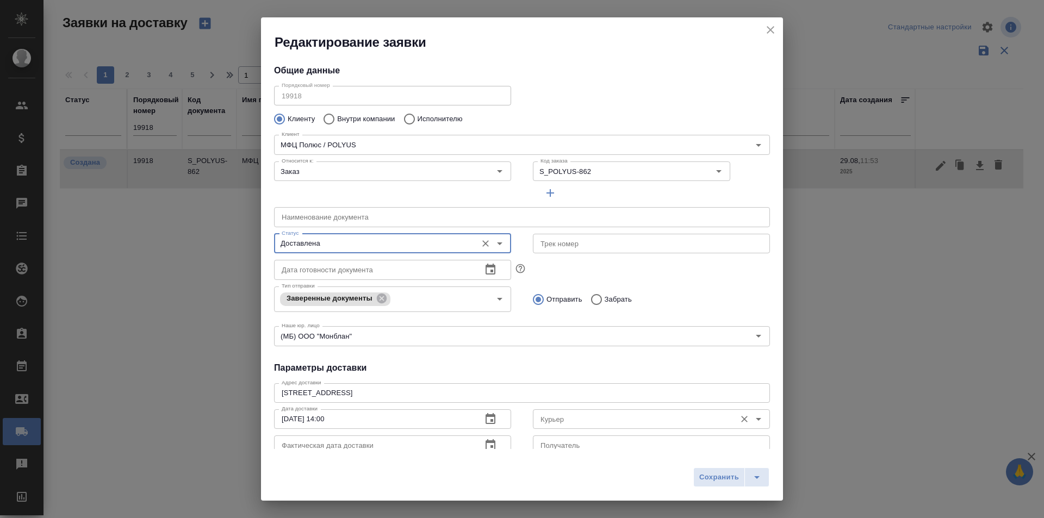
click at [600, 419] on input "Курьер" at bounding box center [633, 419] width 194 height 13
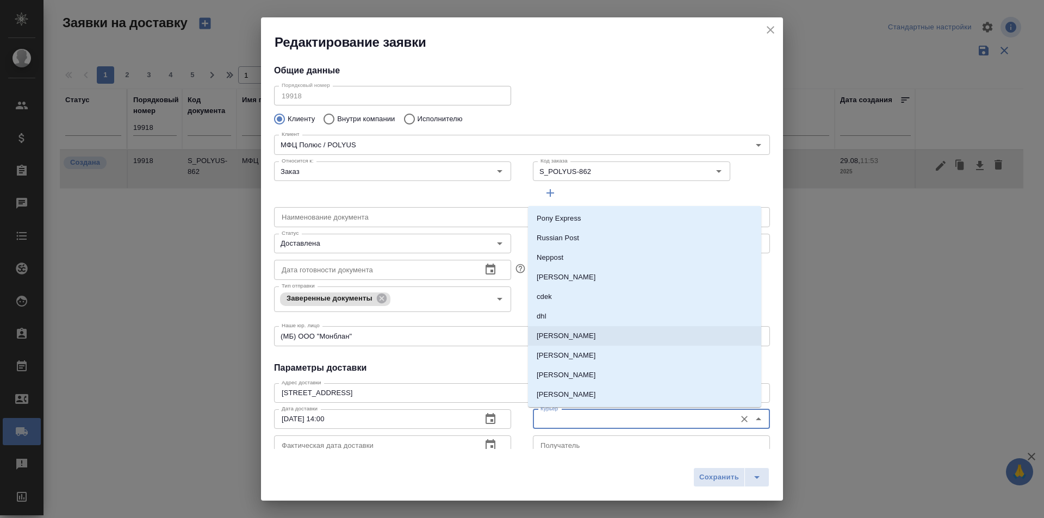
click at [584, 333] on li "[PERSON_NAME]" at bounding box center [644, 336] width 233 height 20
type input "[PERSON_NAME]"
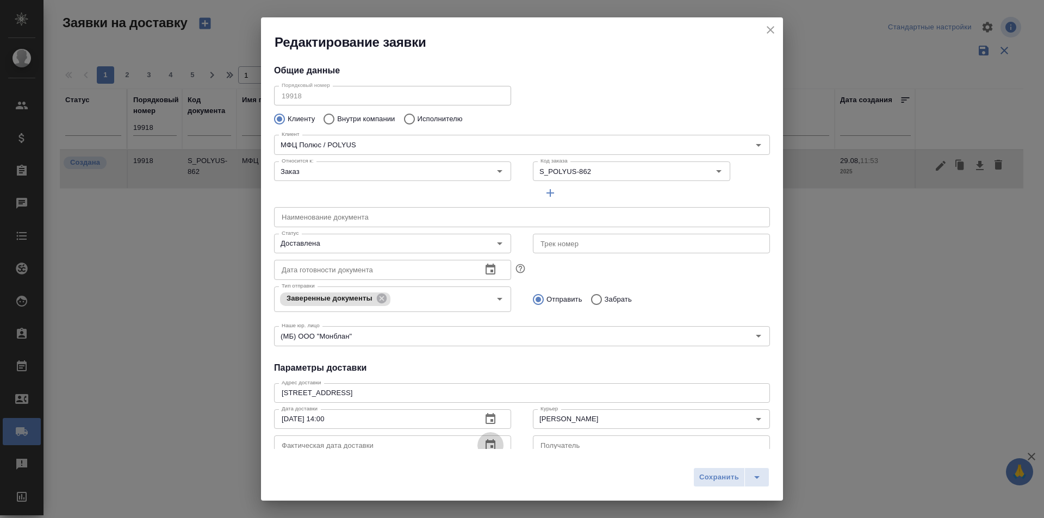
click at [499, 444] on button "button" at bounding box center [490, 445] width 26 height 26
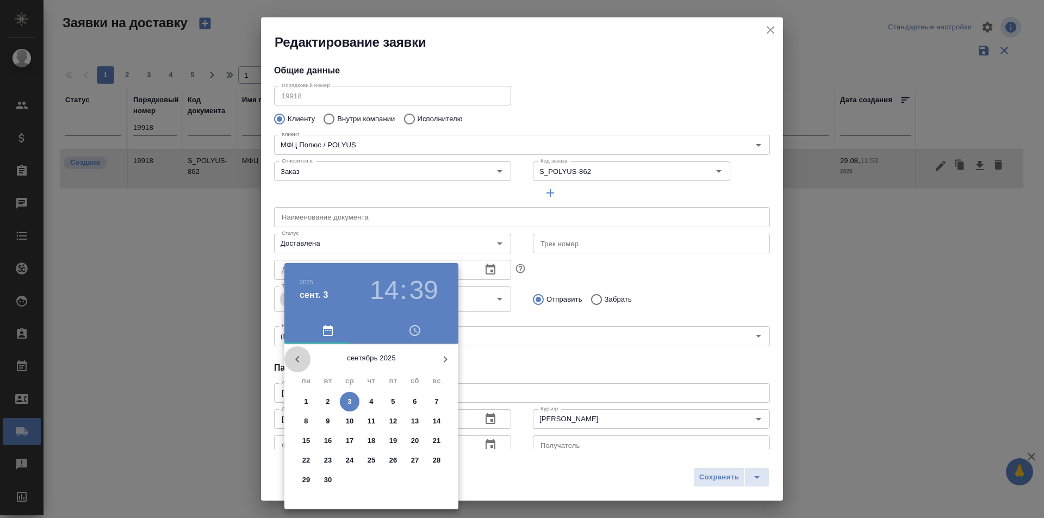
click at [304, 364] on button "button" at bounding box center [297, 359] width 26 height 26
click at [389, 478] on p "29" at bounding box center [393, 480] width 8 height 11
type input "29.08.2025 14:39"
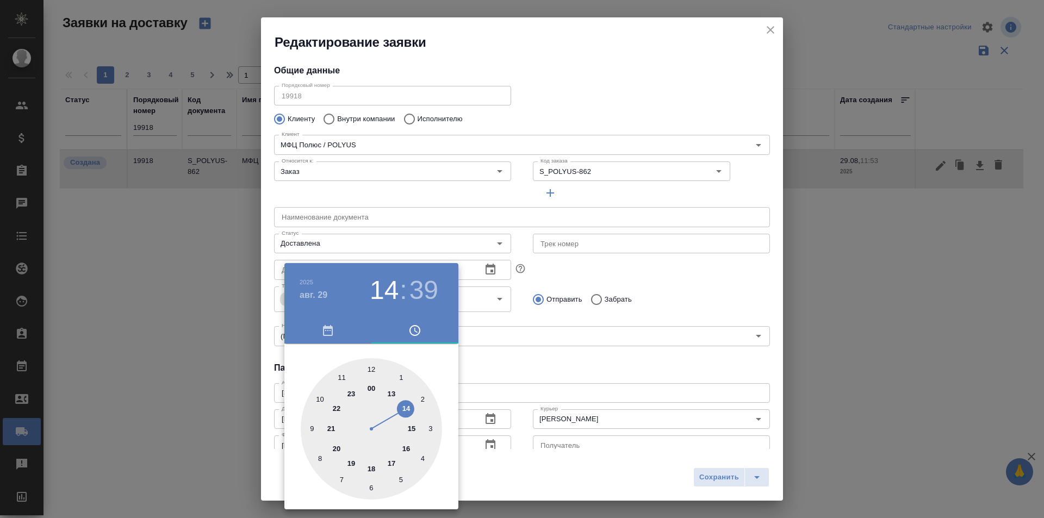
click at [730, 475] on div at bounding box center [522, 259] width 1044 height 518
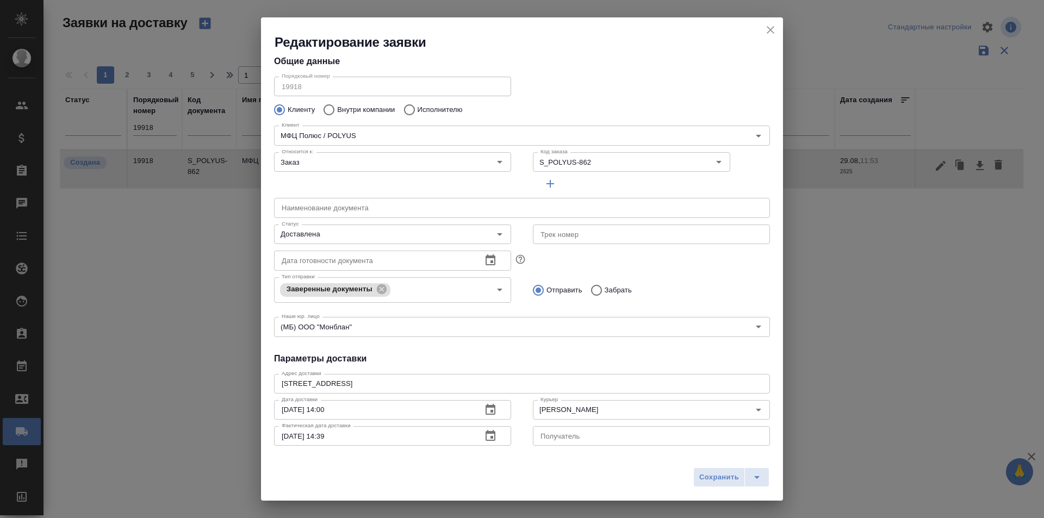
click at [715, 477] on span "Сохранить" at bounding box center [719, 477] width 40 height 13
type input "Создана"
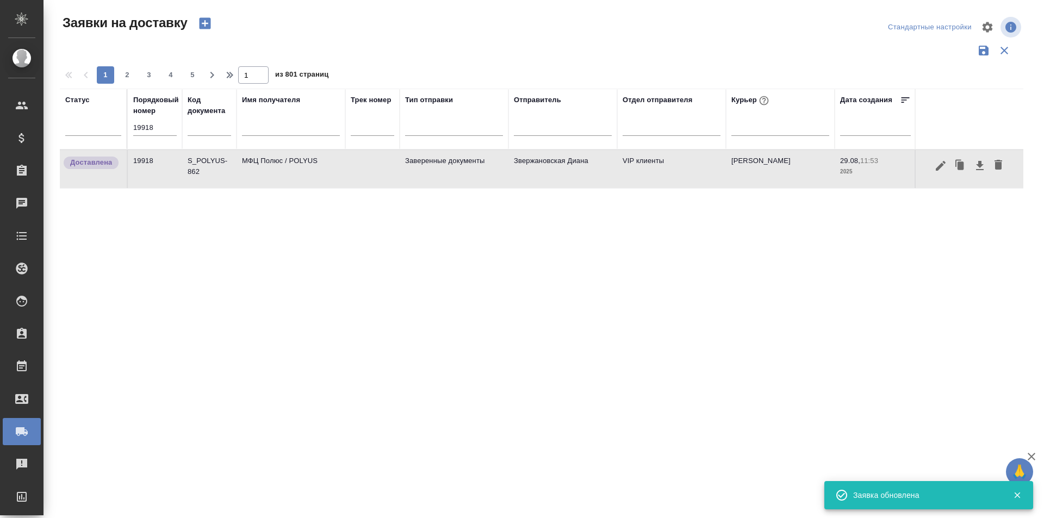
drag, startPoint x: 796, startPoint y: 227, endPoint x: 555, endPoint y: 209, distance: 242.6
click at [796, 227] on div "Статус Порядковый номер 19918 Код документа Имя получателя Трек номер Тип отпра…" at bounding box center [541, 284] width 963 height 391
click at [147, 132] on input "19918" at bounding box center [154, 127] width 43 height 15
paste input "882"
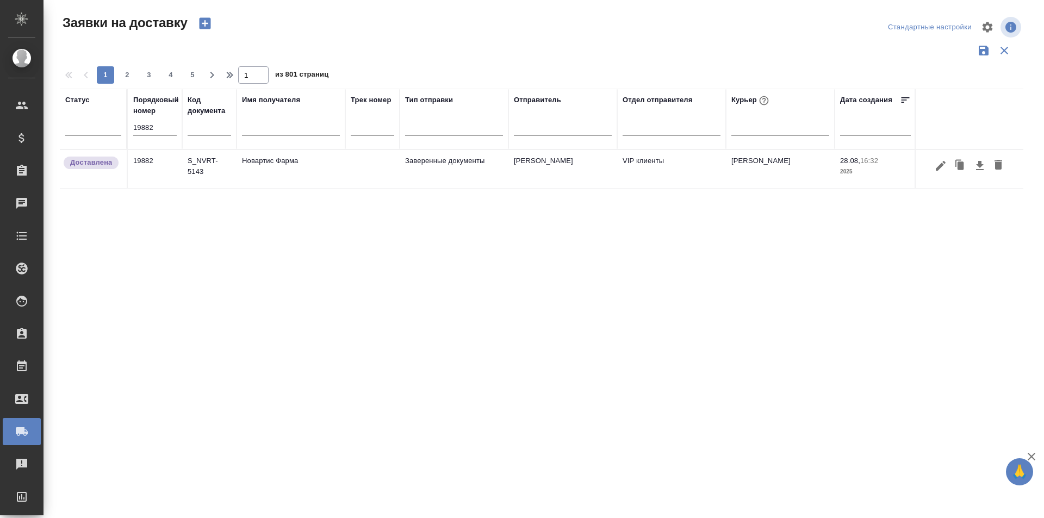
drag, startPoint x: 750, startPoint y: 254, endPoint x: 458, endPoint y: 203, distance: 296.4
click at [750, 254] on div "Статус Порядковый номер 19882 Код документа Имя получателя Трек номер Тип отпра…" at bounding box center [541, 284] width 963 height 391
click at [169, 130] on input "19882" at bounding box center [154, 127] width 43 height 15
paste input "68"
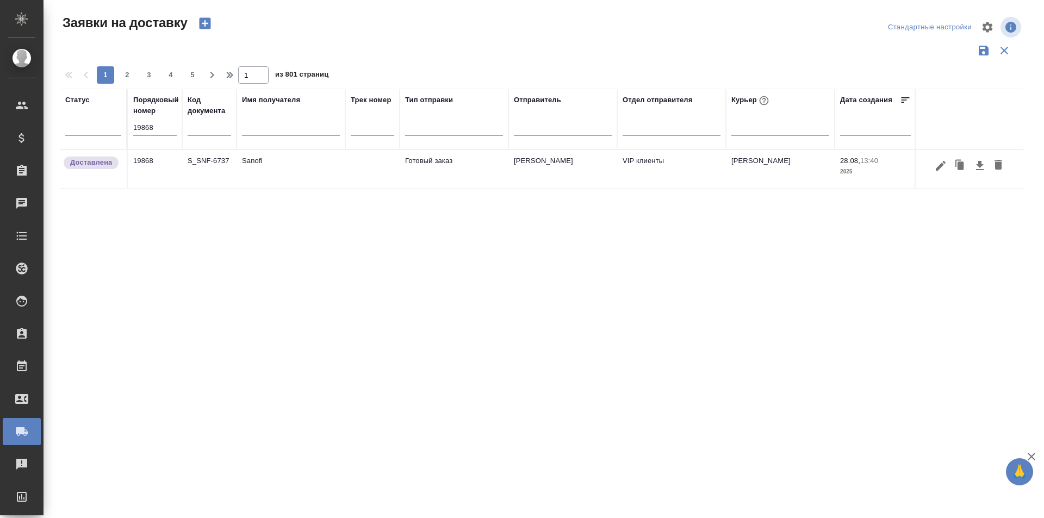
click at [797, 222] on div "Статус Порядковый номер 19868 Код документа Имя получателя Трек номер Тип отпра…" at bounding box center [541, 284] width 963 height 391
click at [165, 123] on input "19868" at bounding box center [154, 127] width 43 height 15
paste input "5"
type input "19865"
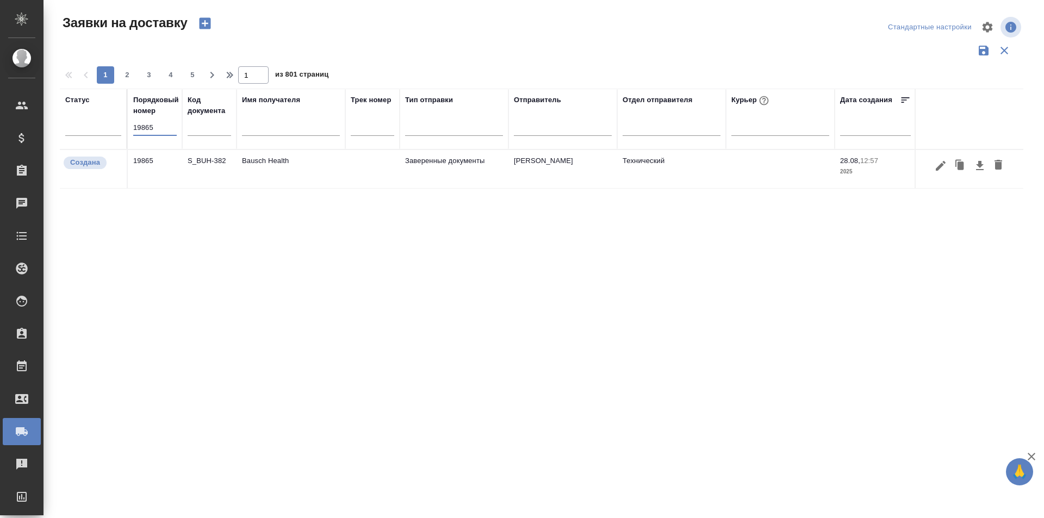
click at [941, 165] on icon "button" at bounding box center [941, 165] width 10 height 10
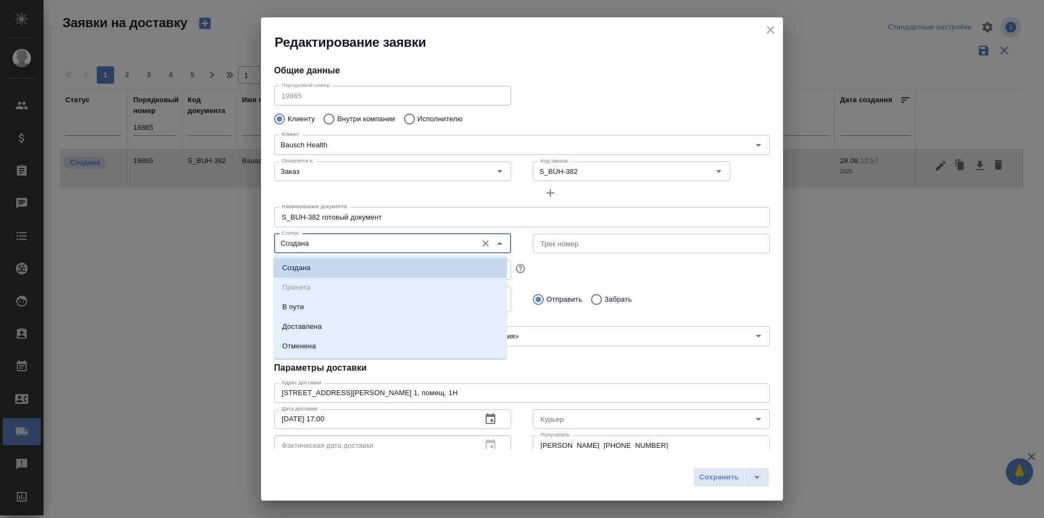
click at [363, 241] on input "Создана" at bounding box center [374, 243] width 194 height 13
click at [332, 333] on li "Доставлена" at bounding box center [389, 327] width 233 height 20
type input "Доставлена"
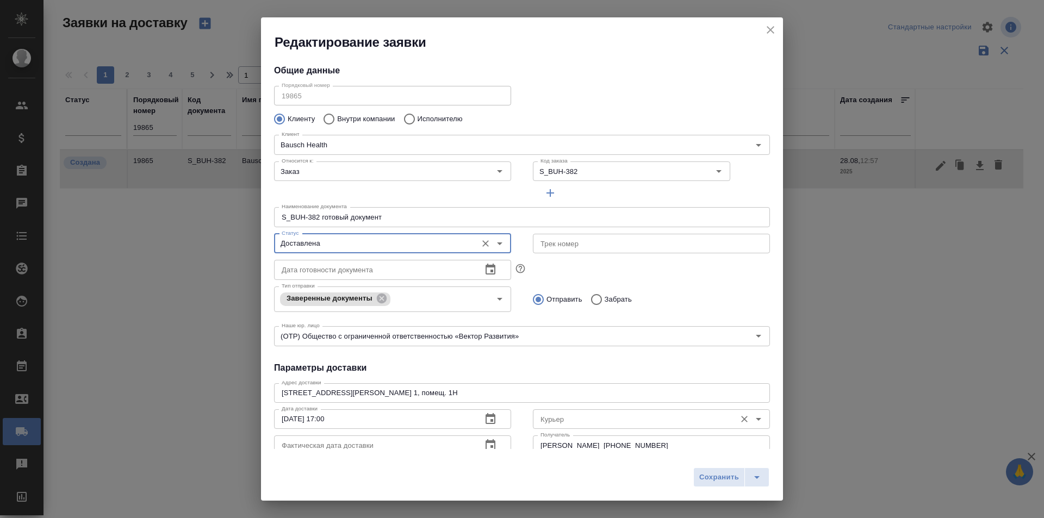
click at [564, 417] on input "Курьер" at bounding box center [633, 419] width 194 height 13
type input "Самойлова Александра"
type input "+7 985 104 5173"
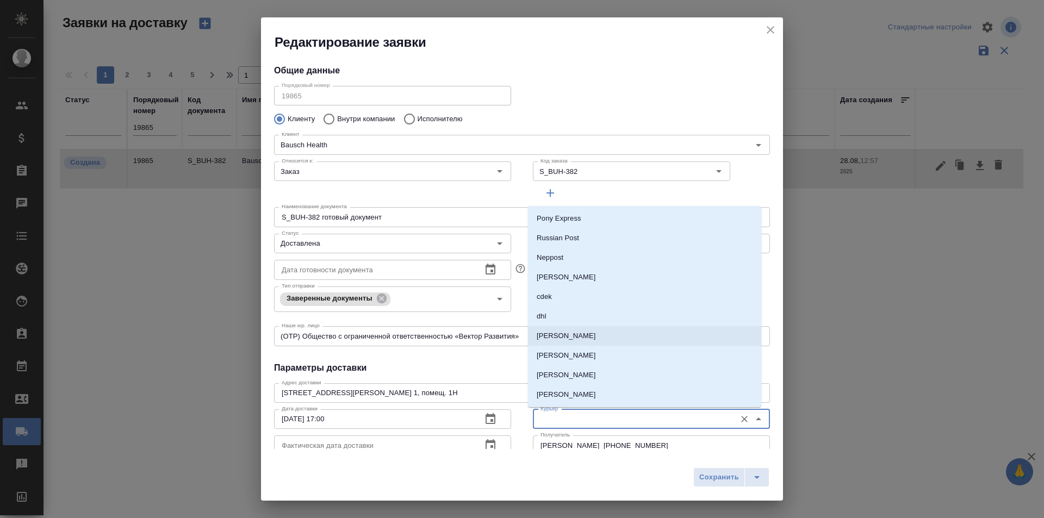
click at [589, 332] on li "[PERSON_NAME]" at bounding box center [644, 336] width 233 height 20
type input "[PERSON_NAME]"
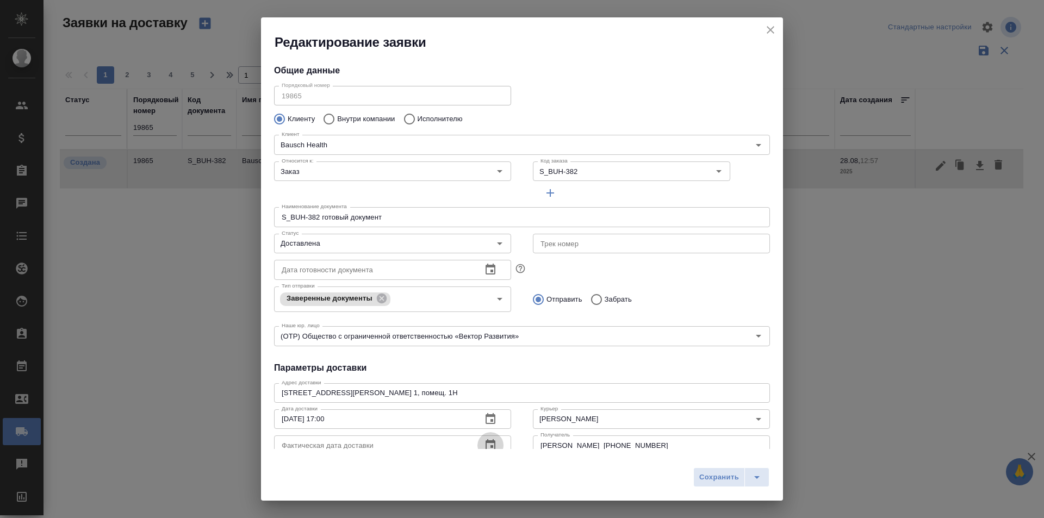
click at [485, 446] on icon "button" at bounding box center [490, 445] width 13 height 13
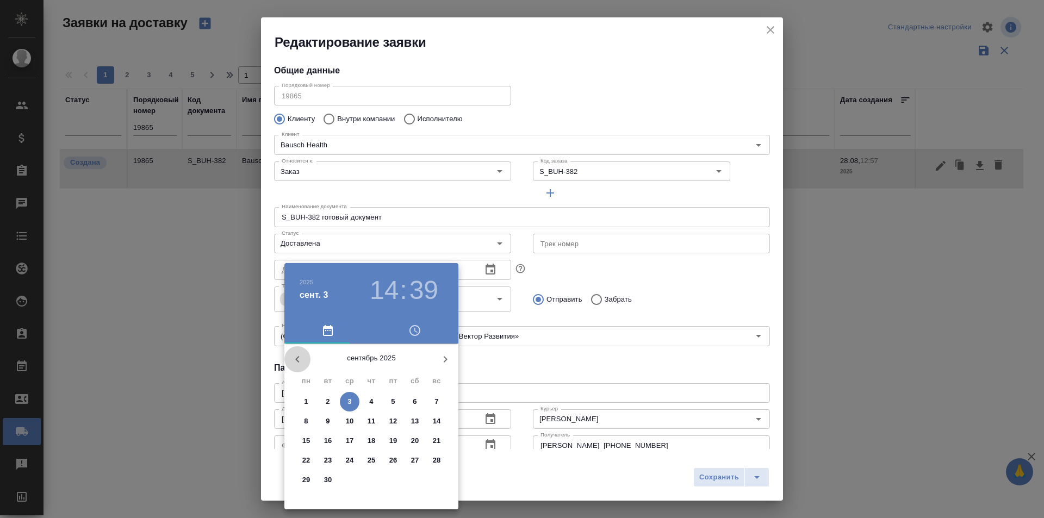
drag, startPoint x: 301, startPoint y: 360, endPoint x: 402, endPoint y: 400, distance: 109.1
click at [300, 360] on icon "button" at bounding box center [297, 359] width 13 height 13
click at [394, 478] on p "29" at bounding box center [393, 480] width 8 height 11
type input "29.08.2025 14:39"
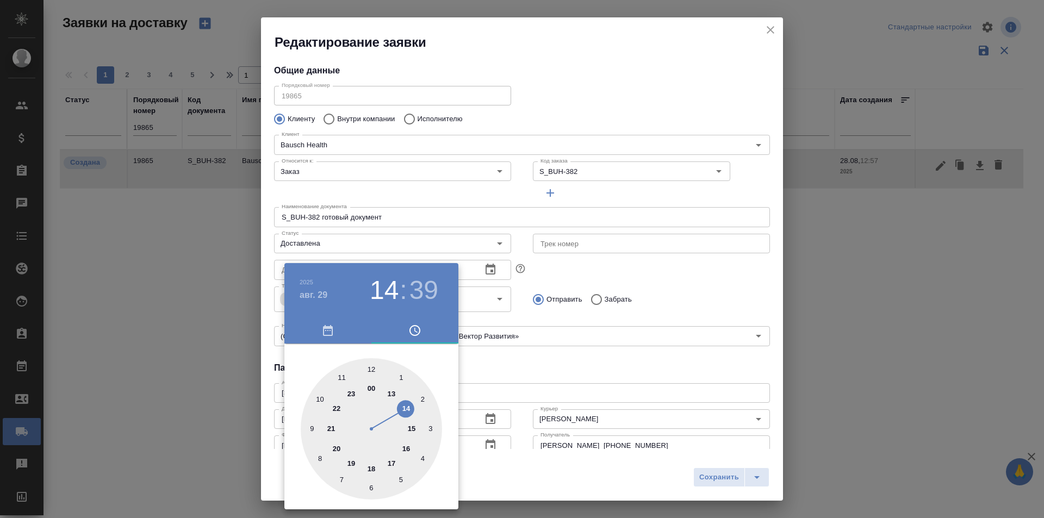
click at [687, 472] on div at bounding box center [522, 259] width 1044 height 518
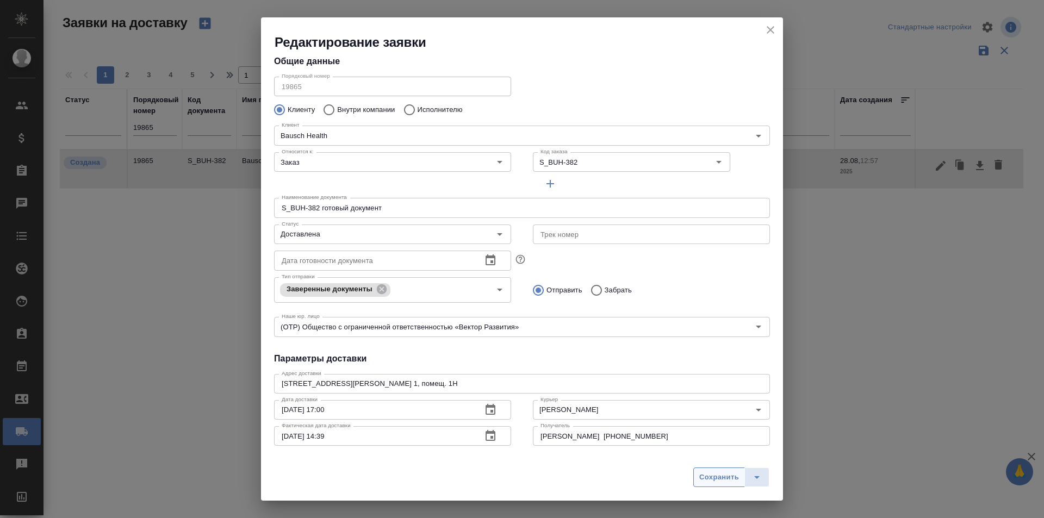
click at [714, 474] on span "Сохранить" at bounding box center [719, 477] width 40 height 13
type input "Создана"
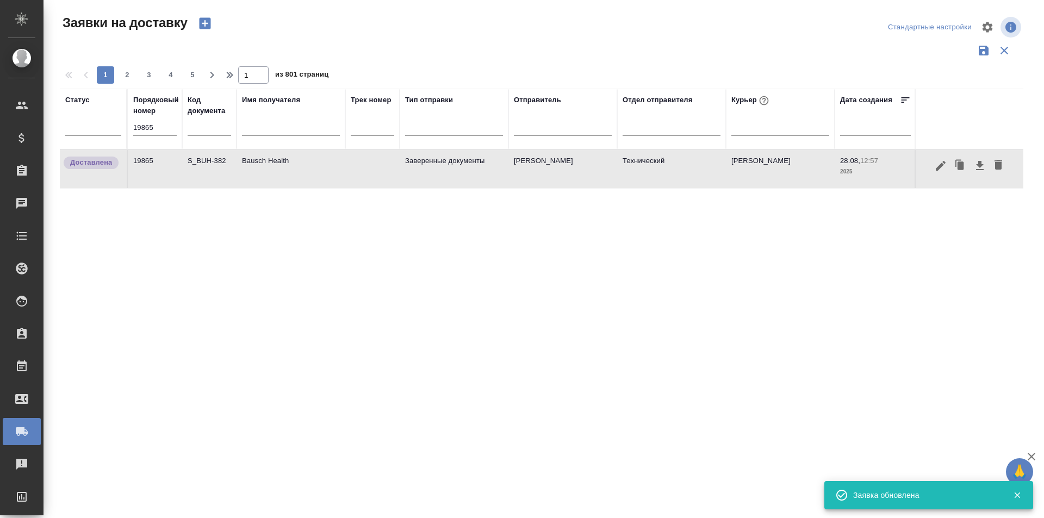
click at [819, 253] on div "Статус Порядковый номер 19865 Код документа Имя получателя Трек номер Тип отпра…" at bounding box center [541, 284] width 963 height 391
click at [170, 123] on input "19865" at bounding box center [154, 127] width 43 height 15
paste input "58"
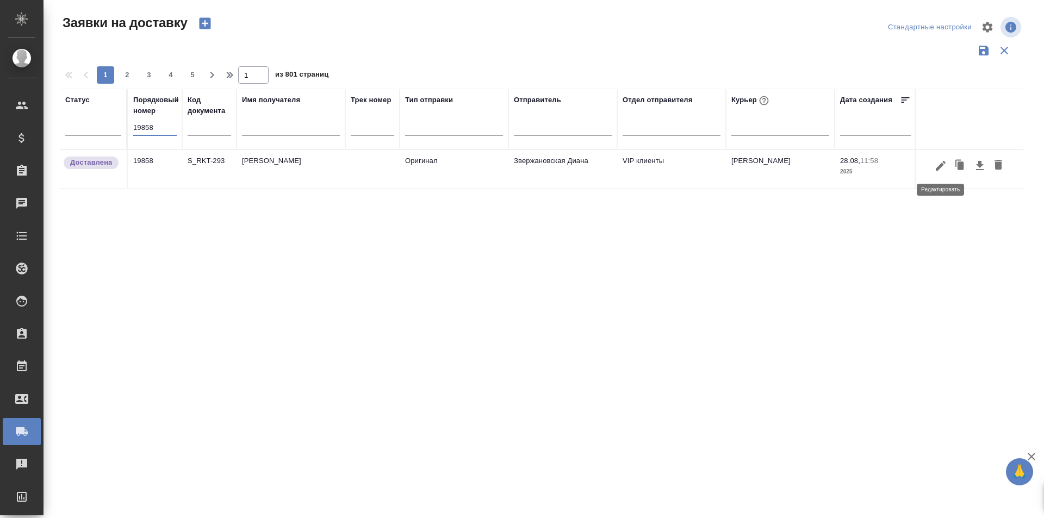
type input "19858"
click at [945, 170] on icon "button" at bounding box center [940, 165] width 13 height 13
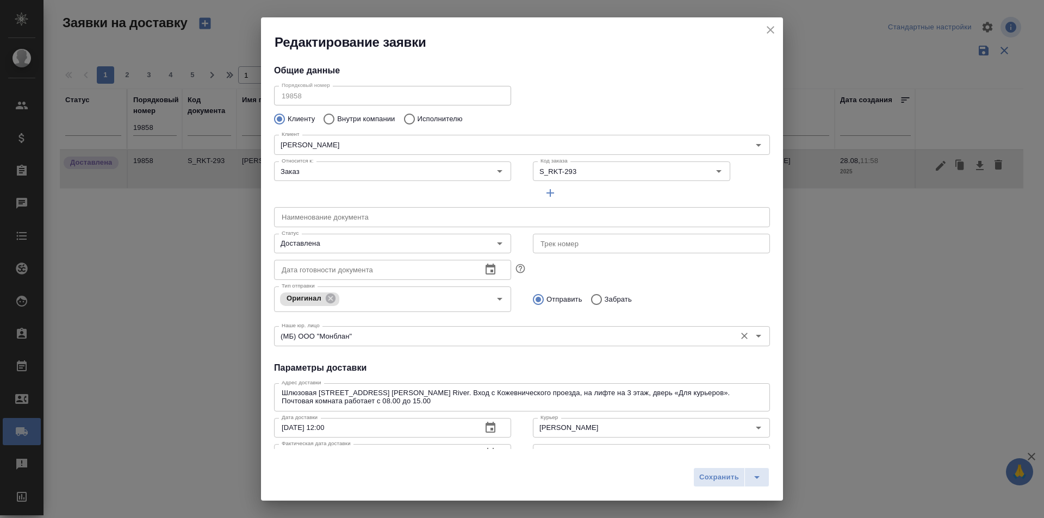
type input "Чекмарева Наталия"
type input "+7 (909) 697 62 51"
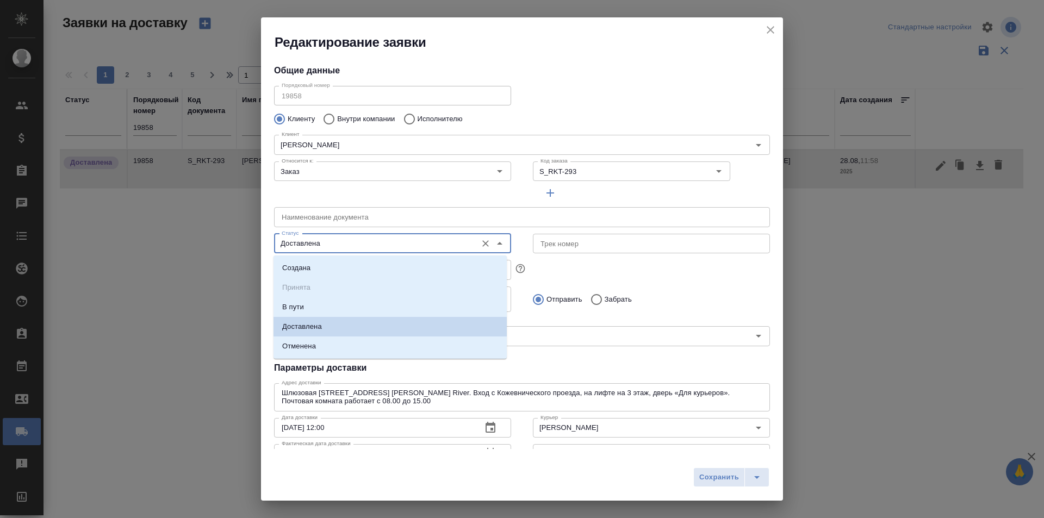
click at [351, 243] on input "Доставлена" at bounding box center [374, 243] width 194 height 13
click at [879, 232] on div "Редактирование заявки Общие данные Порядковый номер 19858 Порядковый номер Клие…" at bounding box center [522, 259] width 1044 height 518
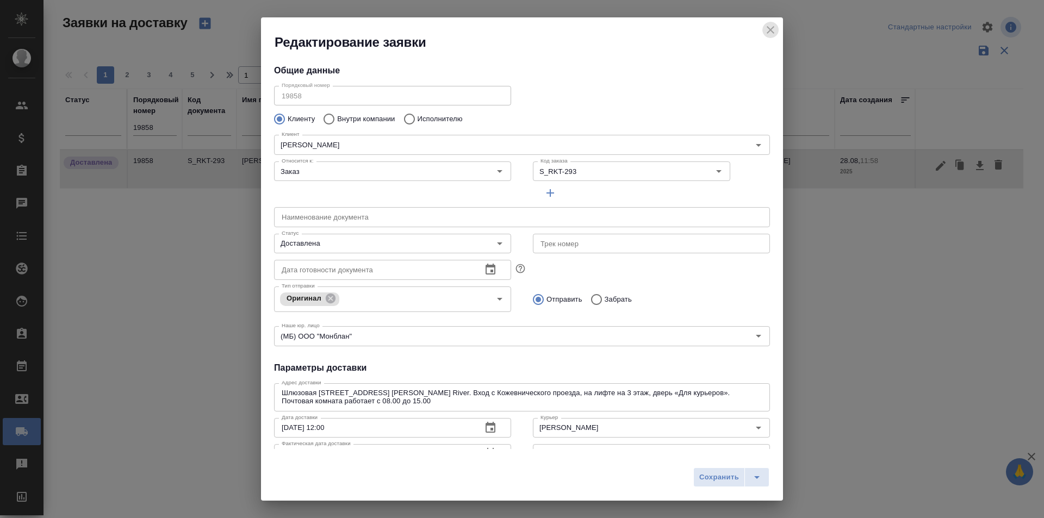
click at [770, 36] on button "close" at bounding box center [770, 30] width 16 height 16
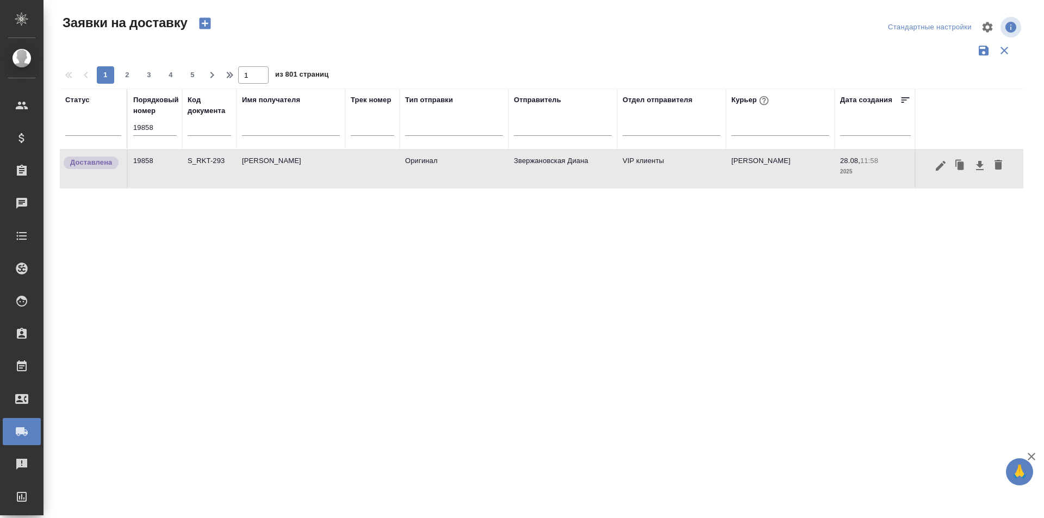
click at [634, 314] on div "Статус Порядковый номер 19858 Код документа Имя получателя Трек номер Тип отпра…" at bounding box center [541, 284] width 963 height 391
drag, startPoint x: 763, startPoint y: 236, endPoint x: 479, endPoint y: 190, distance: 288.1
click at [763, 236] on div "Статус Порядковый номер 19858 Код документа Имя получателя Трек номер Тип отпра…" at bounding box center [541, 284] width 963 height 391
click at [179, 125] on th "Порядковый номер 19858" at bounding box center [155, 119] width 54 height 61
click at [171, 126] on input "19858" at bounding box center [154, 127] width 43 height 15
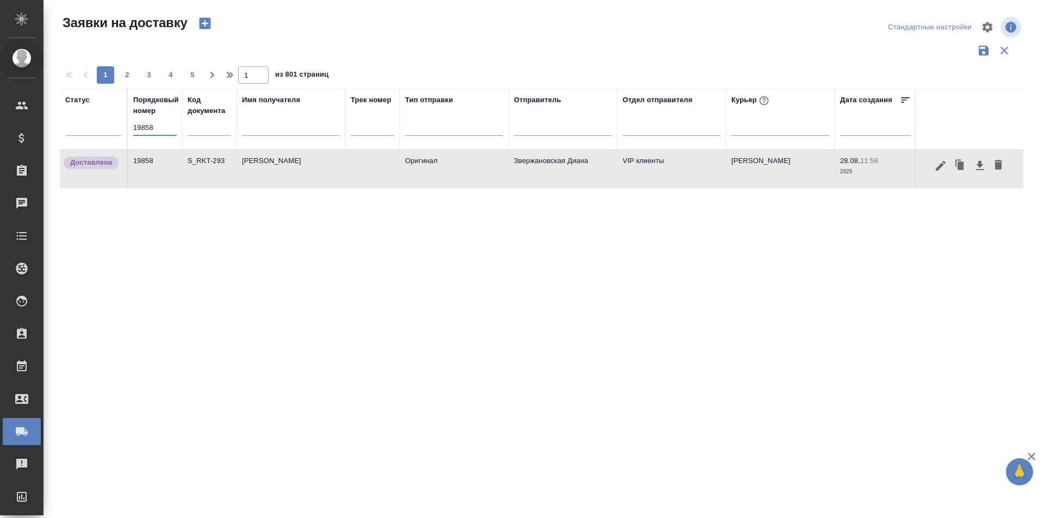
click at [171, 126] on input "19858" at bounding box center [154, 127] width 43 height 15
paste input "65"
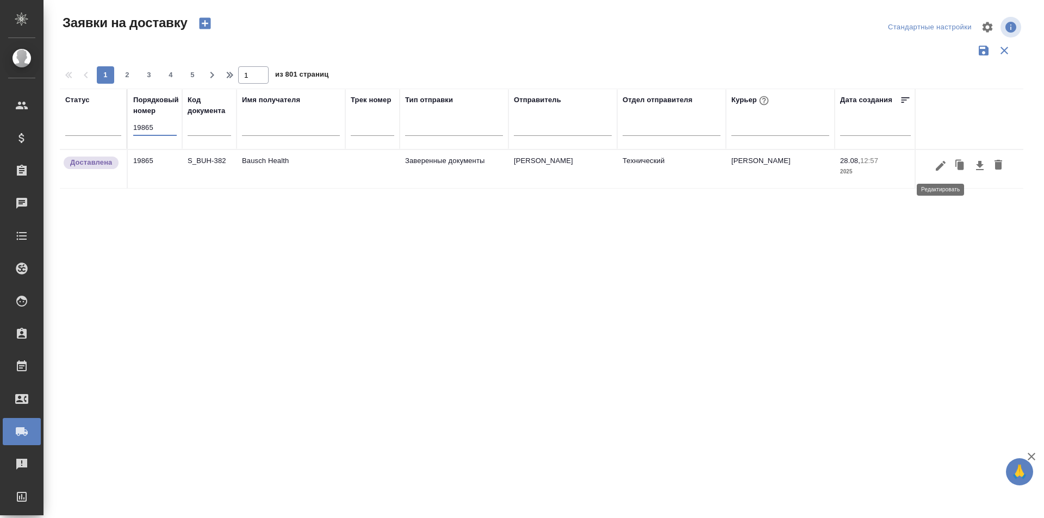
type input "19865"
click at [935, 167] on icon "button" at bounding box center [940, 165] width 13 height 13
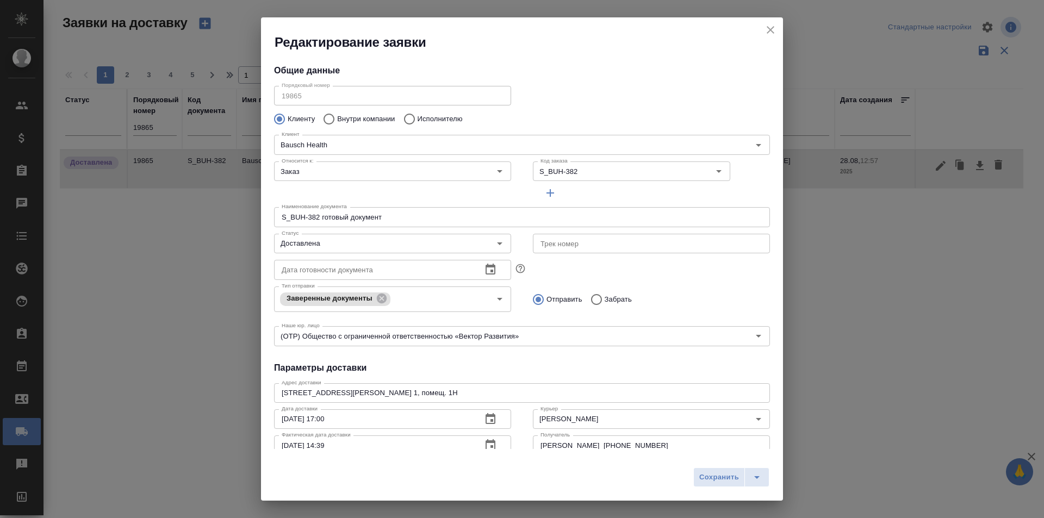
type input "Самойлова Александра"
type input "+7 985 104 5173"
click at [574, 430] on div "Курьер Северов Олег Курьер" at bounding box center [651, 418] width 237 height 26
click at [580, 427] on div "Северов Олег Курьер" at bounding box center [651, 419] width 237 height 20
click at [587, 416] on input "[PERSON_NAME]" at bounding box center [633, 419] width 194 height 13
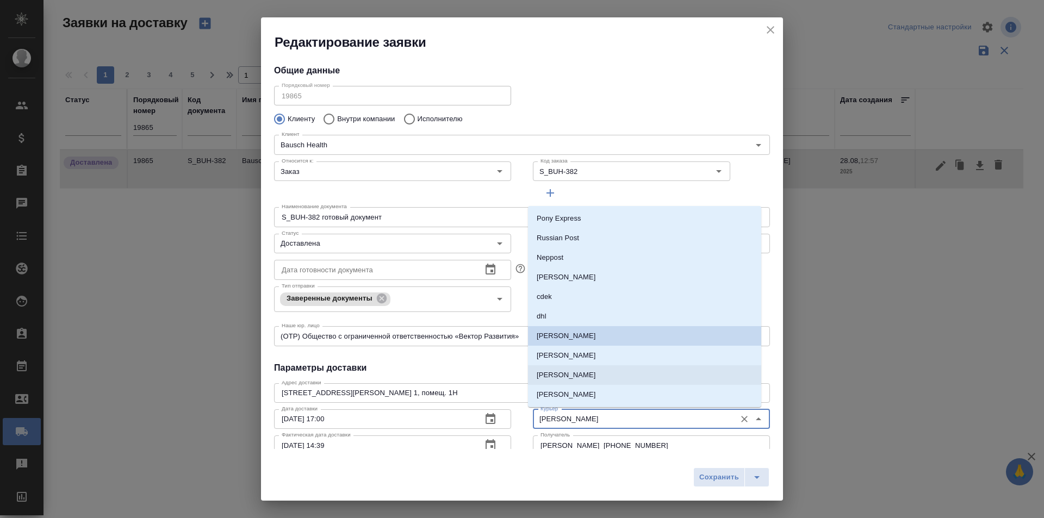
click at [593, 375] on p "Скляров Станислав" at bounding box center [566, 375] width 59 height 11
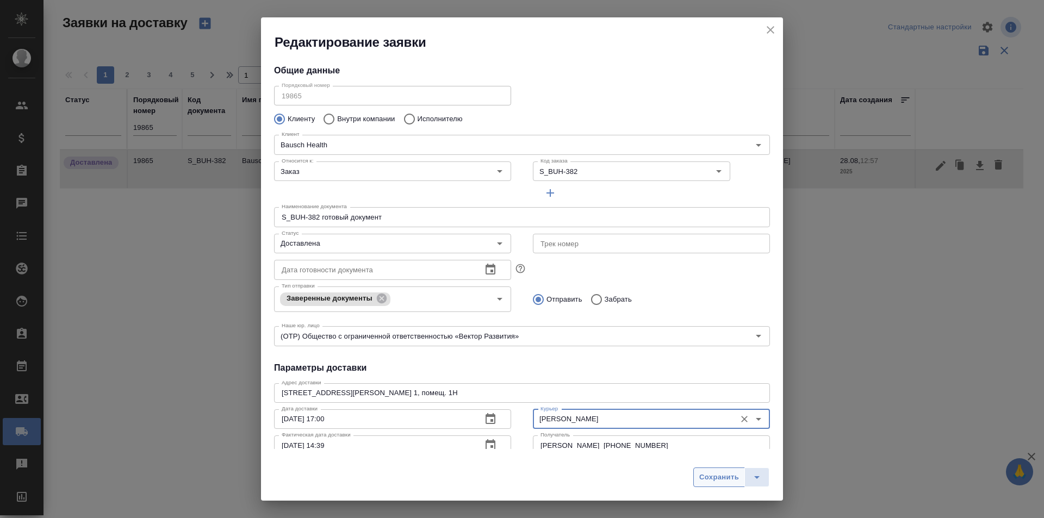
click at [704, 479] on span "Сохранить" at bounding box center [719, 477] width 40 height 13
type input "[PERSON_NAME]"
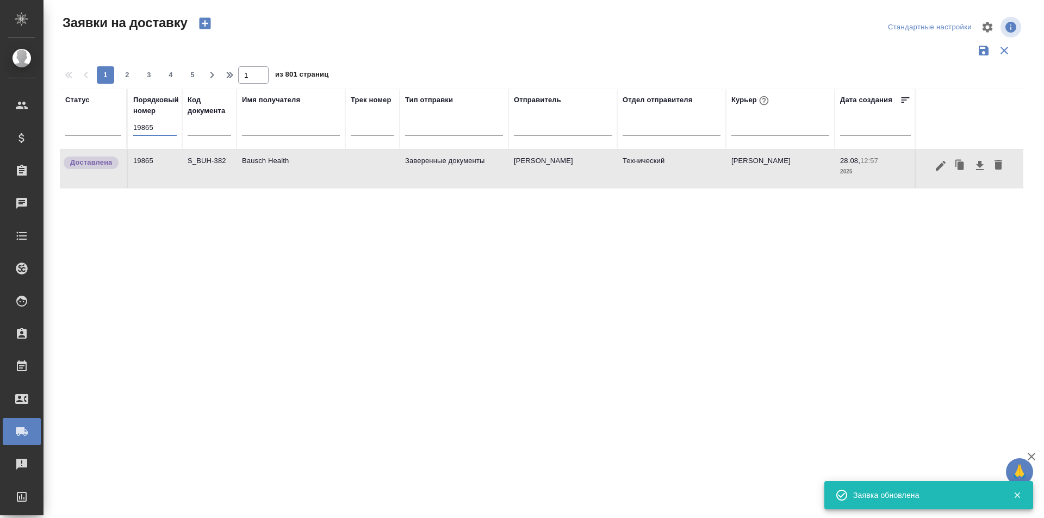
click at [161, 130] on input "19865" at bounding box center [154, 127] width 43 height 15
paste input "20072"
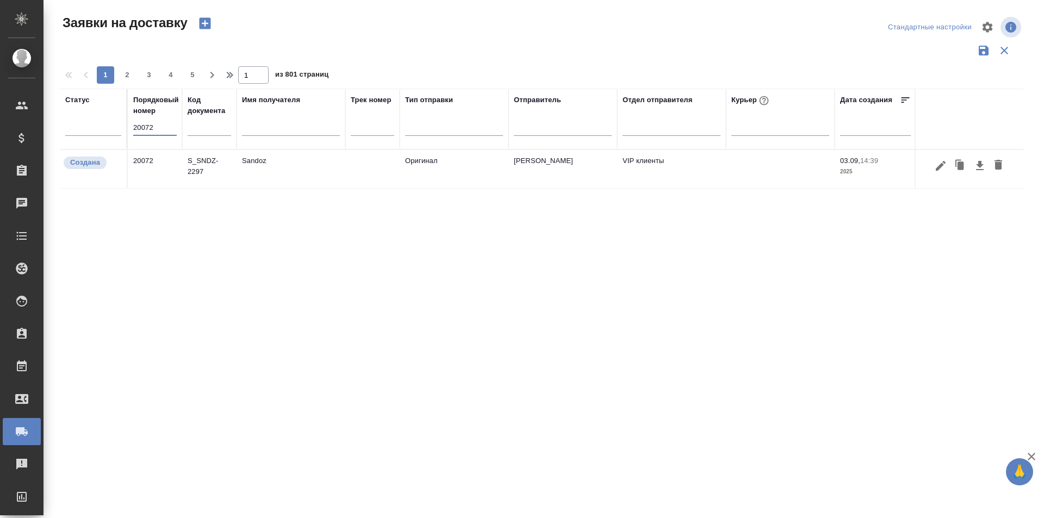
type input "20072"
click at [941, 173] on button "button" at bounding box center [940, 165] width 18 height 21
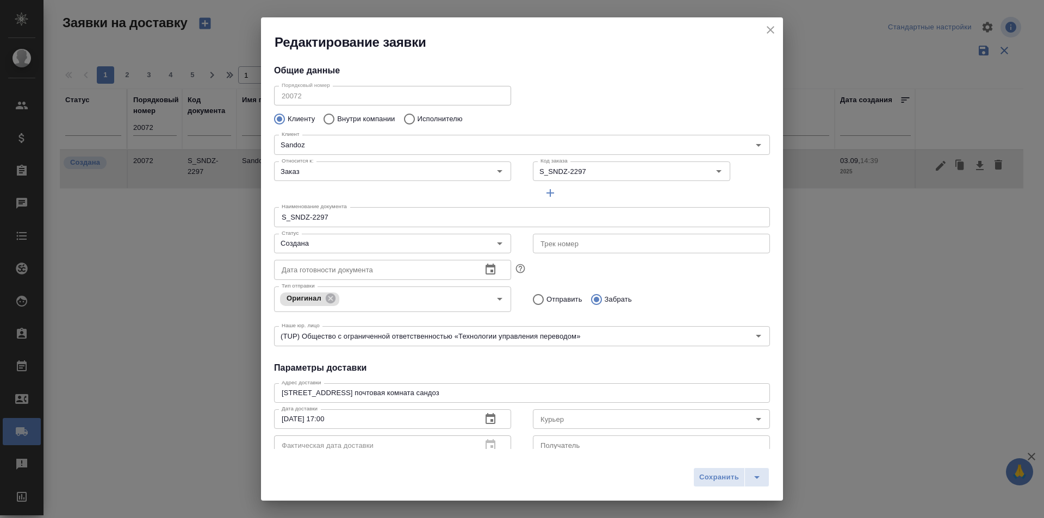
type input "Ковалец Ирина"
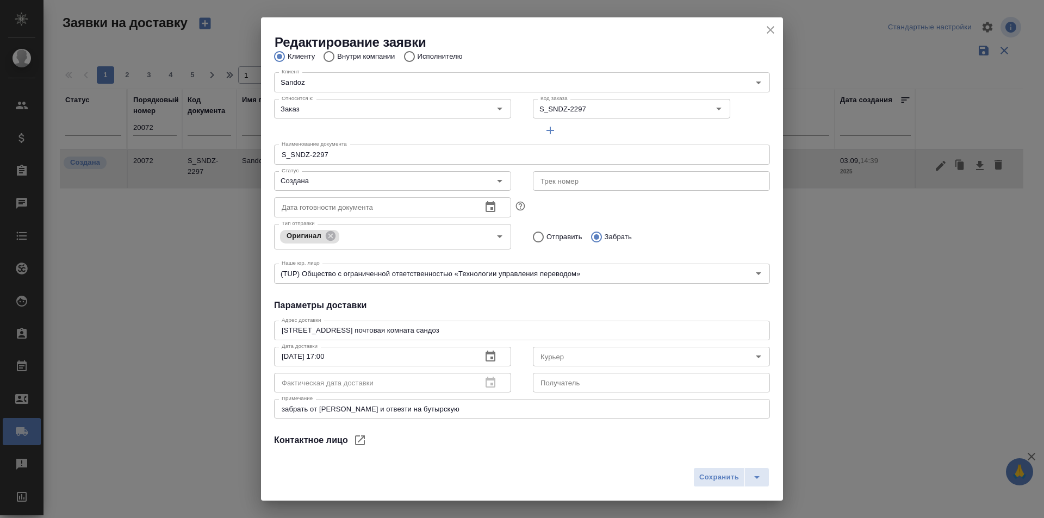
scroll to position [148, 0]
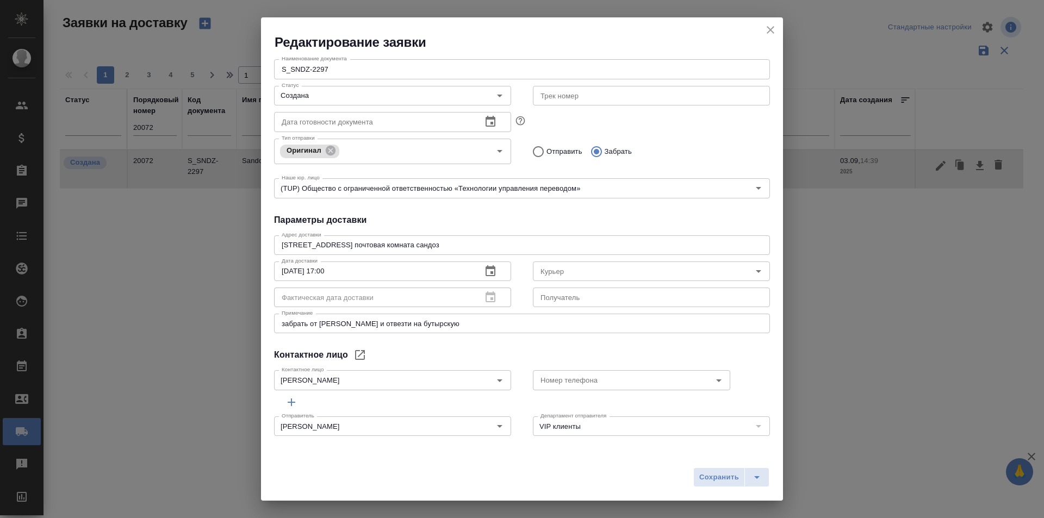
click at [774, 34] on icon "close" at bounding box center [770, 29] width 13 height 13
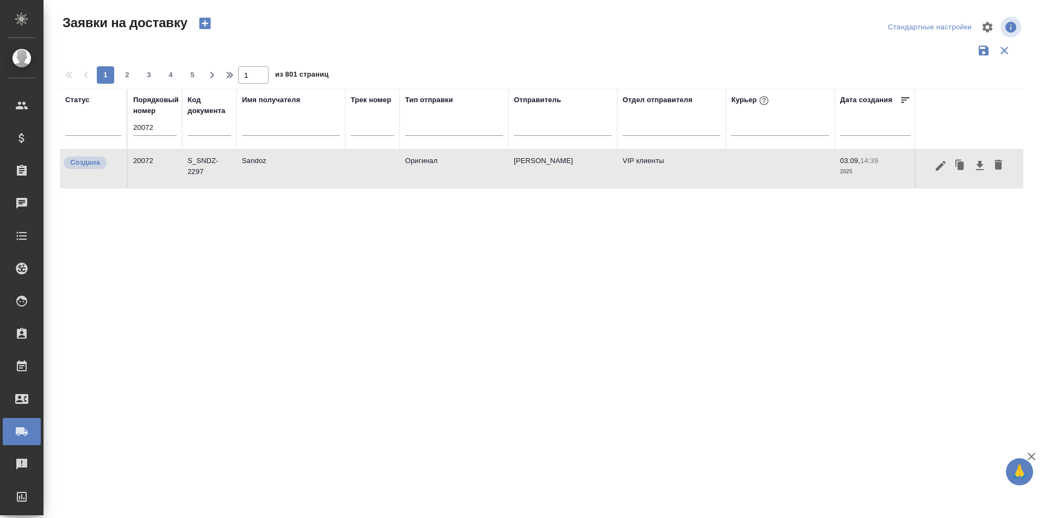
click at [128, 122] on th "Порядковый номер 20072" at bounding box center [155, 119] width 54 height 61
click at [135, 122] on input "20072" at bounding box center [154, 127] width 43 height 15
paste input "19990"
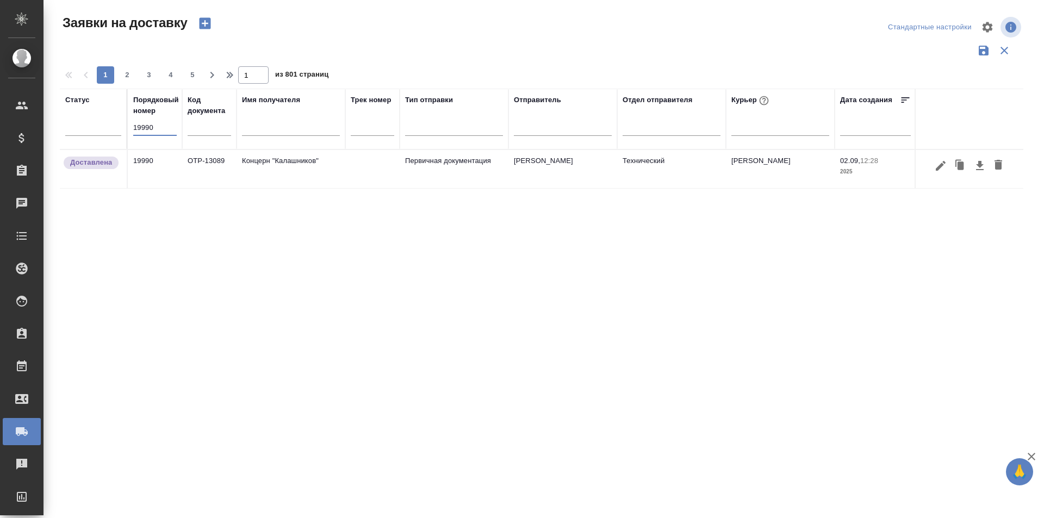
click at [139, 126] on input "19990" at bounding box center [154, 127] width 43 height 15
paste input "5312:15"
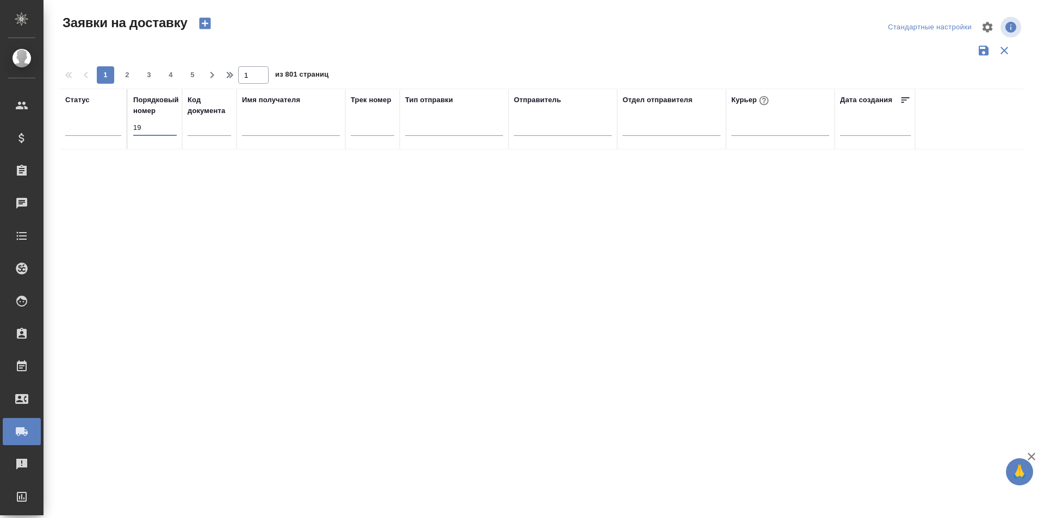
type input "1"
paste input "1995312:15"
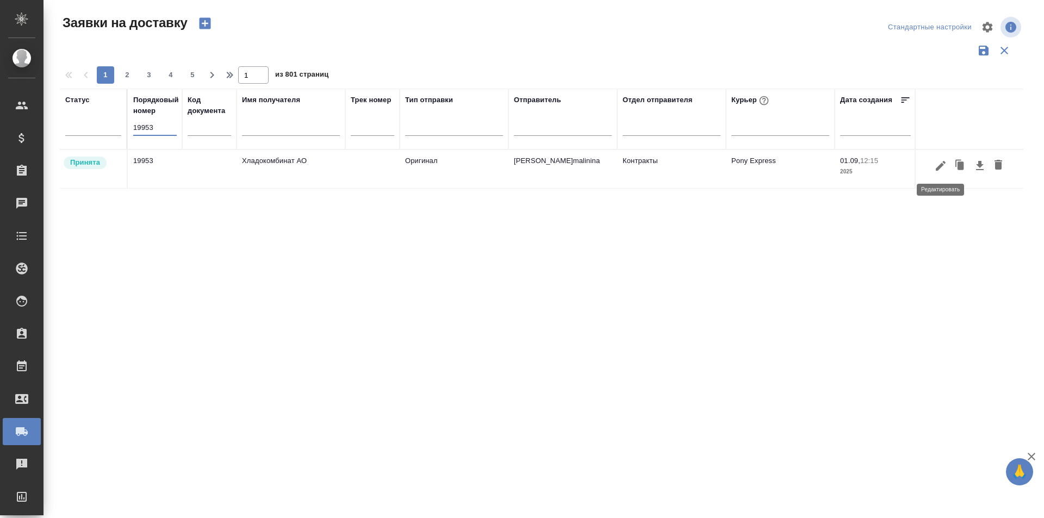
type input "19953"
click at [936, 167] on icon "button" at bounding box center [940, 165] width 13 height 13
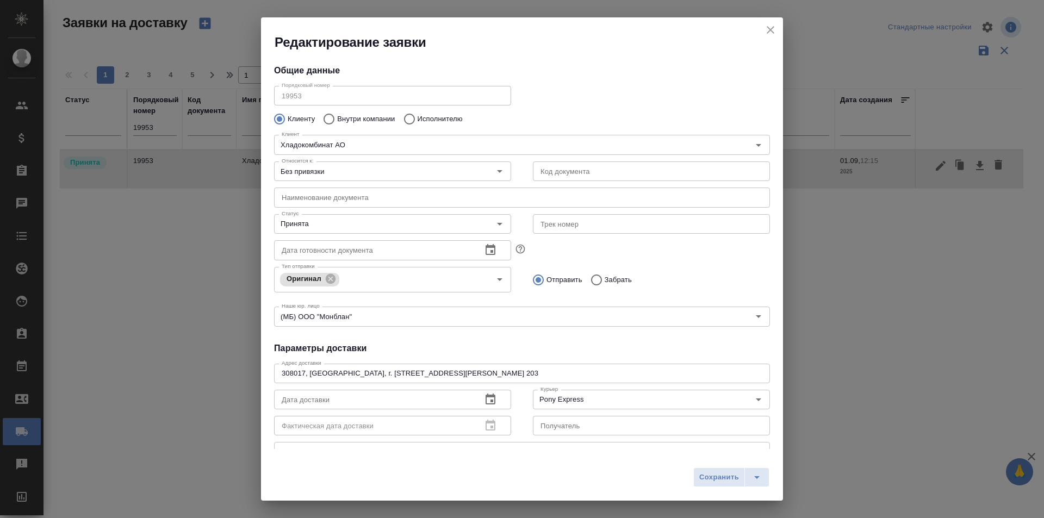
type input "Пономарева Наталья Алексеевна"
type input "(4722)21-54-37 (доб. 424)"
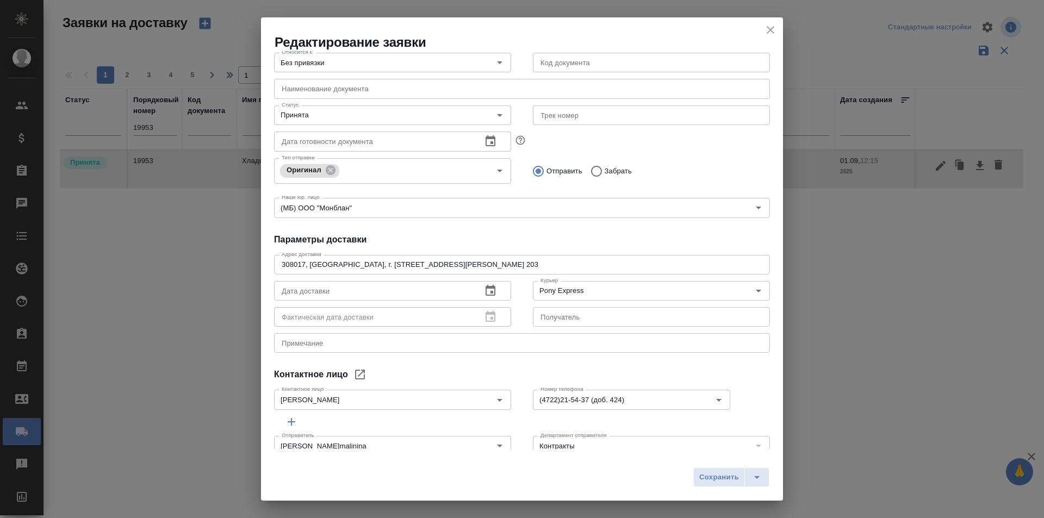
click at [767, 34] on icon "close" at bounding box center [770, 29] width 13 height 13
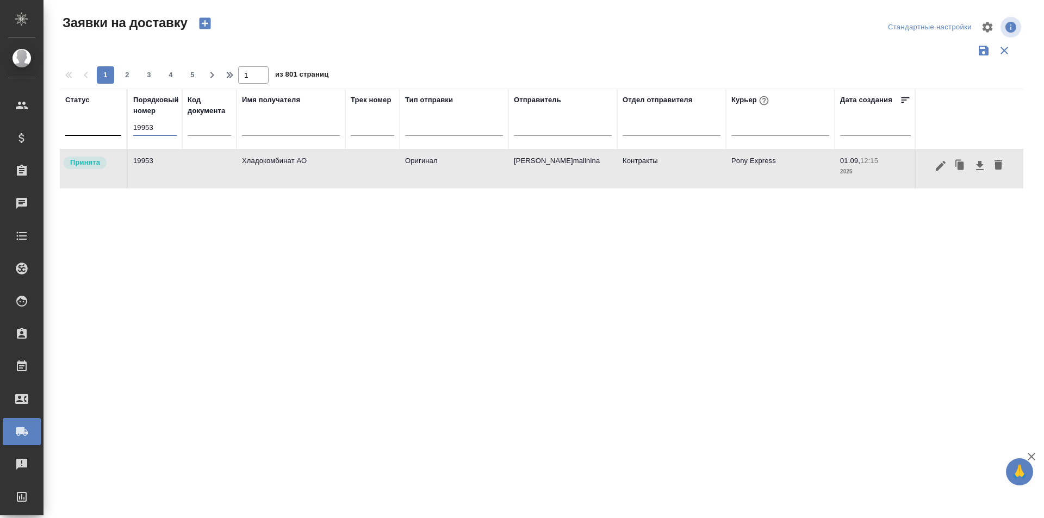
drag, startPoint x: 163, startPoint y: 128, endPoint x: 119, endPoint y: 130, distance: 44.1
click at [119, 130] on tr "Статус Порядковый номер 19953 Код документа Имя получателя Трек номер Тип отпра…" at bounding box center [624, 119] width 1128 height 61
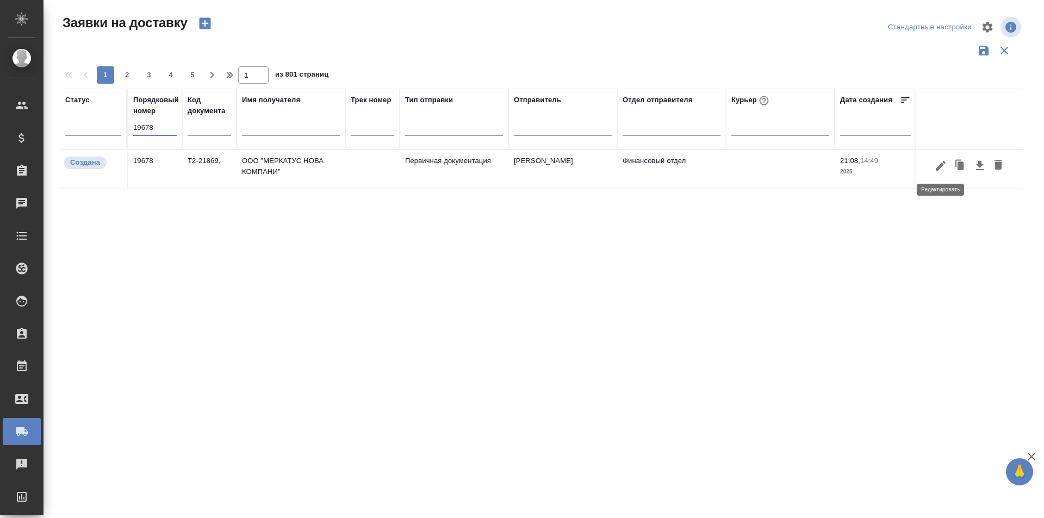
type input "19678"
click at [942, 167] on icon "button" at bounding box center [940, 165] width 13 height 13
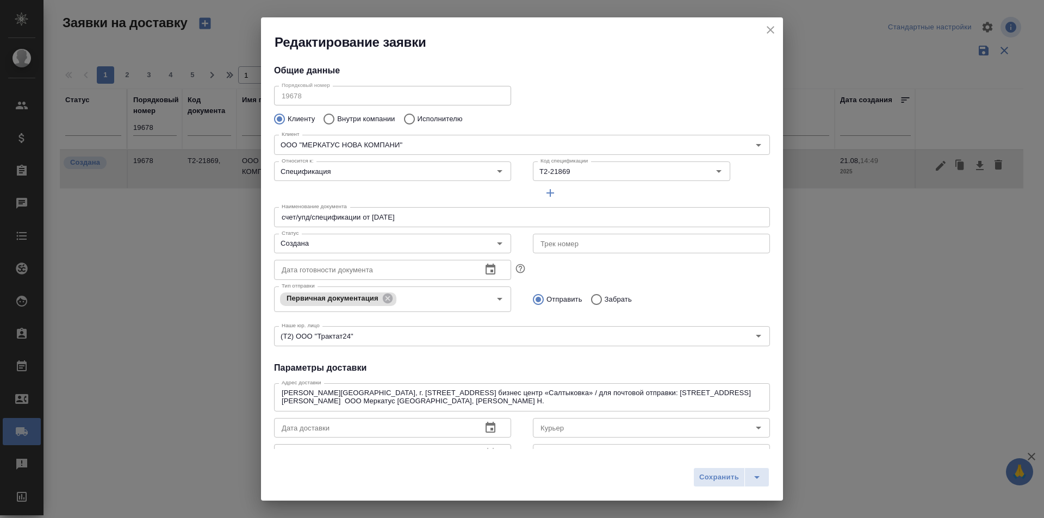
type input "Суворова Наталья Сергеевна"
type input ".7 903 018 54 60"
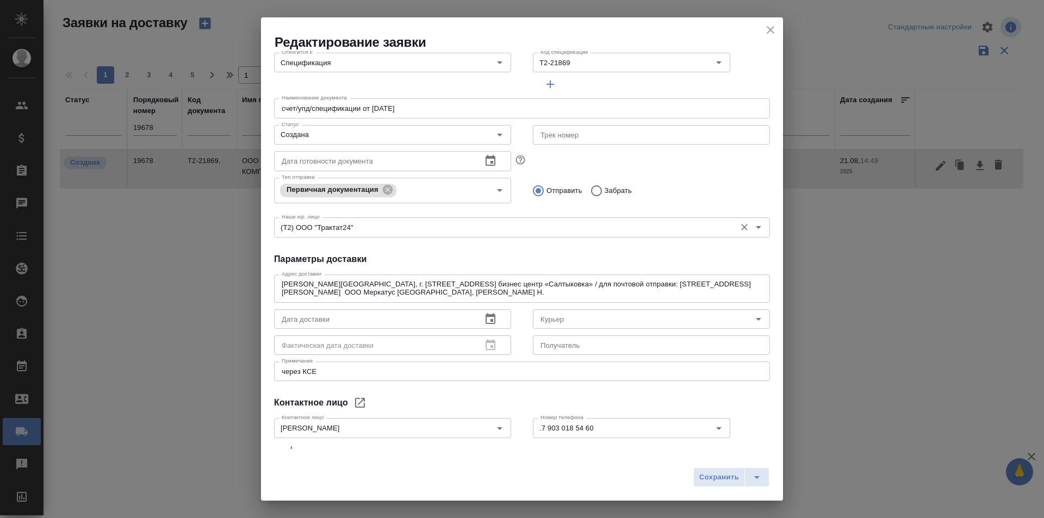
scroll to position [157, 0]
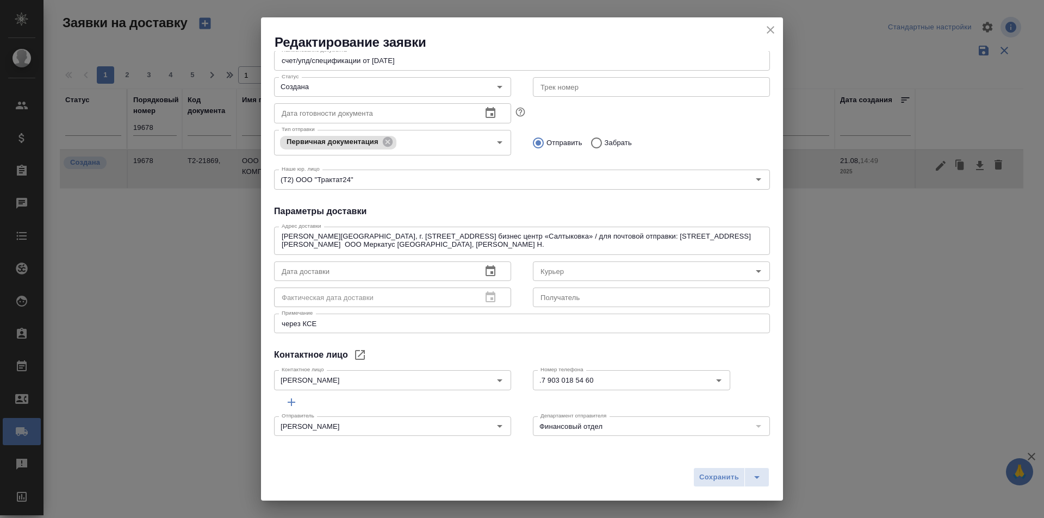
drag, startPoint x: 475, startPoint y: 217, endPoint x: 487, endPoint y: 218, distance: 12.5
click at [475, 217] on h4 "Параметры доставки" at bounding box center [522, 211] width 496 height 13
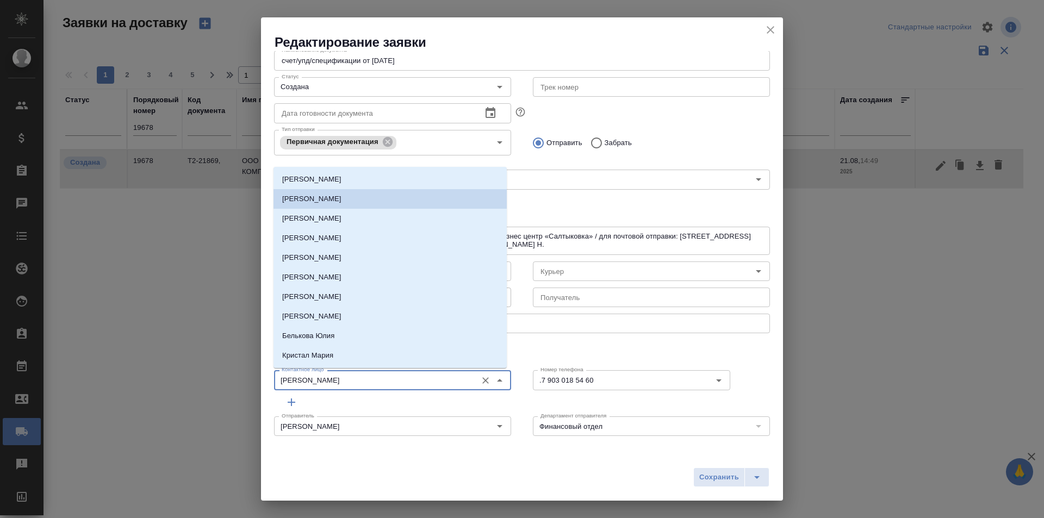
drag, startPoint x: 346, startPoint y: 378, endPoint x: 182, endPoint y: 370, distance: 164.4
click at [182, 370] on div "Редактирование заявки Общие данные Порядковый номер 19678 Порядковый номер Клие…" at bounding box center [522, 259] width 1044 height 518
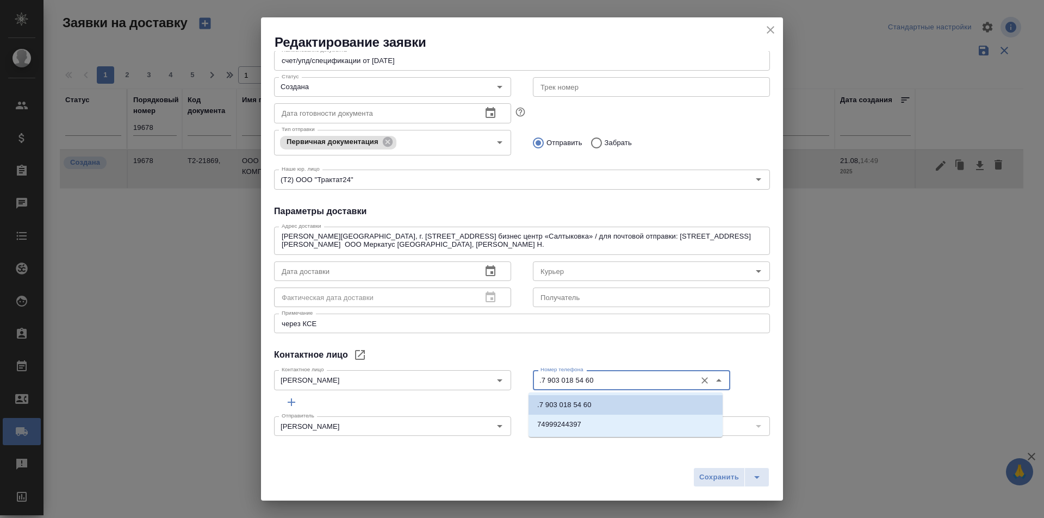
drag, startPoint x: 606, startPoint y: 379, endPoint x: 538, endPoint y: 379, distance: 68.0
click at [538, 379] on input ".7 903 018 54 60" at bounding box center [613, 379] width 154 height 13
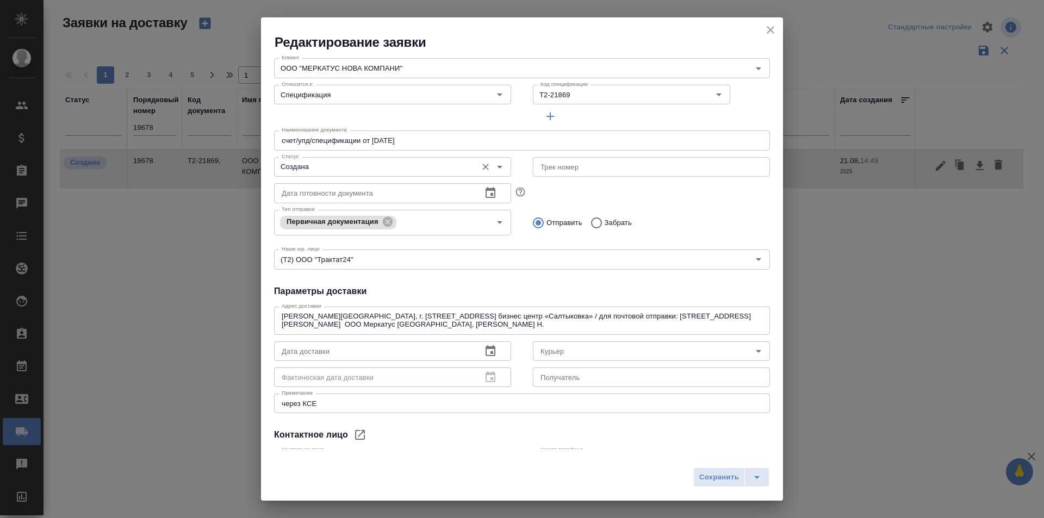
scroll to position [0, 0]
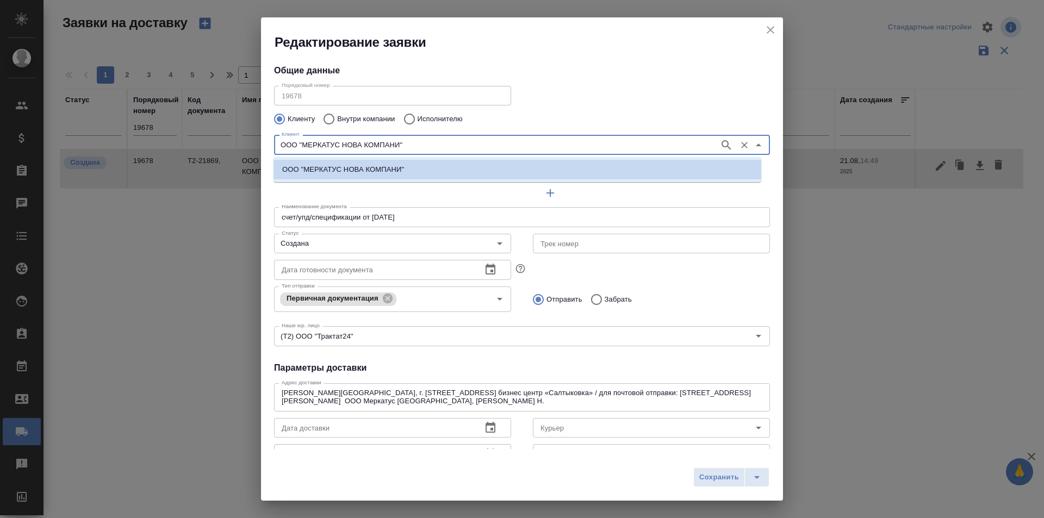
drag, startPoint x: 433, startPoint y: 146, endPoint x: 196, endPoint y: 146, distance: 236.5
click at [196, 146] on div "Редактирование заявки Общие данные Порядковый номер 19678 Порядковый номер Клие…" at bounding box center [522, 259] width 1044 height 518
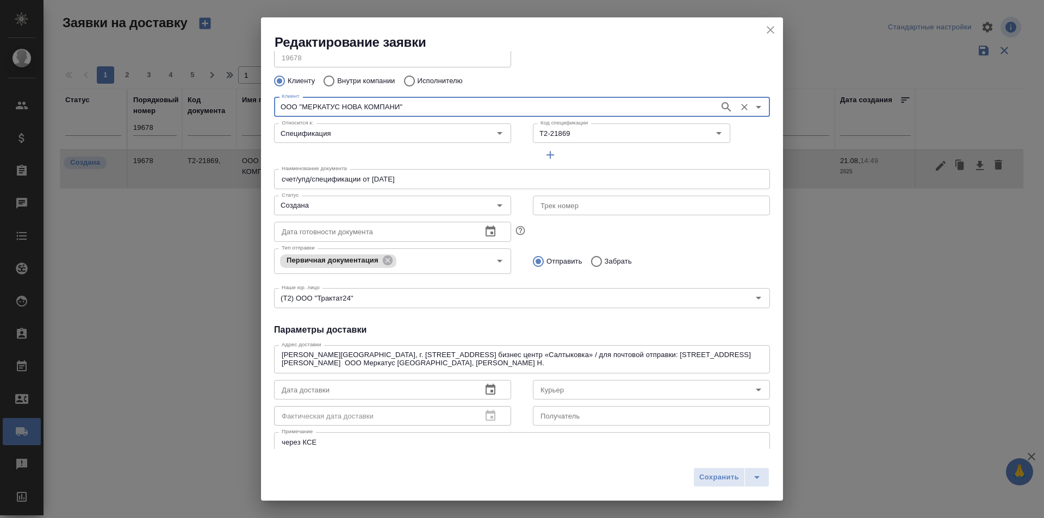
scroll to position [54, 0]
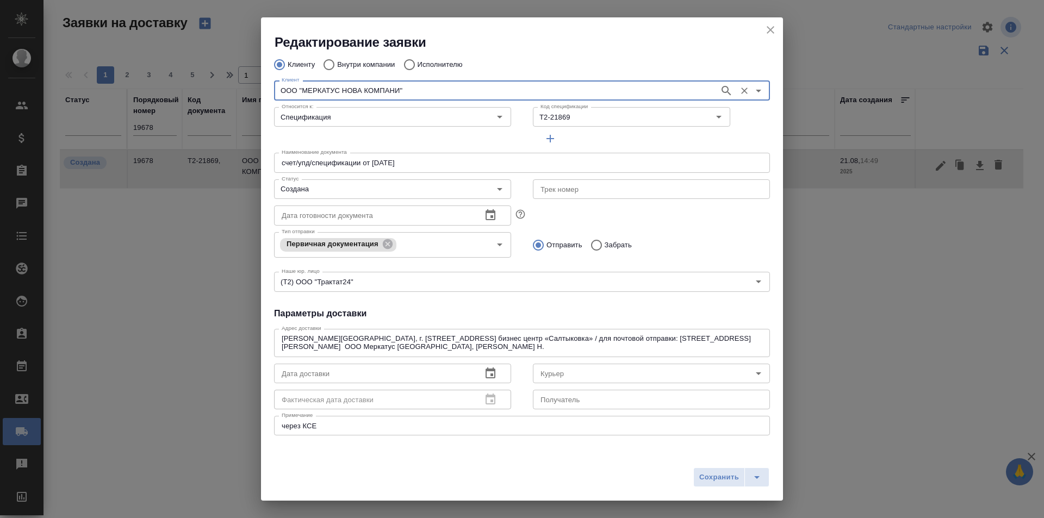
click at [438, 314] on h4 "Параметры доставки" at bounding box center [522, 313] width 496 height 13
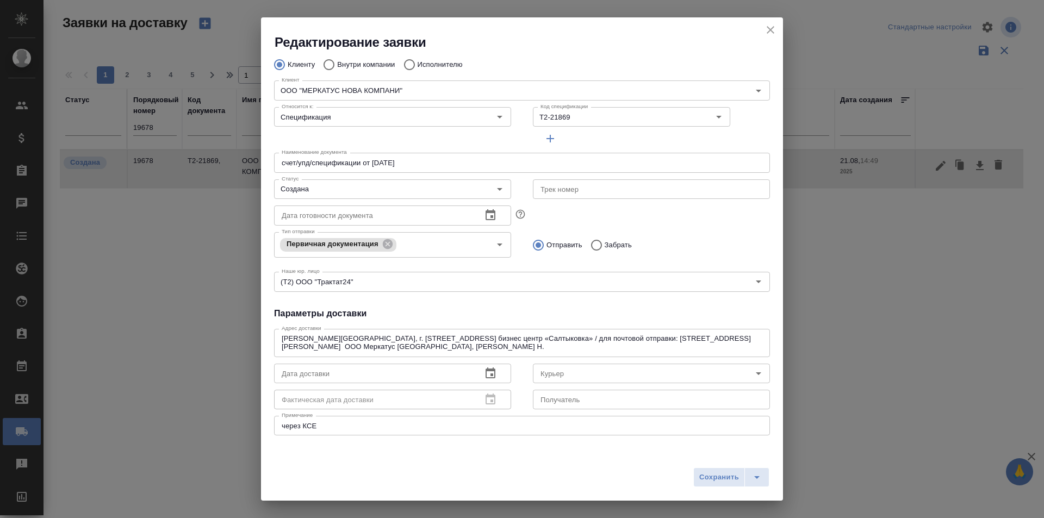
click at [501, 340] on textarea "Московская область, г. Балашиха, микрорайон Салтыковка, Разинское шоссе, 69 биз…" at bounding box center [522, 342] width 481 height 17
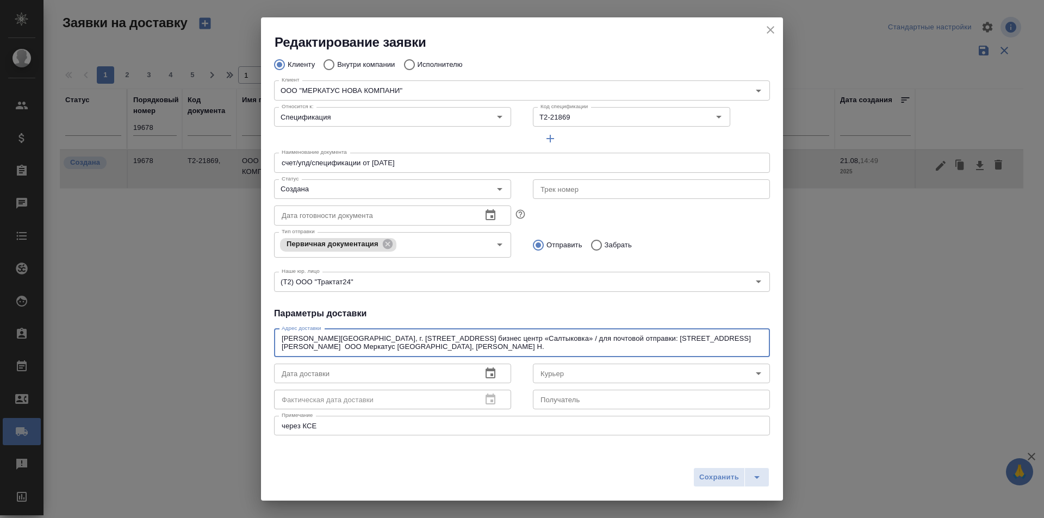
click at [501, 340] on textarea "Московская область, г. Балашиха, микрорайон Салтыковка, Разинское шоссе, 69 биз…" at bounding box center [522, 342] width 481 height 17
drag, startPoint x: 655, startPoint y: 340, endPoint x: 560, endPoint y: 337, distance: 94.6
click at [560, 337] on textarea "Московская область, г. Балашиха, микрорайон Салтыковка, Разинское шоссе, 69 биз…" at bounding box center [522, 342] width 481 height 17
click at [684, 238] on div "Отправить Забрать" at bounding box center [651, 245] width 237 height 23
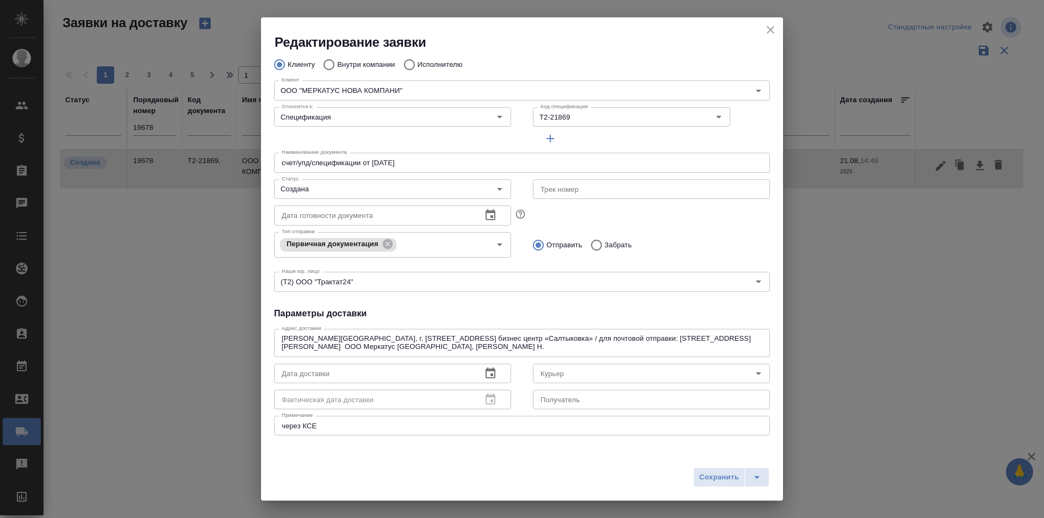
scroll to position [0, 0]
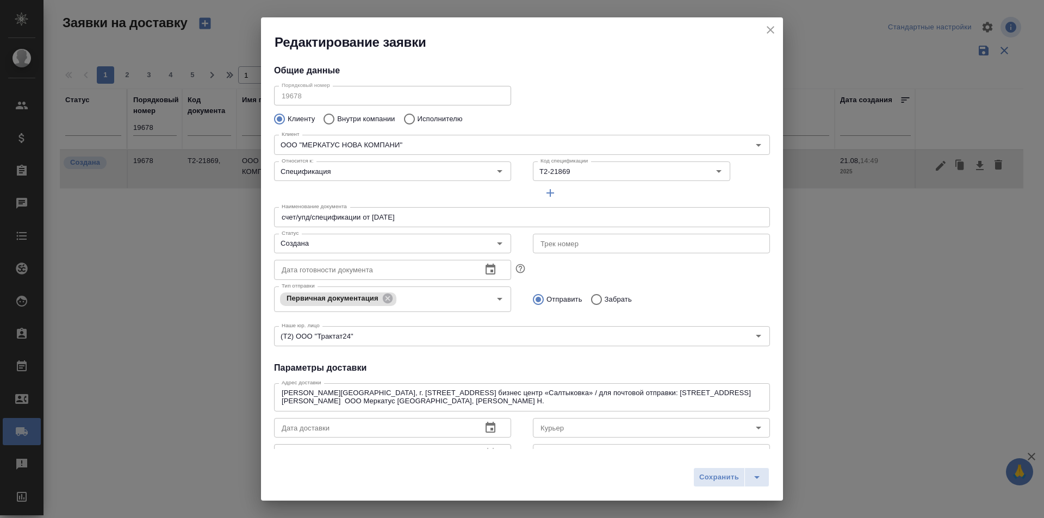
click at [560, 246] on input "text" at bounding box center [651, 244] width 237 height 20
paste input "497-013480847"
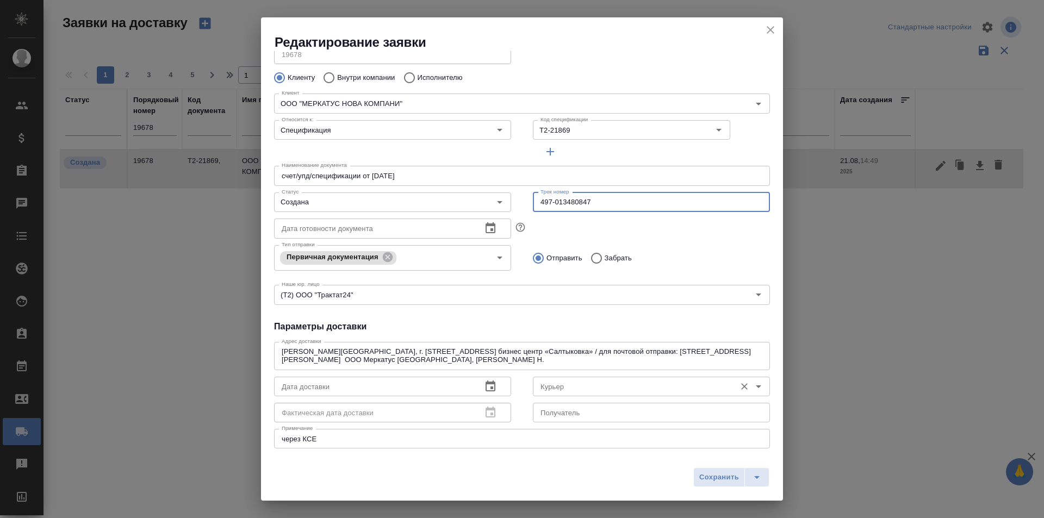
scroll to position [109, 0]
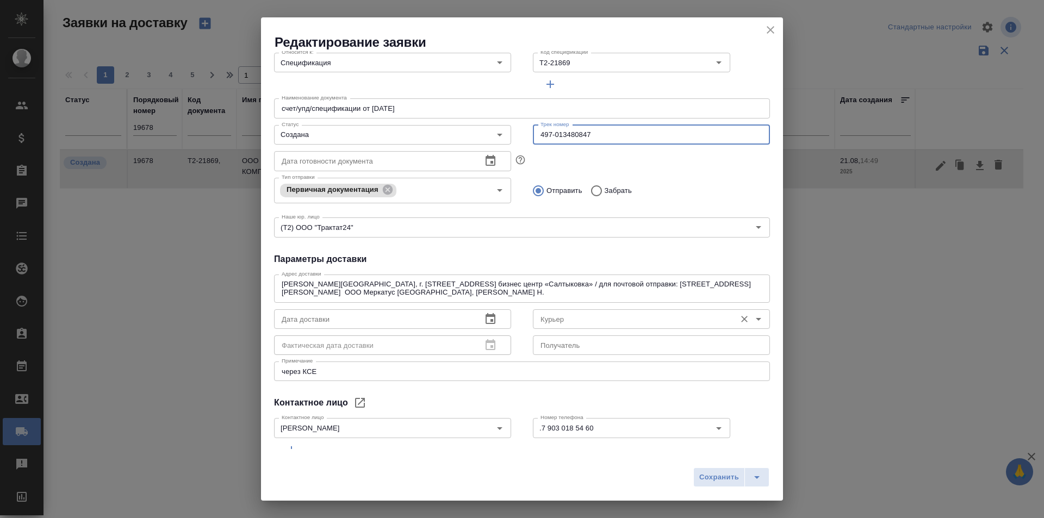
type input "497-013480847"
click at [556, 317] on input "Курьер" at bounding box center [633, 319] width 194 height 13
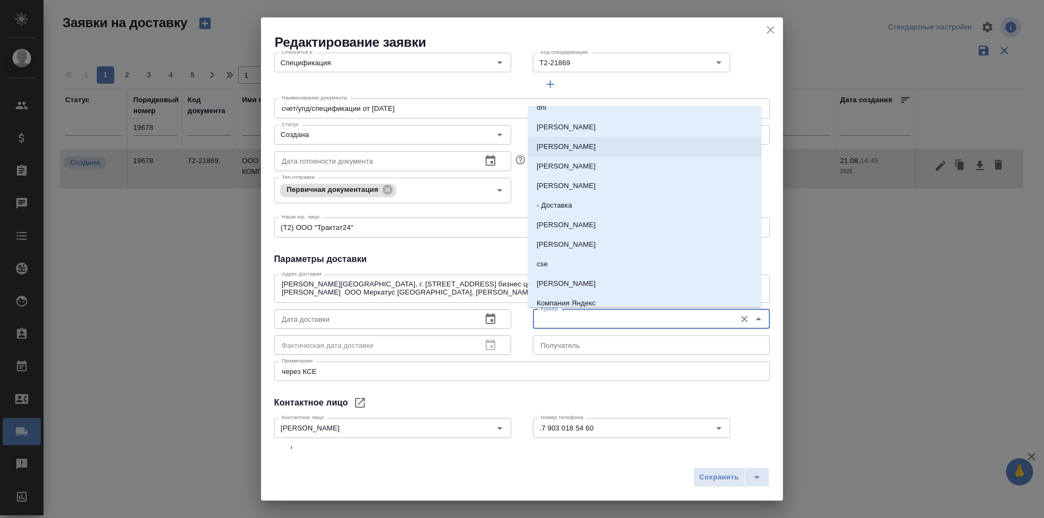
scroll to position [163, 0]
click at [560, 207] on li "cse" at bounding box center [644, 210] width 233 height 20
type input "cse"
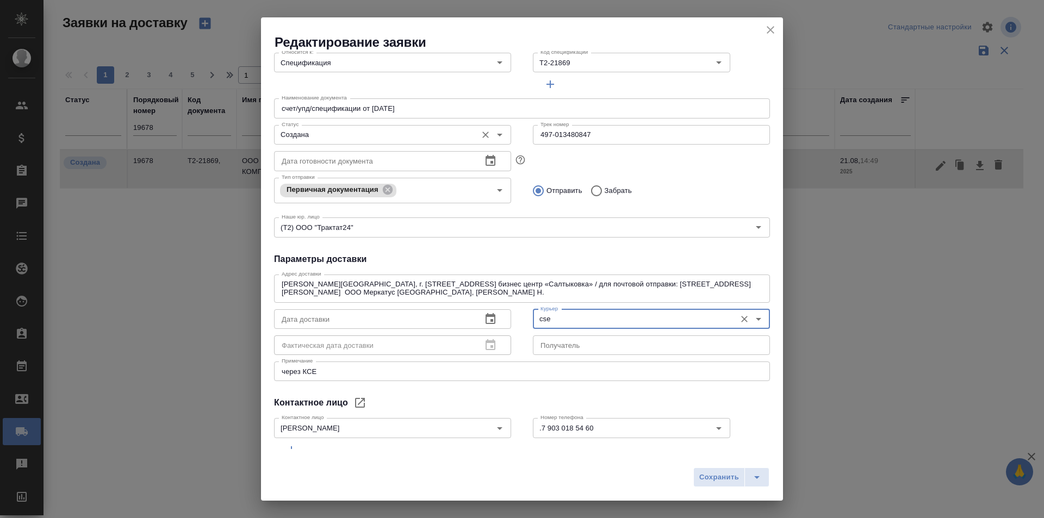
click at [350, 140] on input "Создана" at bounding box center [374, 134] width 194 height 13
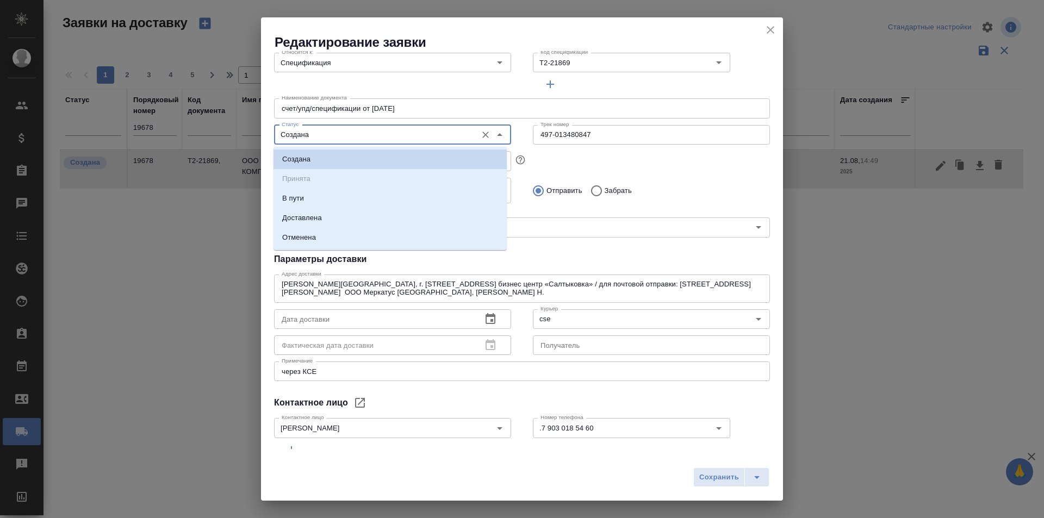
click at [327, 190] on li "В пути" at bounding box center [389, 199] width 233 height 20
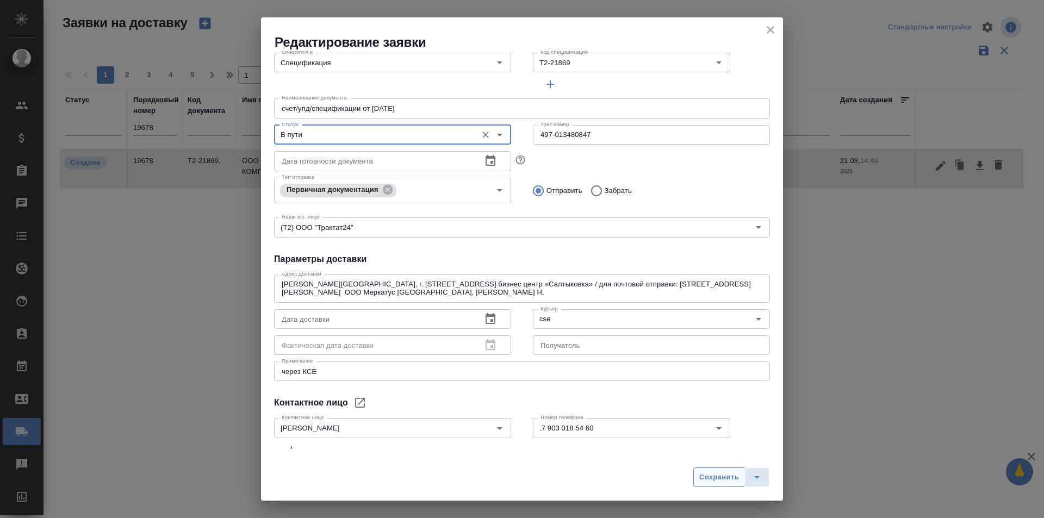
click at [722, 478] on span "Сохранить" at bounding box center [719, 477] width 40 height 13
type input "Создана"
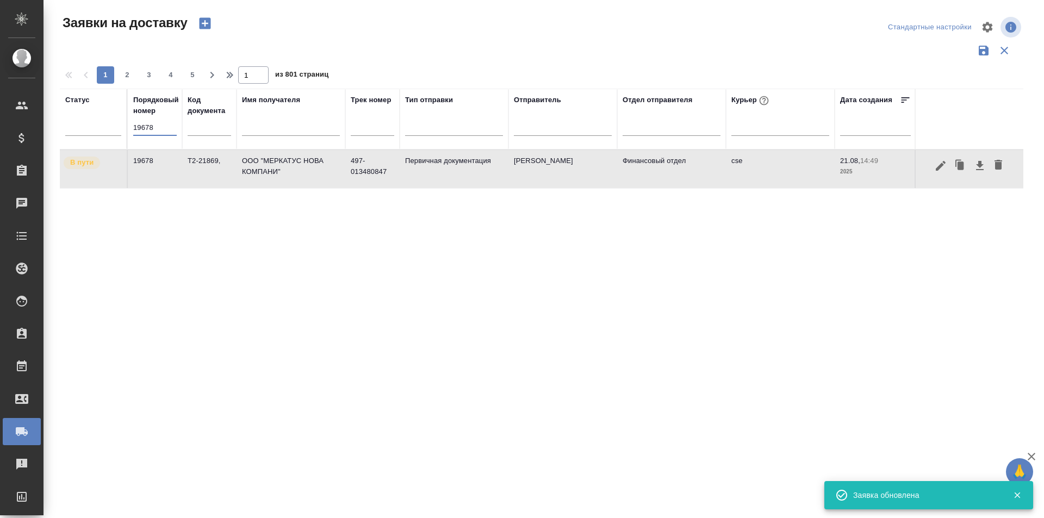
drag, startPoint x: 170, startPoint y: 133, endPoint x: 116, endPoint y: 137, distance: 54.5
click at [117, 137] on tr "Статус Порядковый номер 19678 Код документа Имя получателя Трек номер Тип отпра…" at bounding box center [624, 119] width 1128 height 61
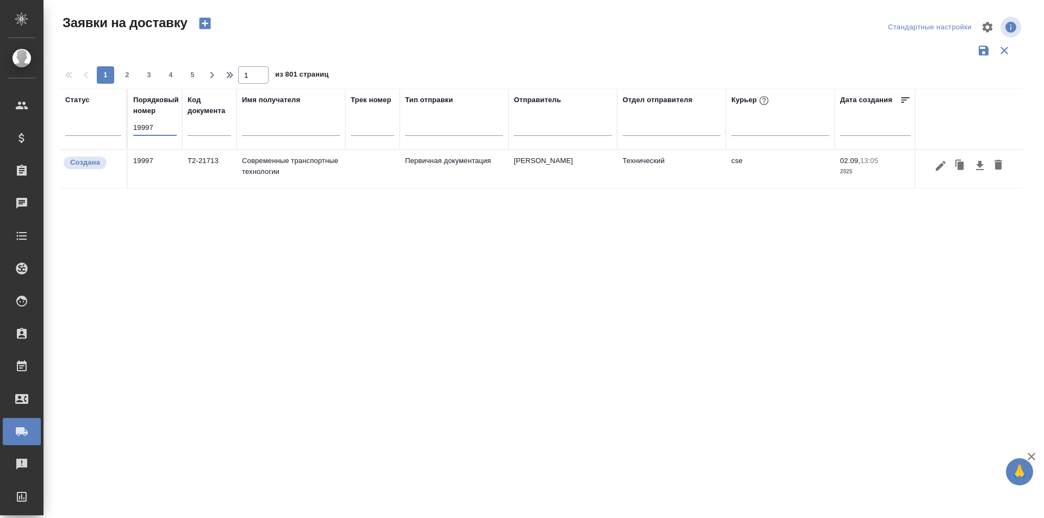
type input "19997"
click at [943, 177] on td at bounding box center [968, 169] width 109 height 38
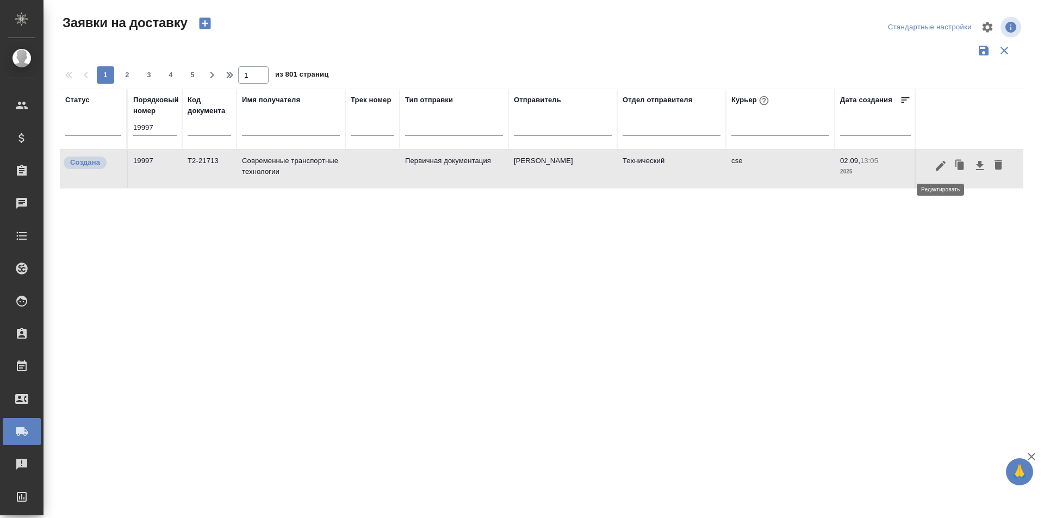
click at [939, 168] on icon "button" at bounding box center [941, 165] width 10 height 10
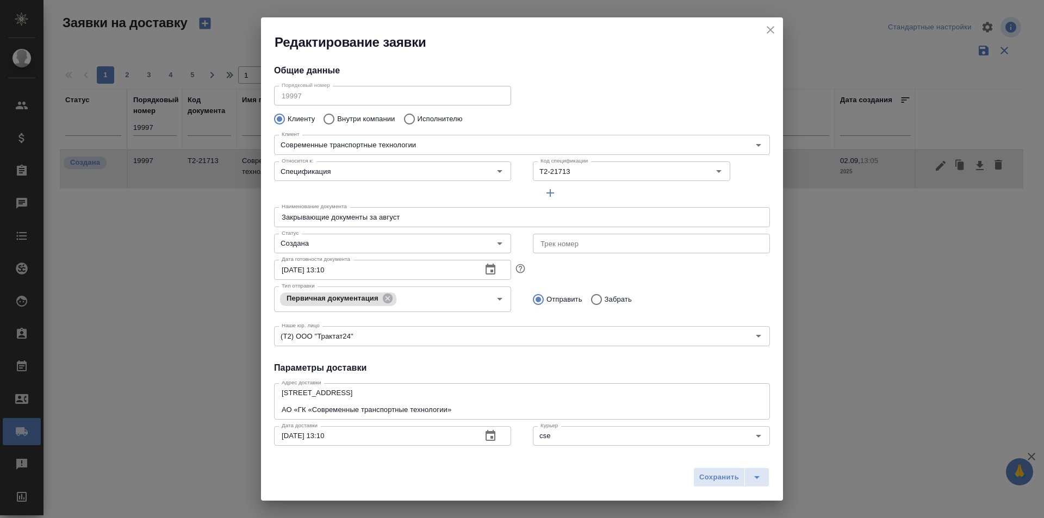
type input "Жирнов Алексей"
type input "+7(987)756-32-11"
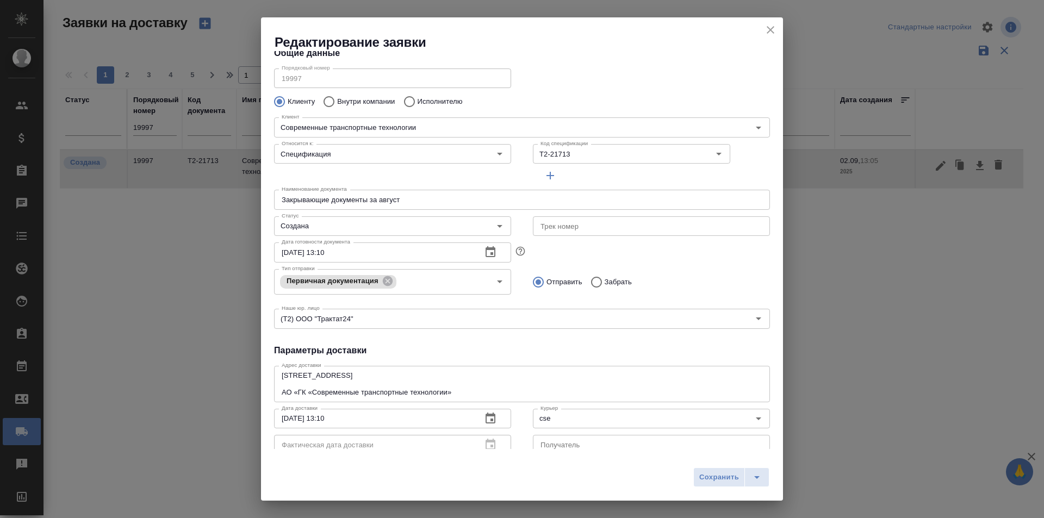
scroll to position [0, 0]
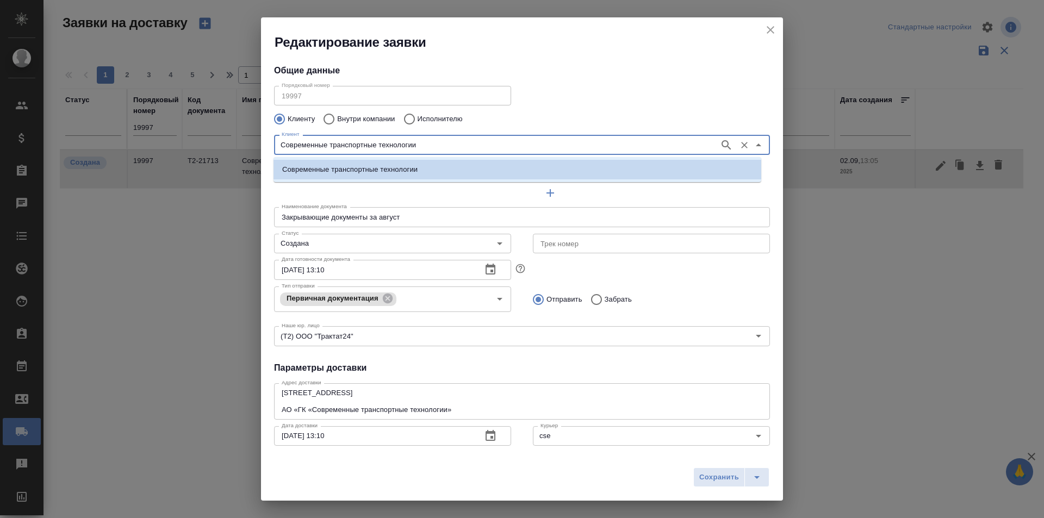
drag, startPoint x: 436, startPoint y: 145, endPoint x: 204, endPoint y: 136, distance: 231.8
click at [204, 136] on div "Редактирование заявки Общие данные Порядковый номер 19997 Порядковый номер Клие…" at bounding box center [522, 259] width 1044 height 518
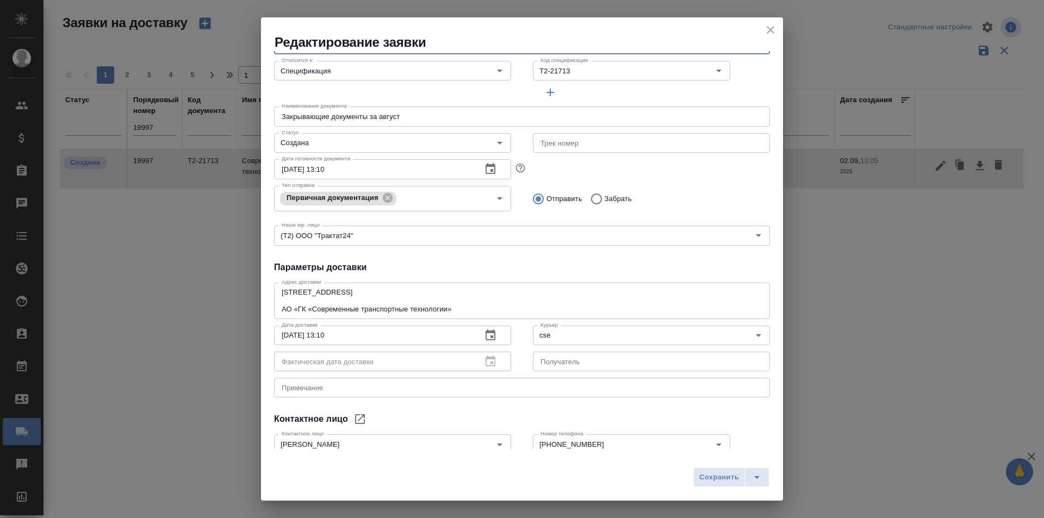
scroll to position [165, 0]
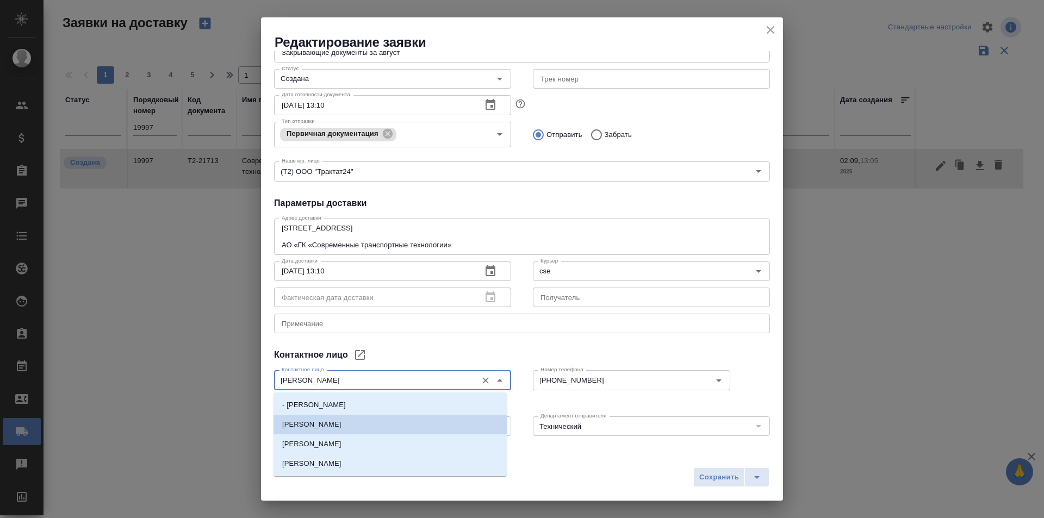
click at [227, 377] on div "Редактирование заявки Общие данные Порядковый номер 19997 Порядковый номер Клие…" at bounding box center [522, 259] width 1044 height 518
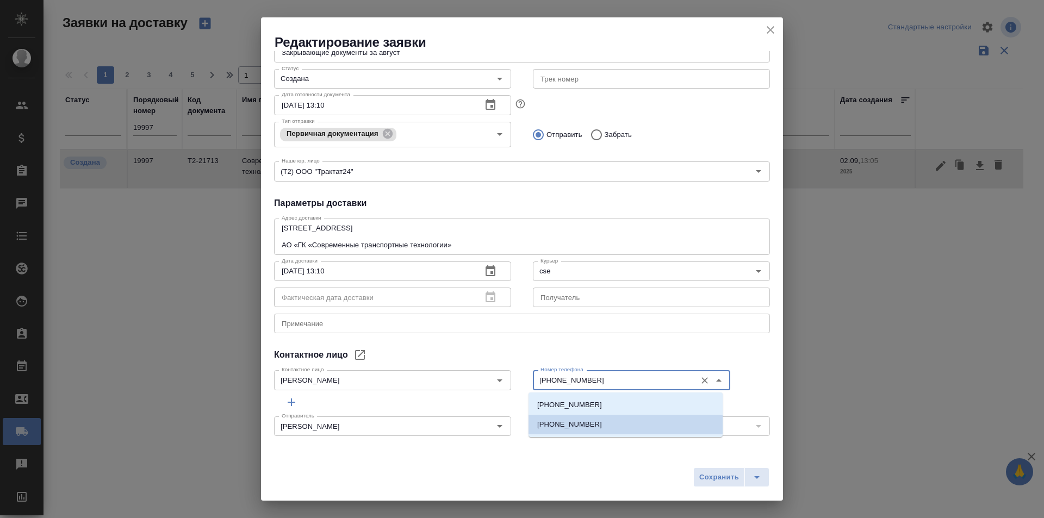
drag, startPoint x: 600, startPoint y: 379, endPoint x: 539, endPoint y: 382, distance: 61.5
click at [539, 382] on input "+7(987)756-32-11" at bounding box center [613, 379] width 154 height 13
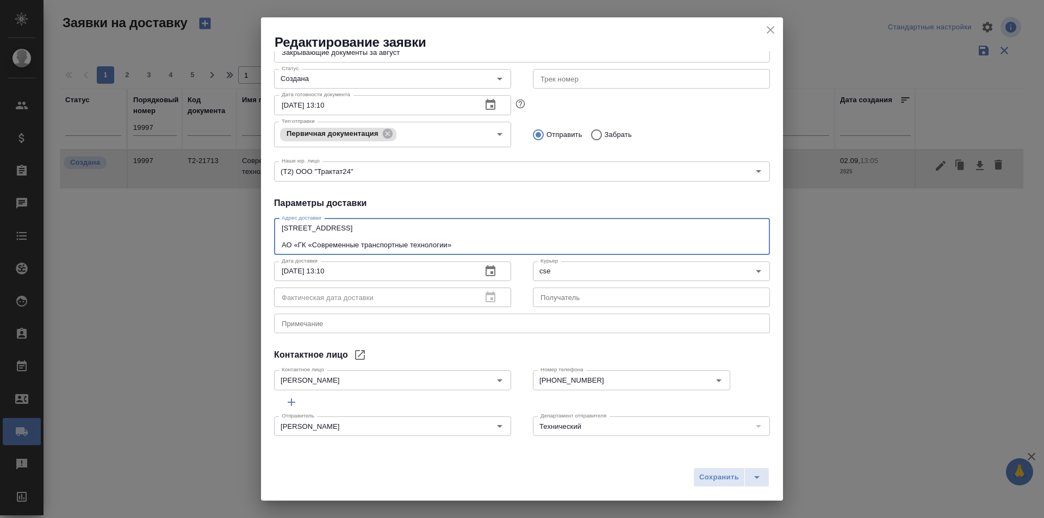
drag, startPoint x: 378, startPoint y: 227, endPoint x: 485, endPoint y: 227, distance: 107.1
click at [485, 227] on textarea "603004, г Нижний Новгород, пр-кт Ленина, дом 107 АО «ГК «Современные транспортн…" at bounding box center [522, 236] width 481 height 25
drag, startPoint x: 359, startPoint y: 246, endPoint x: 255, endPoint y: 244, distance: 103.8
click at [255, 244] on div "Редактирование заявки Общие данные Порядковый номер 19997 Порядковый номер Клие…" at bounding box center [522, 259] width 1044 height 518
click at [560, 82] on input "text" at bounding box center [651, 79] width 237 height 20
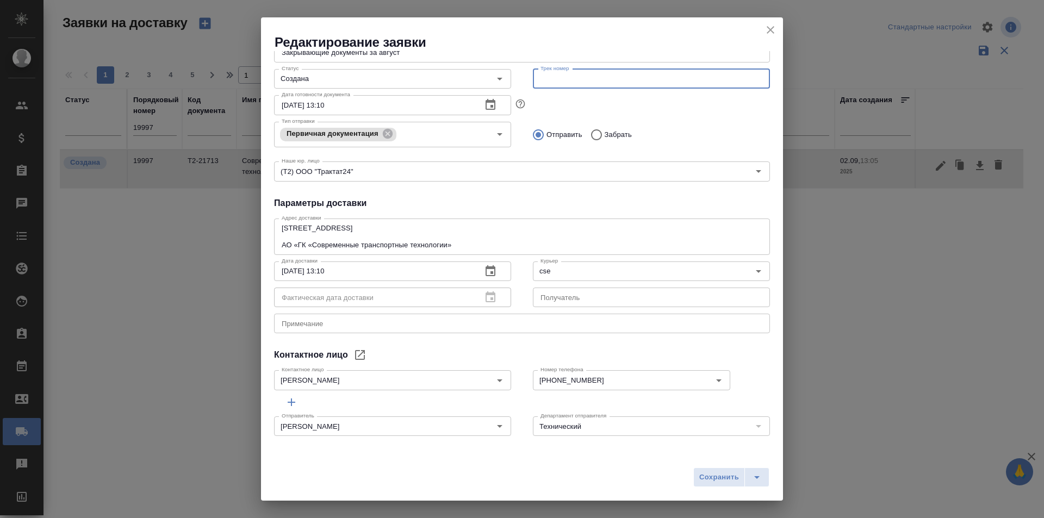
paste input "497-013481015"
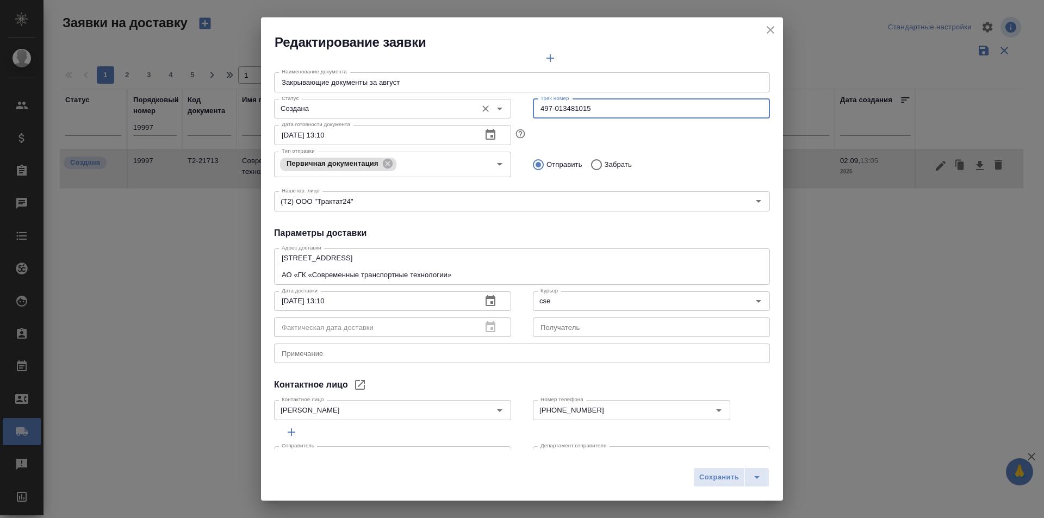
scroll to position [110, 0]
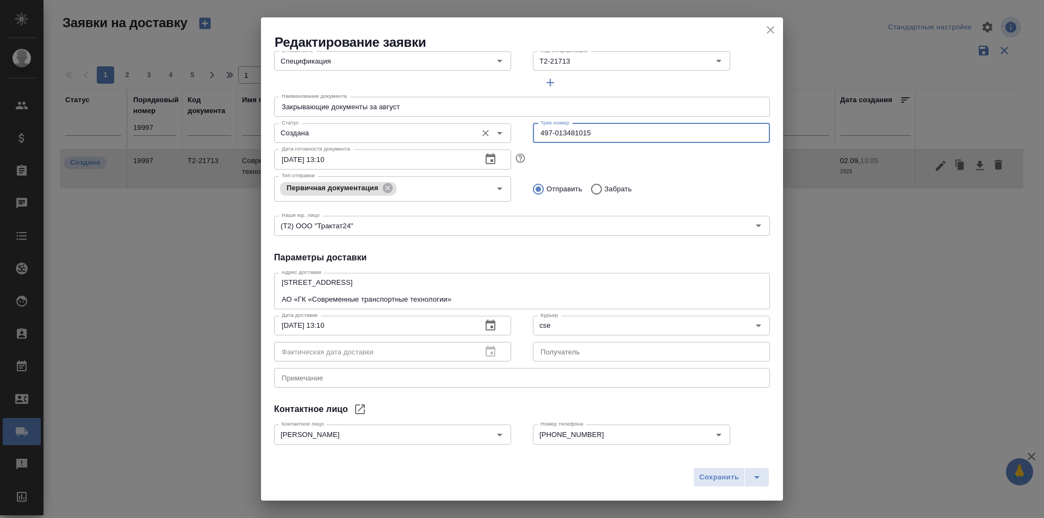
type input "497-013481015"
click at [332, 136] on input "Создана" at bounding box center [374, 133] width 194 height 13
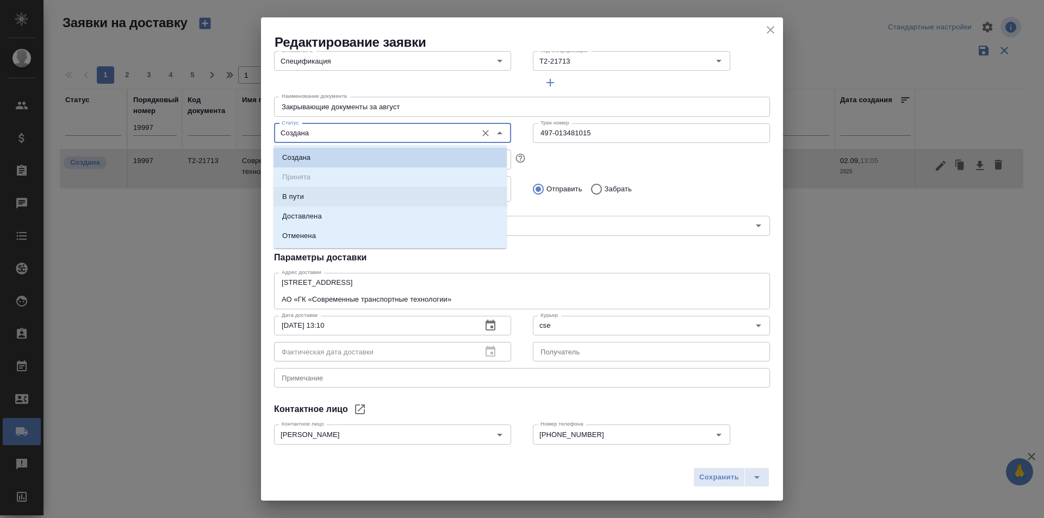
click at [339, 195] on li "В пути" at bounding box center [389, 197] width 233 height 20
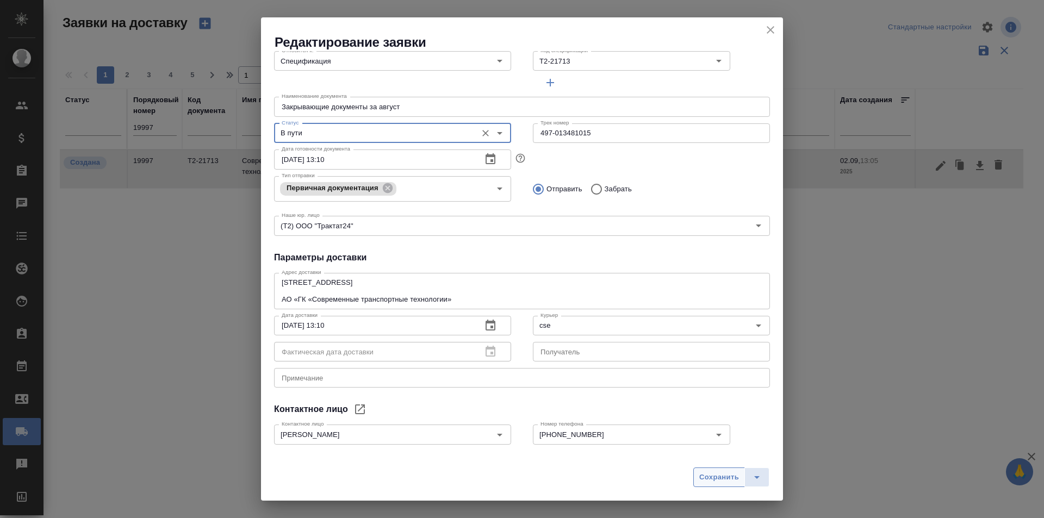
click at [707, 476] on span "Сохранить" at bounding box center [719, 477] width 40 height 13
type input "Создана"
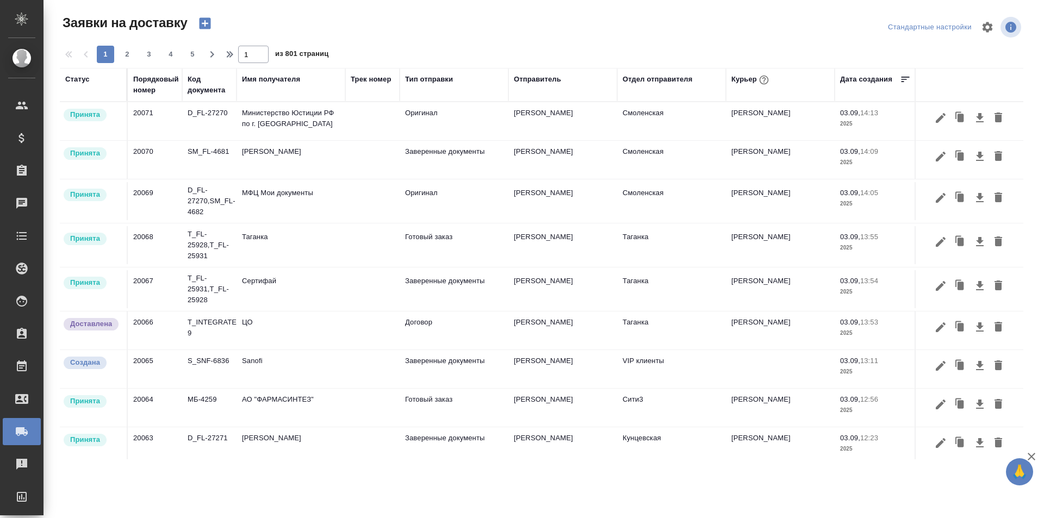
click at [379, 81] on div "Трек номер" at bounding box center [371, 79] width 41 height 11
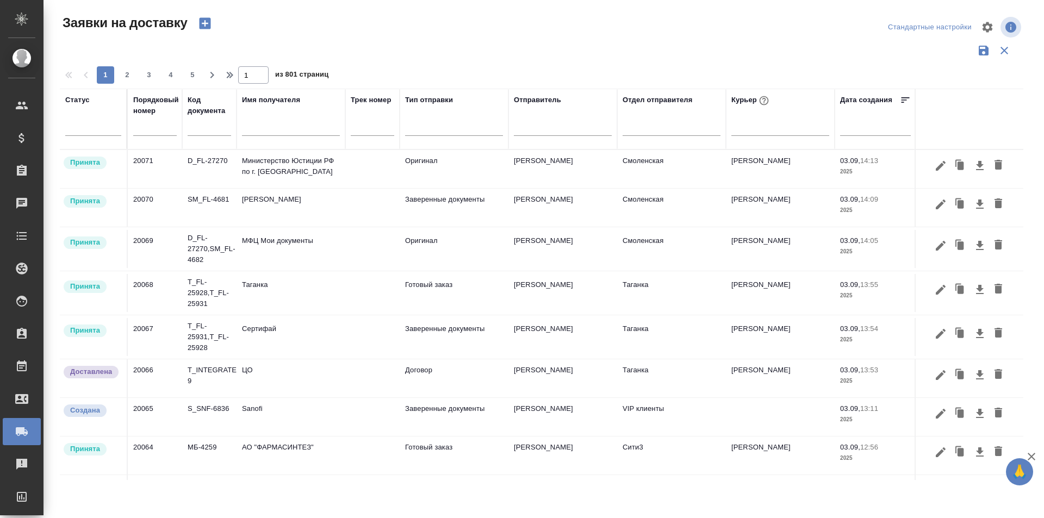
click at [371, 133] on input "text" at bounding box center [372, 129] width 43 height 14
paste input "10509411507650"
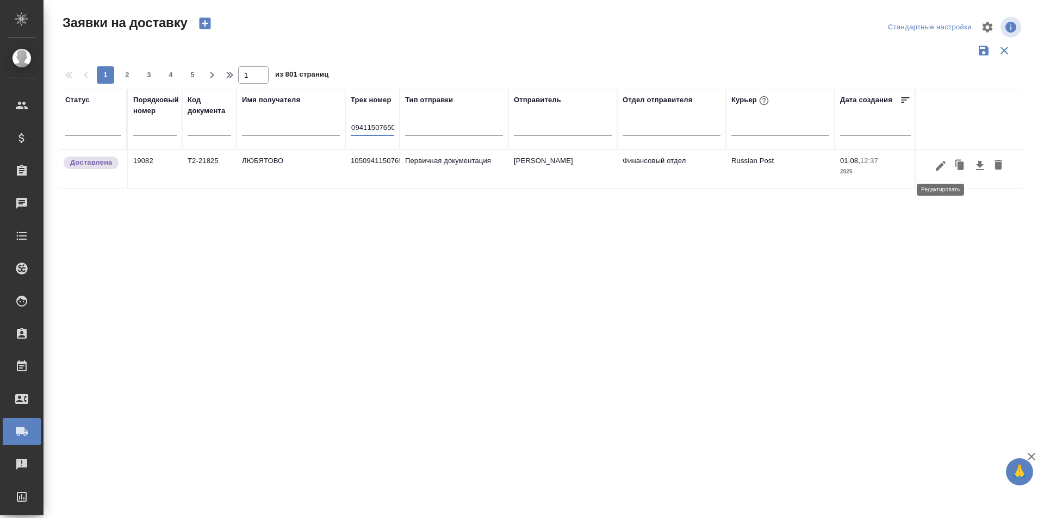
type input "10509411507650"
click at [942, 171] on icon "button" at bounding box center [940, 165] width 13 height 13
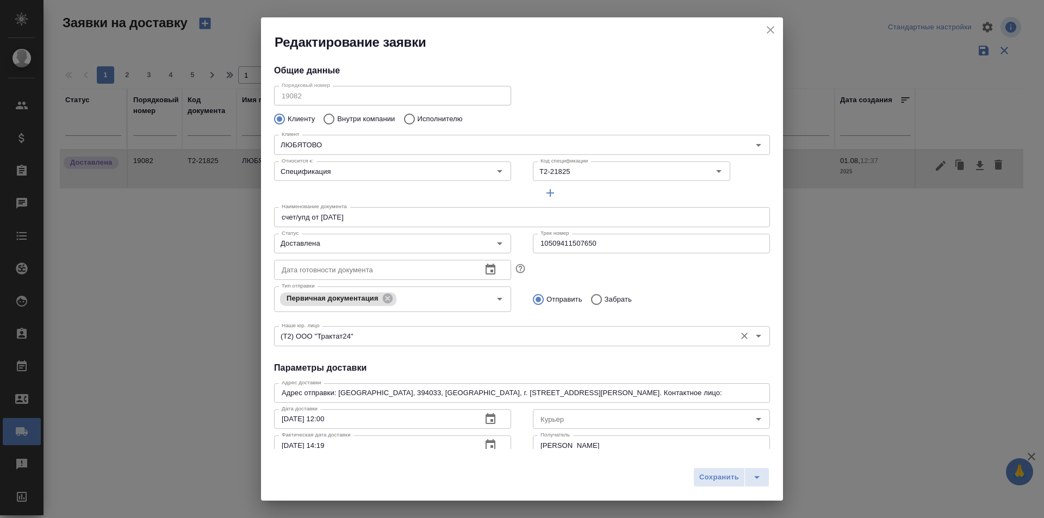
scroll to position [0, 0]
type input "Гришина Юлия"
type input "89611816919"
type input "Russian Post"
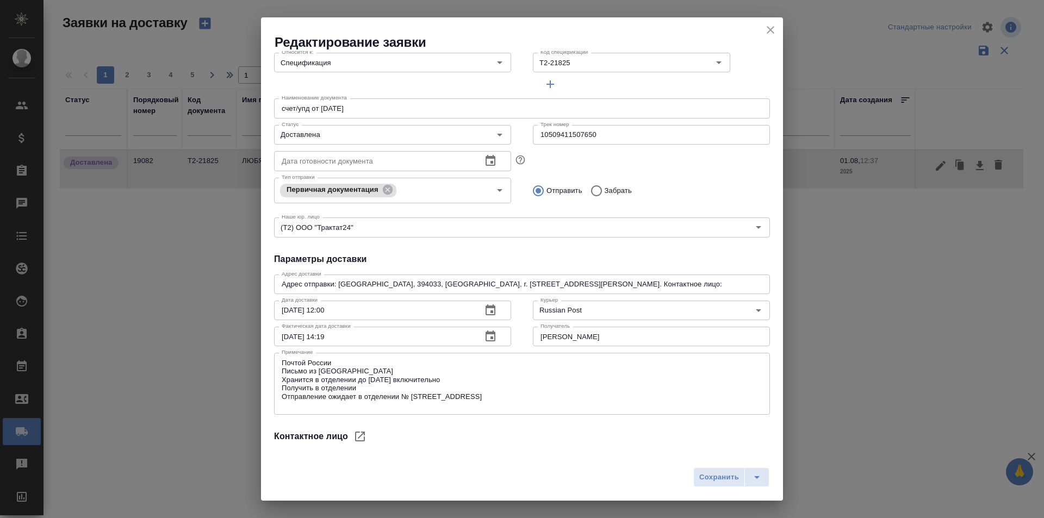
click at [493, 337] on icon "button" at bounding box center [490, 336] width 13 height 13
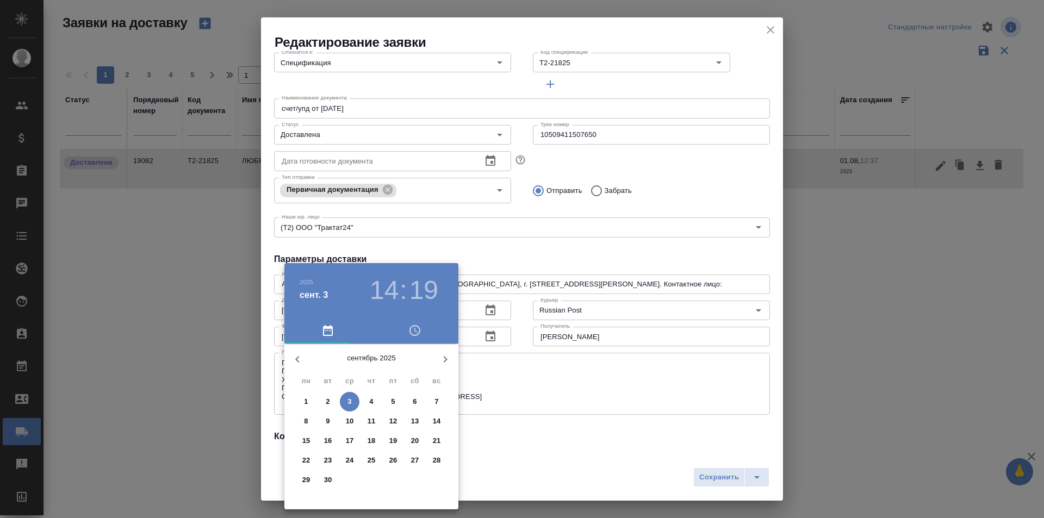
click at [303, 359] on icon "button" at bounding box center [297, 359] width 13 height 13
click at [373, 443] on p "14" at bounding box center [372, 440] width 8 height 11
type input "14.08.2025 14:19"
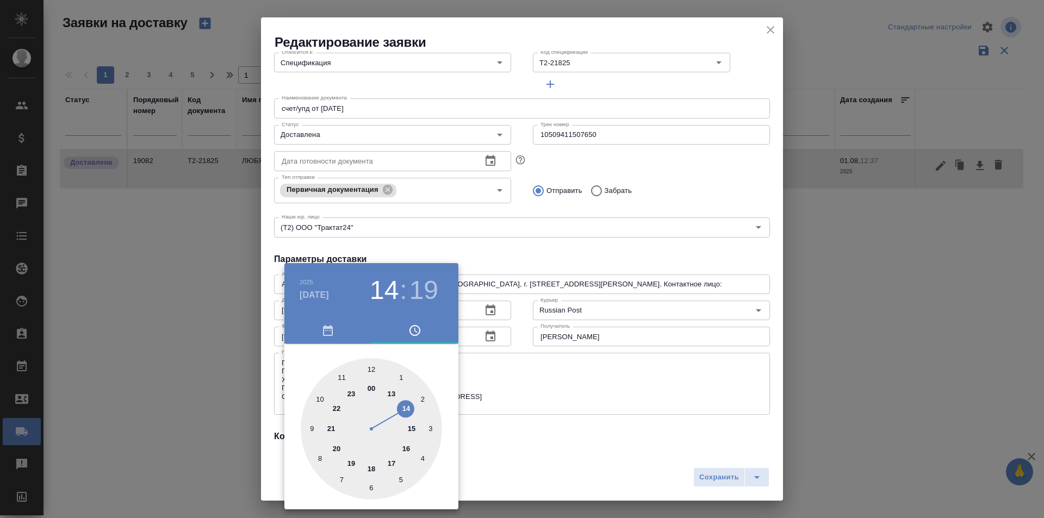
click at [560, 443] on div at bounding box center [522, 259] width 1044 height 518
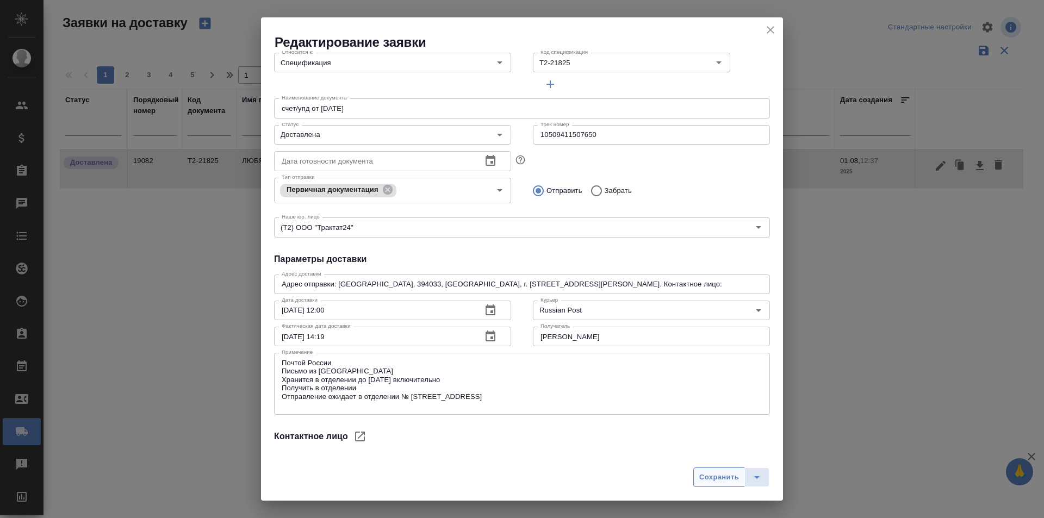
click at [716, 482] on span "Сохранить" at bounding box center [719, 477] width 40 height 13
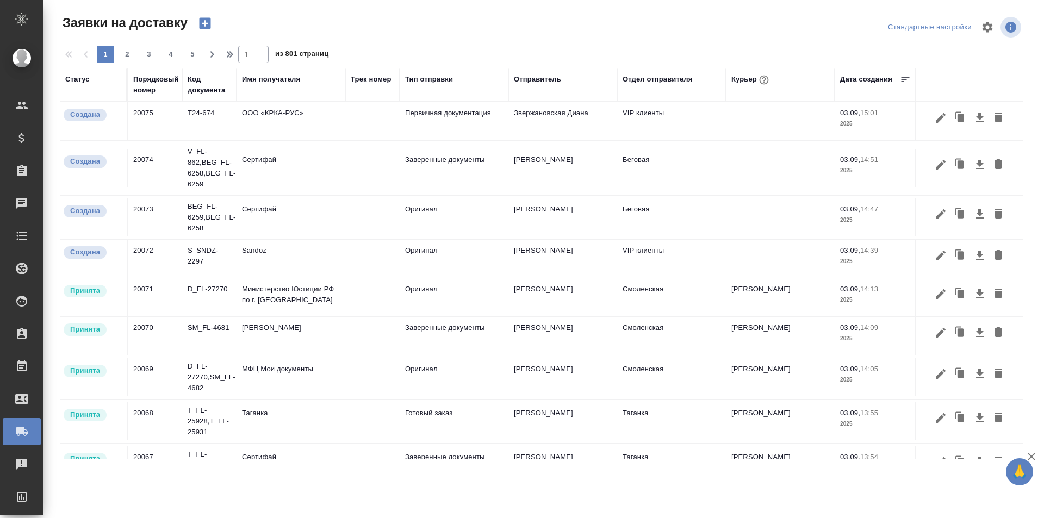
click at [158, 88] on div "Порядковый номер" at bounding box center [156, 85] width 46 height 22
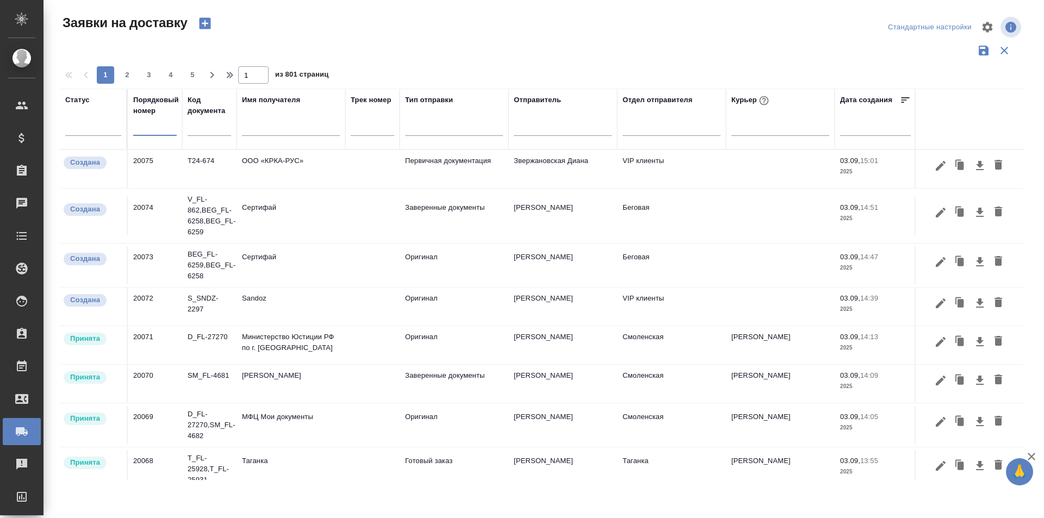
click at [157, 134] on input "text" at bounding box center [154, 127] width 43 height 15
paste input "20075"
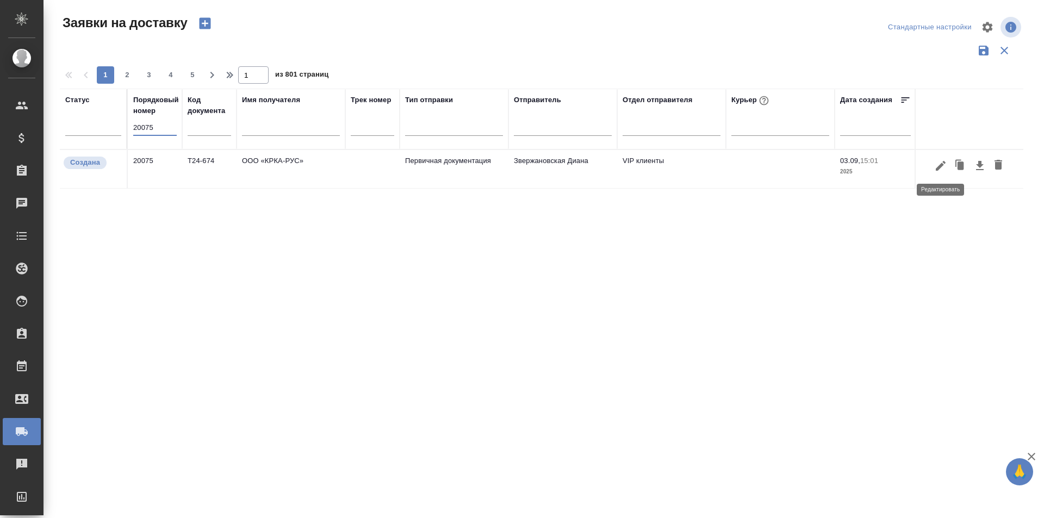
type input "20075"
click at [938, 169] on icon "button" at bounding box center [941, 165] width 10 height 10
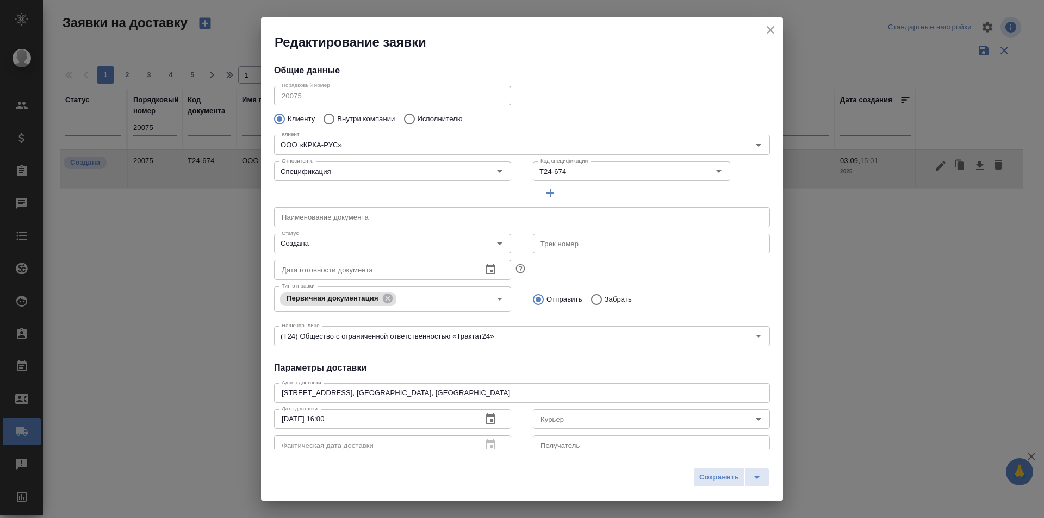
type input "Валеева Анна"
type input "+7-903-516-44-16"
click at [773, 29] on icon "close" at bounding box center [770, 29] width 13 height 13
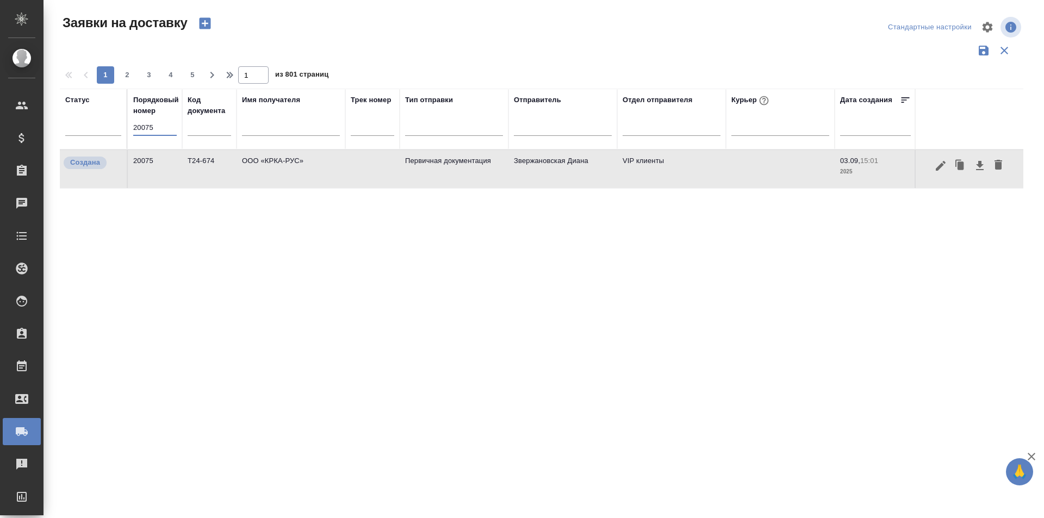
drag, startPoint x: 159, startPoint y: 127, endPoint x: 126, endPoint y: 128, distance: 33.2
click at [126, 129] on tr "Статус Порядковый номер 20075 Код документа Имя получателя Трек номер Тип отпра…" at bounding box center [624, 119] width 1128 height 61
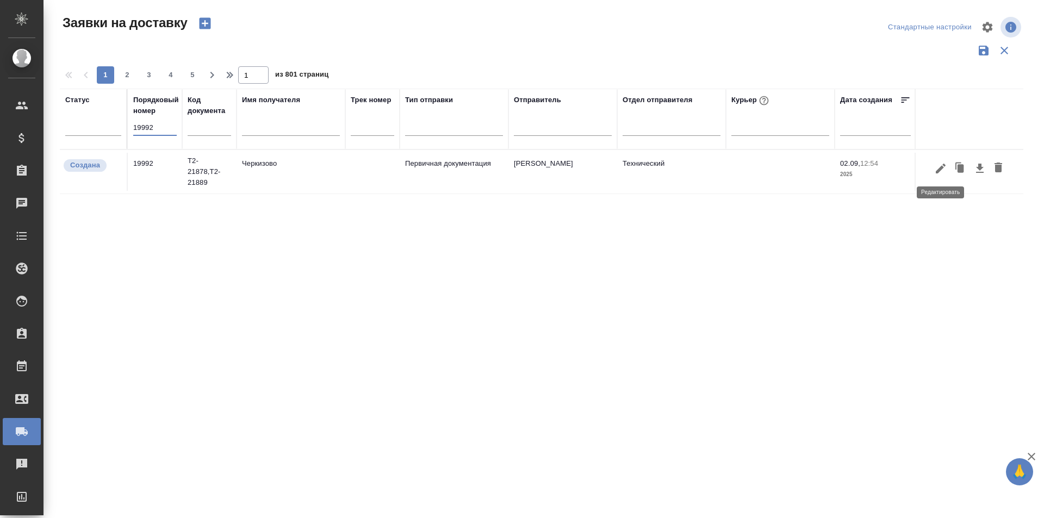
type input "19992"
click at [939, 172] on icon "button" at bounding box center [940, 168] width 13 height 13
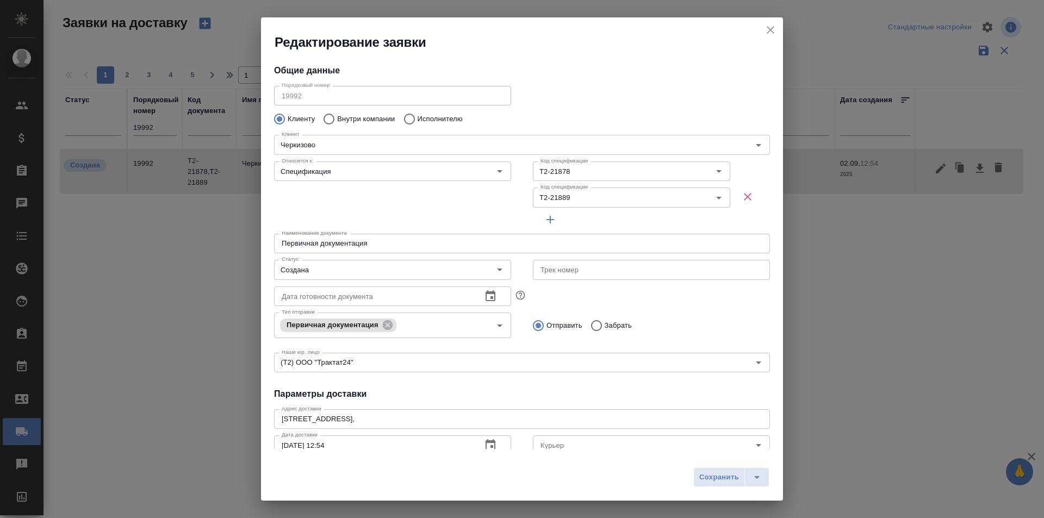
type input "Байбекова Елена"
type input "8 903 299 25 97"
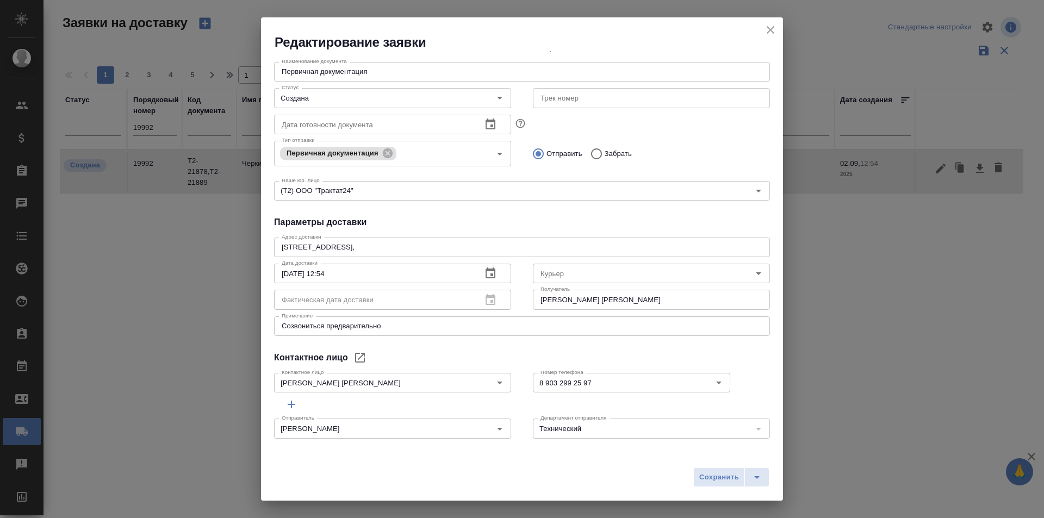
scroll to position [175, 0]
click at [754, 472] on icon "split button" at bounding box center [756, 477] width 13 height 13
click at [752, 446] on li "Сохранить и скачать" at bounding box center [733, 454] width 87 height 17
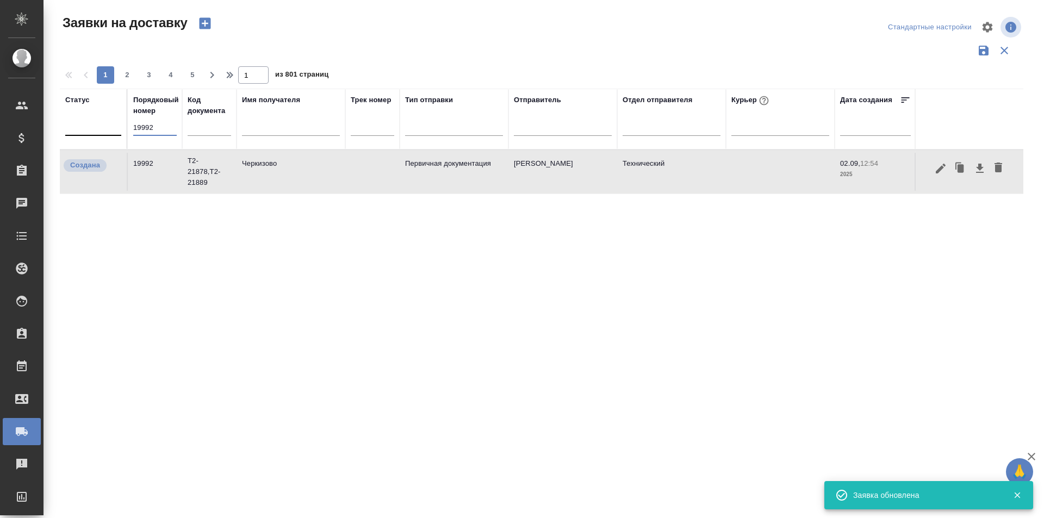
drag, startPoint x: 161, startPoint y: 130, endPoint x: 99, endPoint y: 133, distance: 62.6
click at [99, 133] on tr "Статус Порядковый номер 19992 Код документа Имя получателя Трек номер Тип отпра…" at bounding box center [624, 119] width 1128 height 61
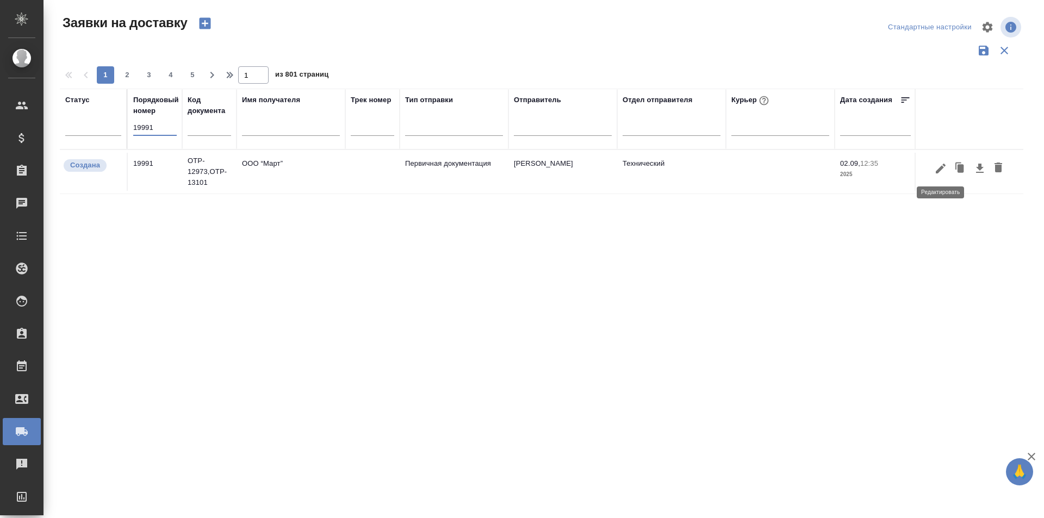
type input "19991"
click at [945, 171] on icon "button" at bounding box center [940, 168] width 13 height 13
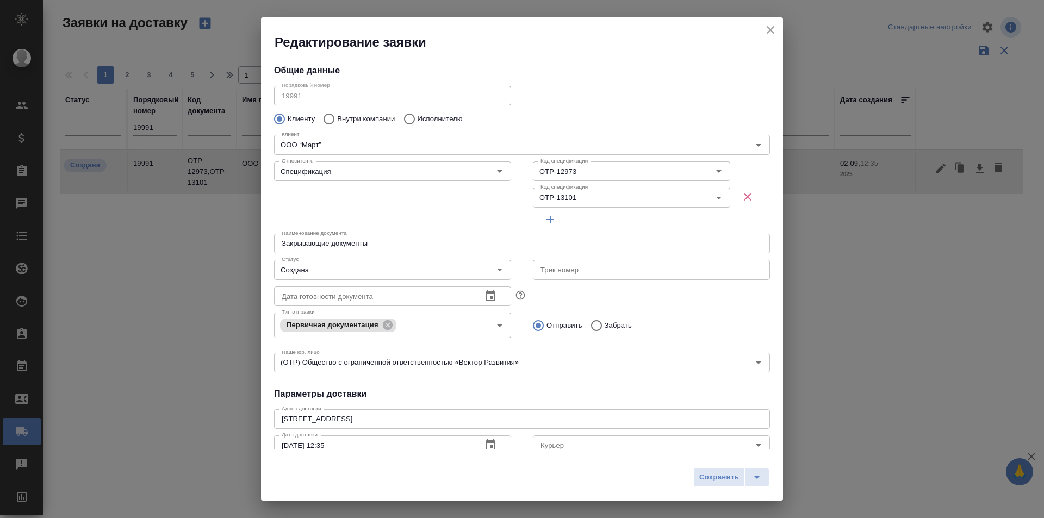
type input "Угрюмова Наталья"
type input "+7 (916) 710 64 16"
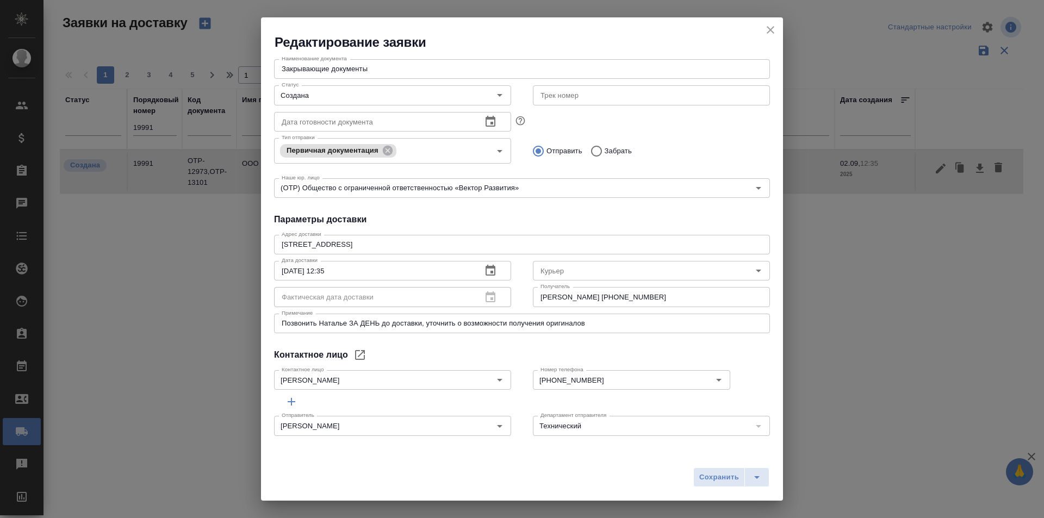
click at [535, 30] on div "Редактирование заявки" at bounding box center [522, 34] width 522 height 34
click at [775, 33] on icon "close" at bounding box center [770, 29] width 13 height 13
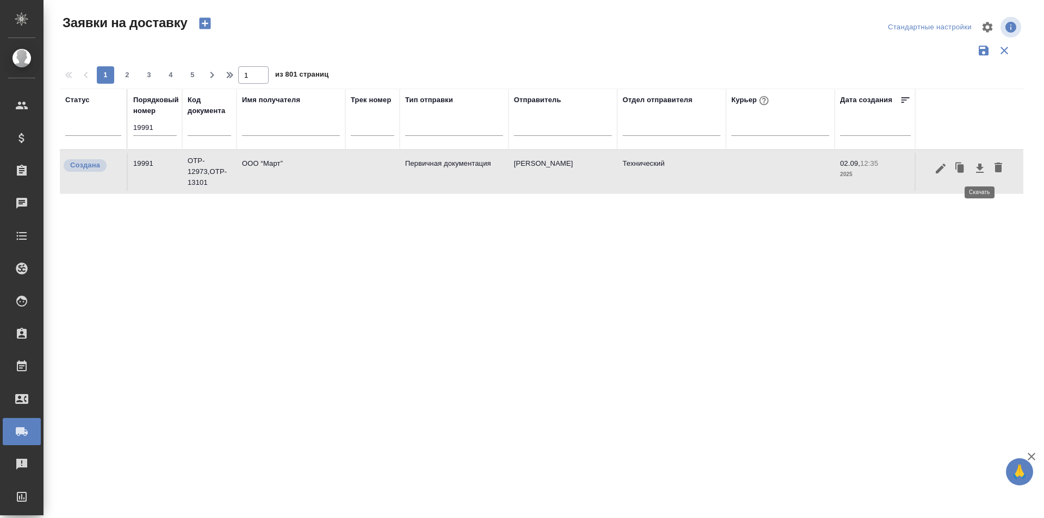
click at [982, 172] on icon "button" at bounding box center [980, 168] width 8 height 9
click at [302, 408] on div "Статус Порядковый номер 19991 Код документа Имя получателя Трек номер Тип отпра…" at bounding box center [541, 284] width 963 height 391
click at [161, 129] on input "19991" at bounding box center [154, 127] width 43 height 15
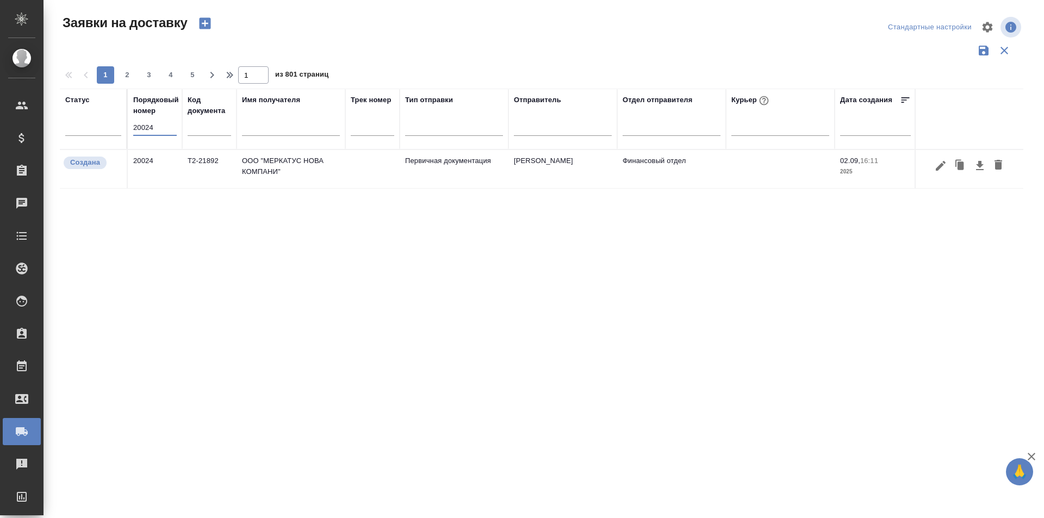
type input "20024"
click at [939, 167] on icon "button" at bounding box center [941, 165] width 10 height 10
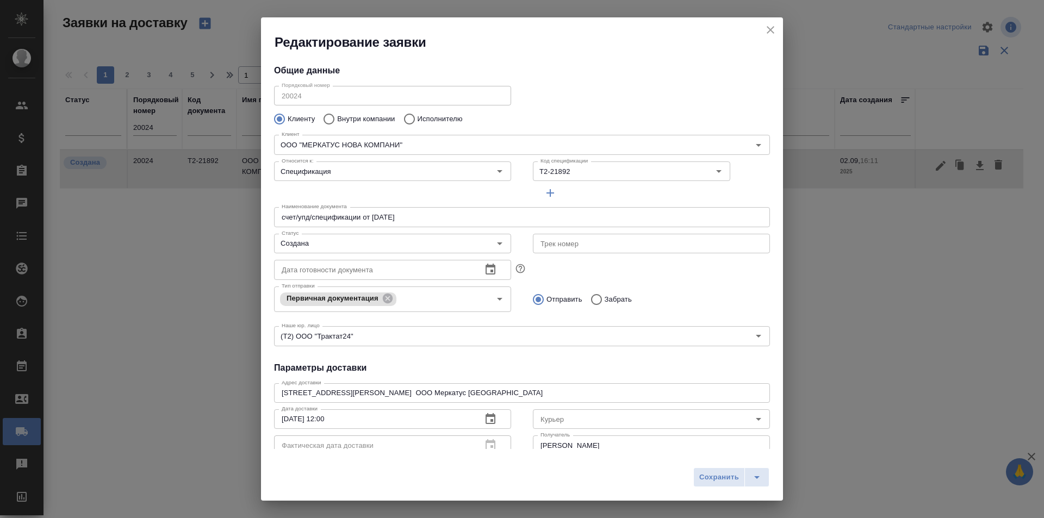
type input "Суворова Наталья Сергеевна"
type input ".7 903 018 54 60"
type input "Левченко Юлия"
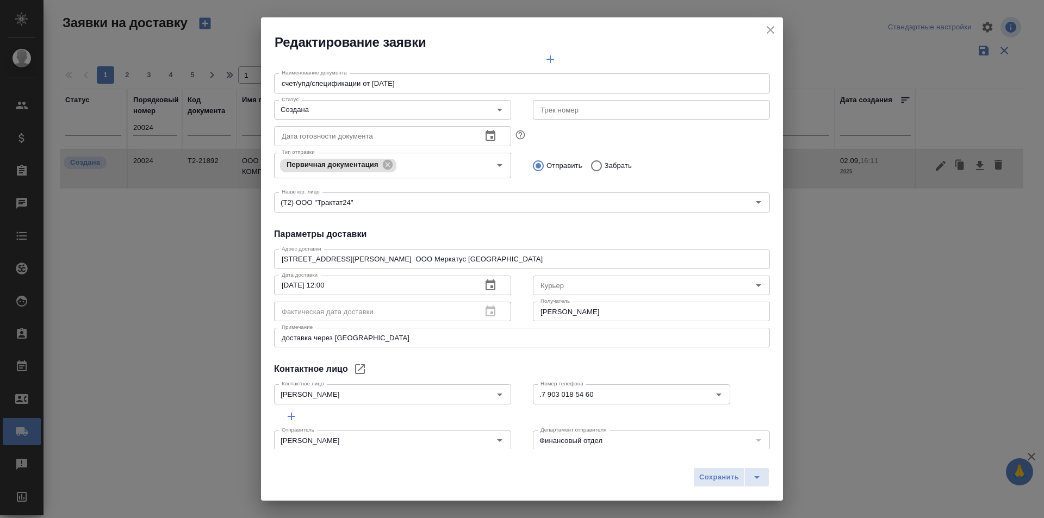
scroll to position [148, 0]
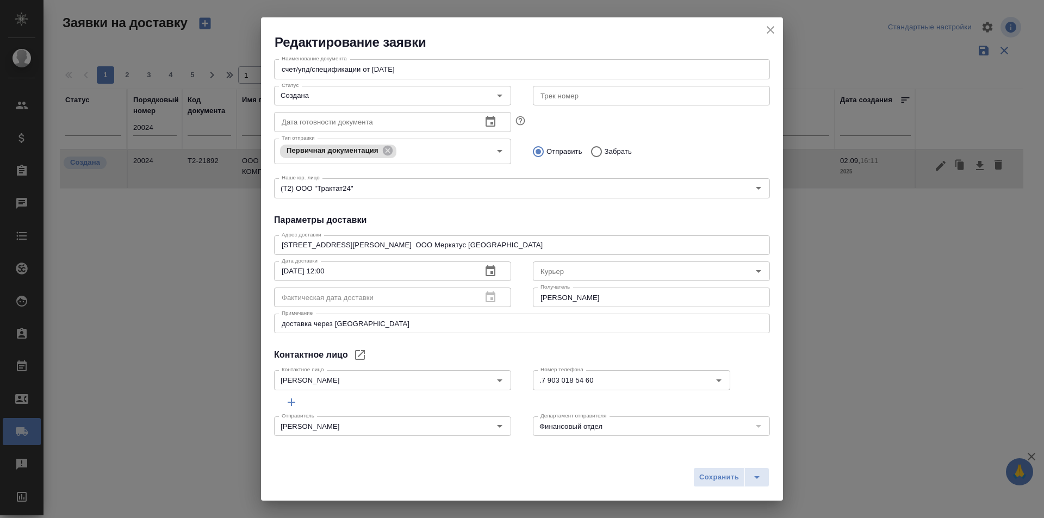
click at [769, 31] on icon "close" at bounding box center [771, 30] width 8 height 8
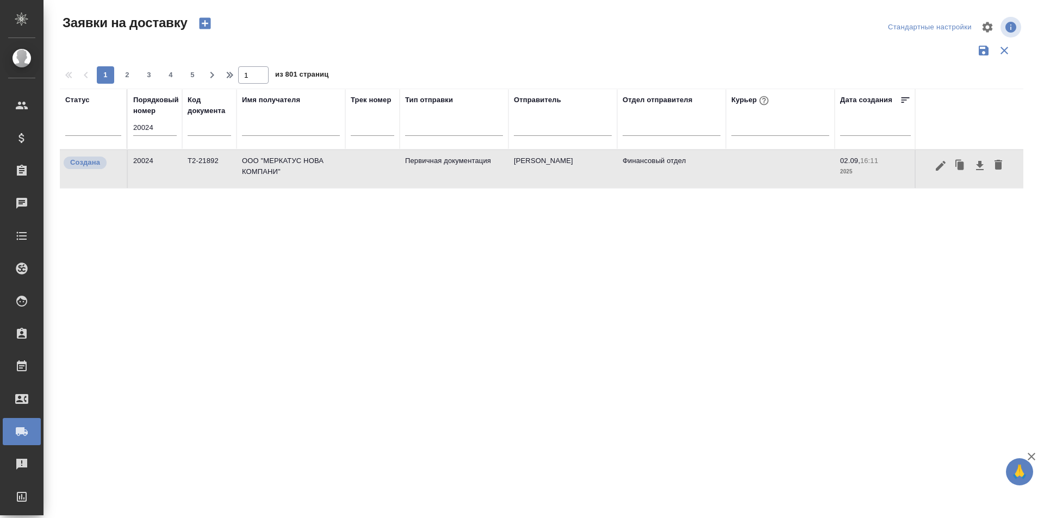
click at [944, 171] on icon "button" at bounding box center [940, 165] width 13 height 13
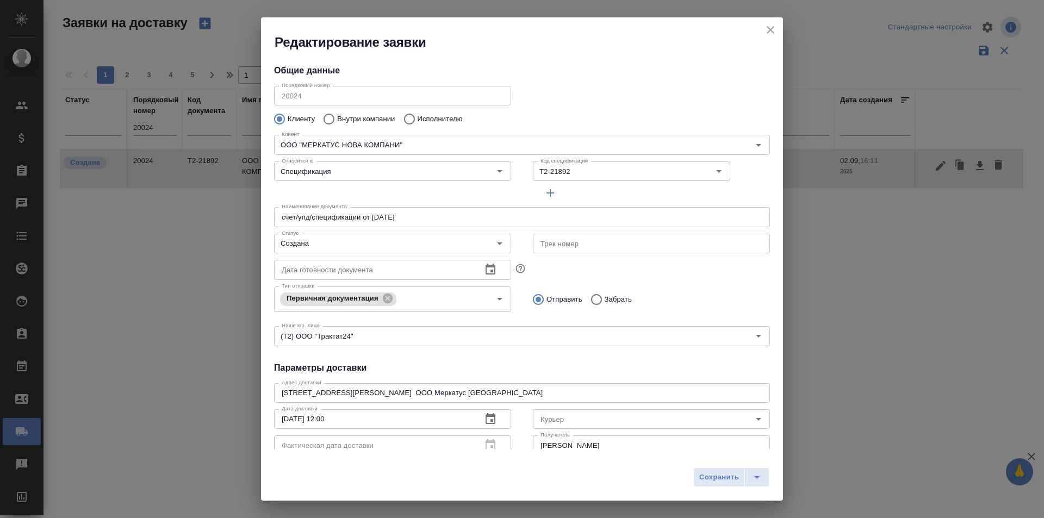
click at [597, 245] on input "text" at bounding box center [651, 244] width 237 height 20
paste input "497-013480847"
type input "497-013480847"
click at [554, 415] on input "Курьер" at bounding box center [633, 419] width 194 height 13
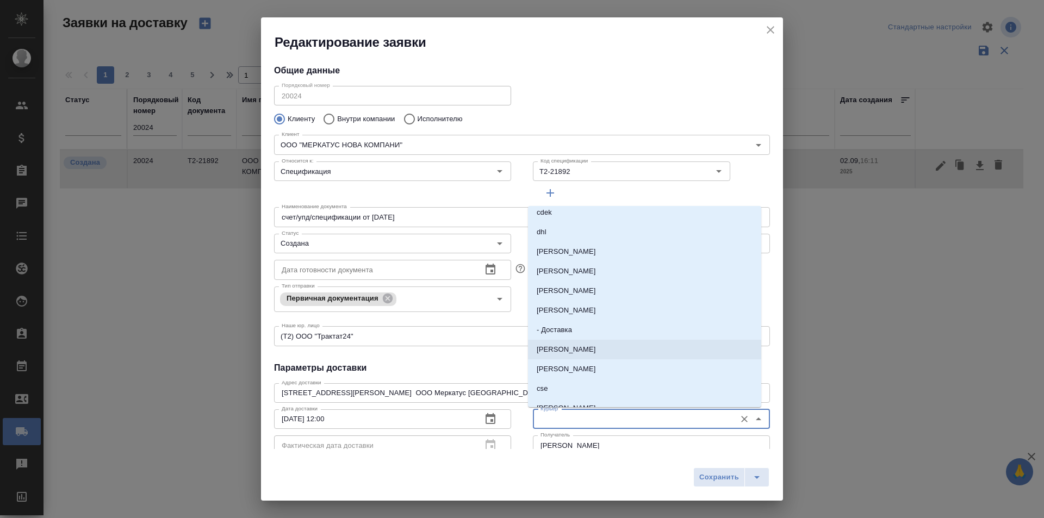
scroll to position [109, 0]
click at [572, 365] on li "cse" at bounding box center [644, 364] width 233 height 20
type input "cse"
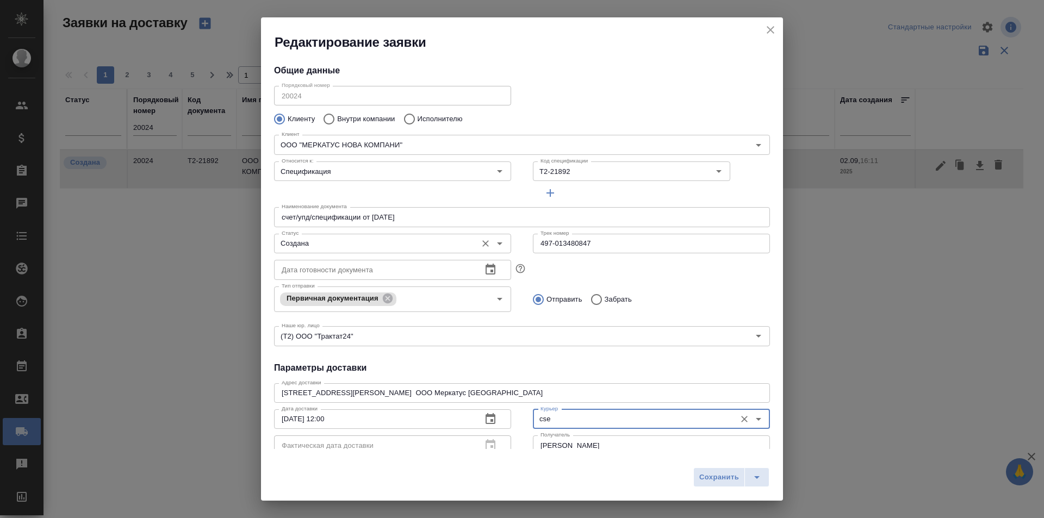
click at [390, 250] on input "Создана" at bounding box center [374, 243] width 194 height 13
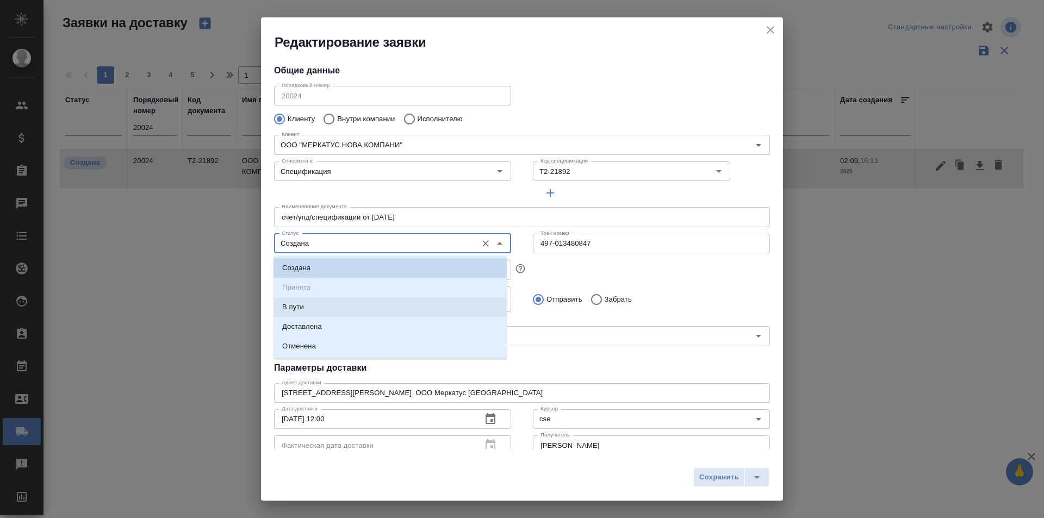
click at [298, 308] on p "В пути" at bounding box center [293, 307] width 22 height 11
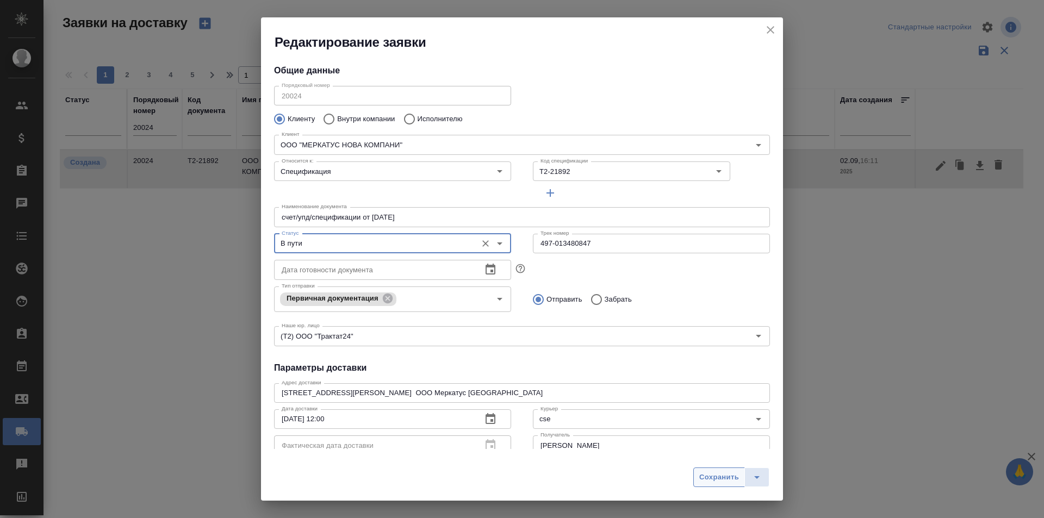
click at [719, 468] on button "Сохранить" at bounding box center [719, 478] width 52 height 20
type input "Создана"
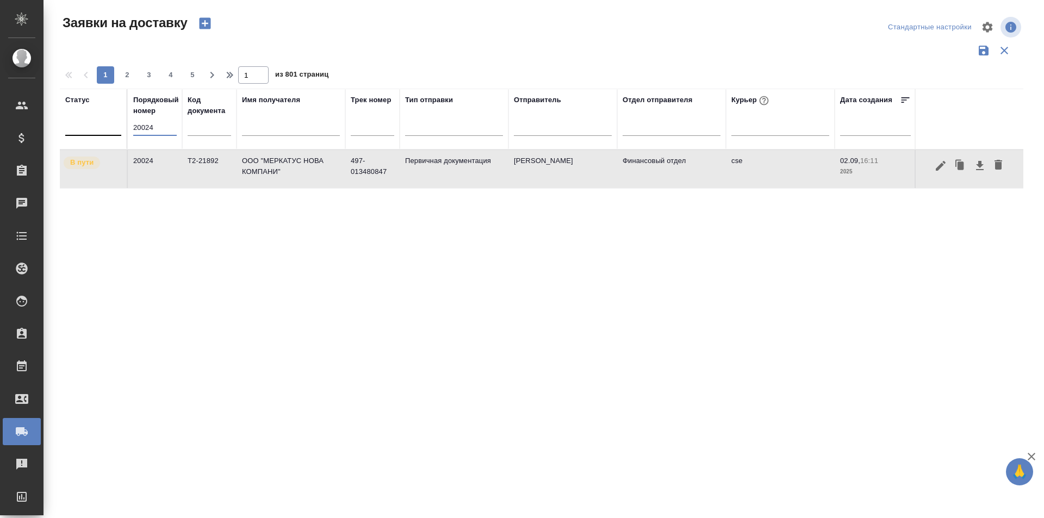
drag, startPoint x: 164, startPoint y: 131, endPoint x: 119, endPoint y: 130, distance: 44.6
click at [119, 130] on tr "Статус Порядковый номер 20024 Код документа Имя получателя Трек номер Тип отпра…" at bounding box center [624, 119] width 1128 height 61
click at [160, 129] on input "20024" at bounding box center [154, 127] width 43 height 15
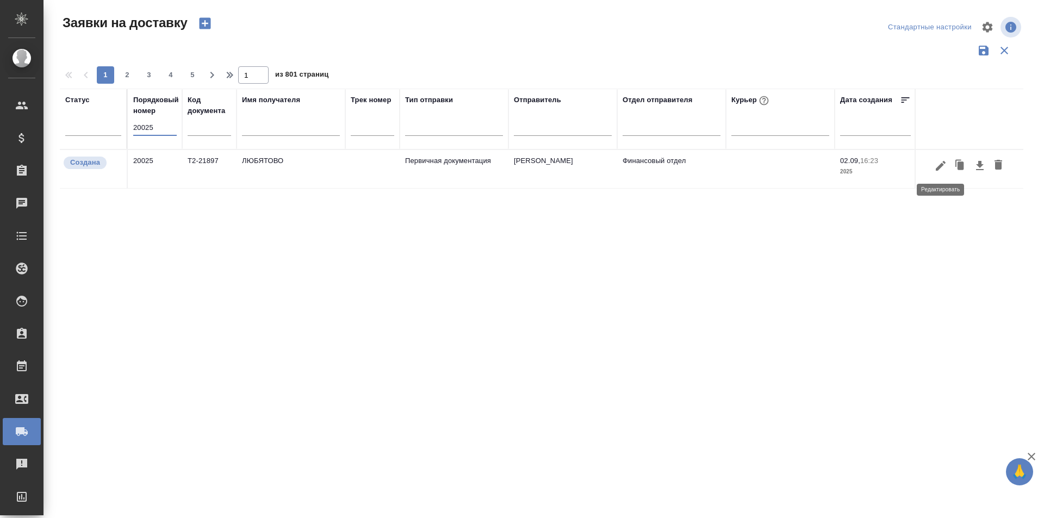
type input "20025"
click at [937, 171] on icon "button" at bounding box center [940, 165] width 13 height 13
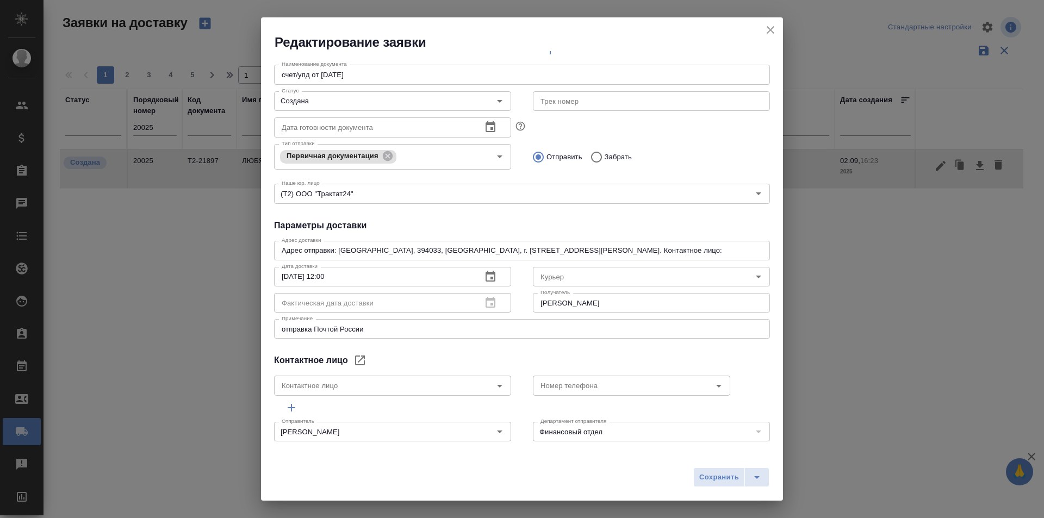
scroll to position [148, 0]
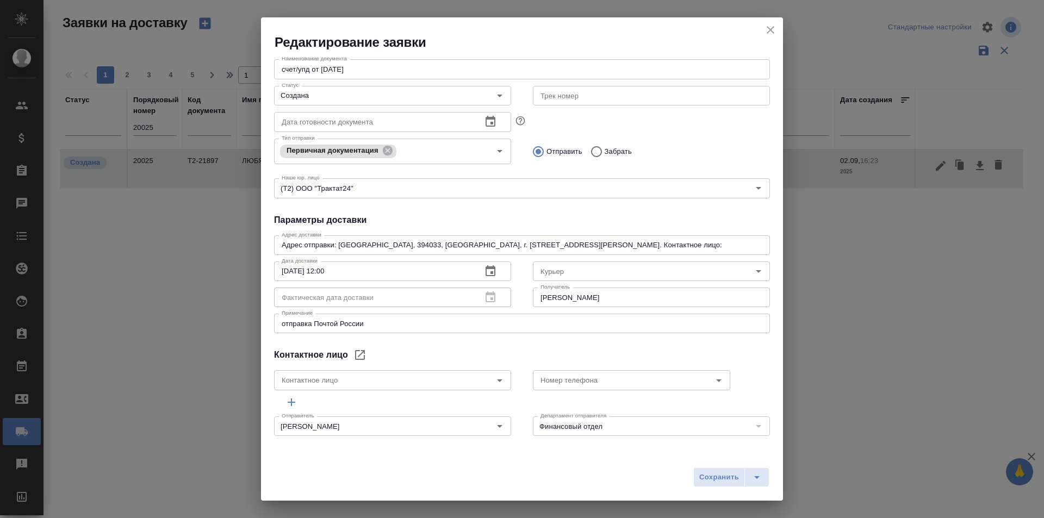
click at [766, 29] on icon "close" at bounding box center [770, 29] width 13 height 13
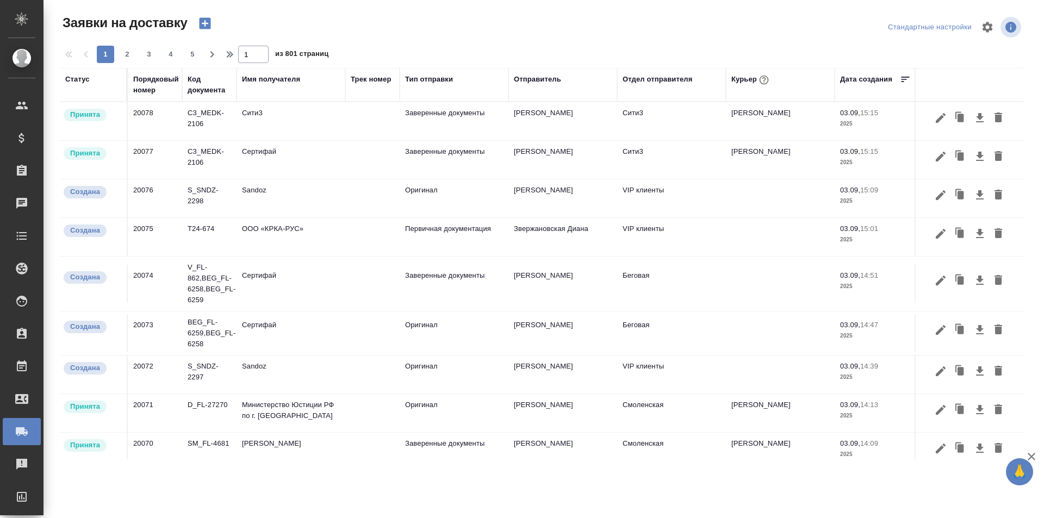
click at [154, 90] on div "Порядковый номер" at bounding box center [156, 85] width 46 height 22
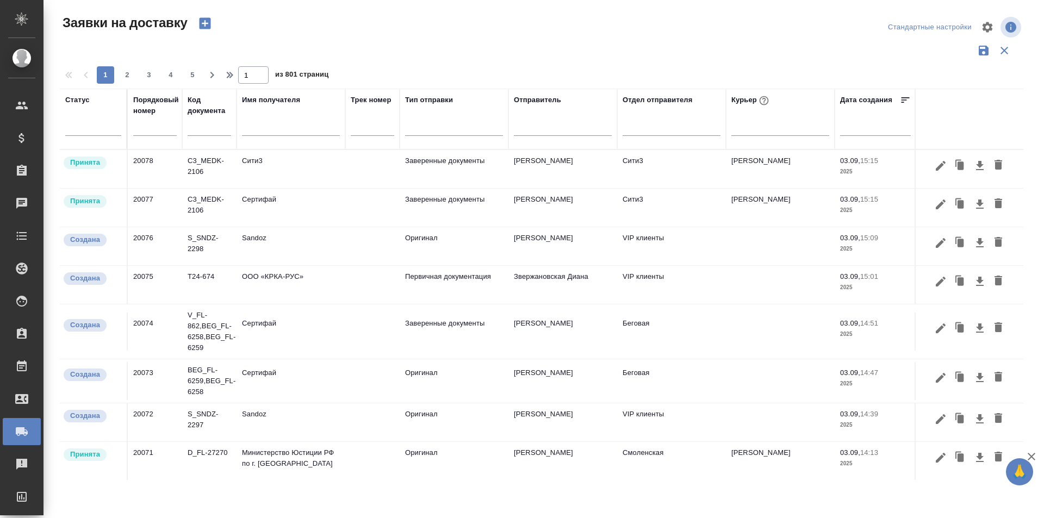
click at [162, 133] on input "text" at bounding box center [154, 127] width 43 height 15
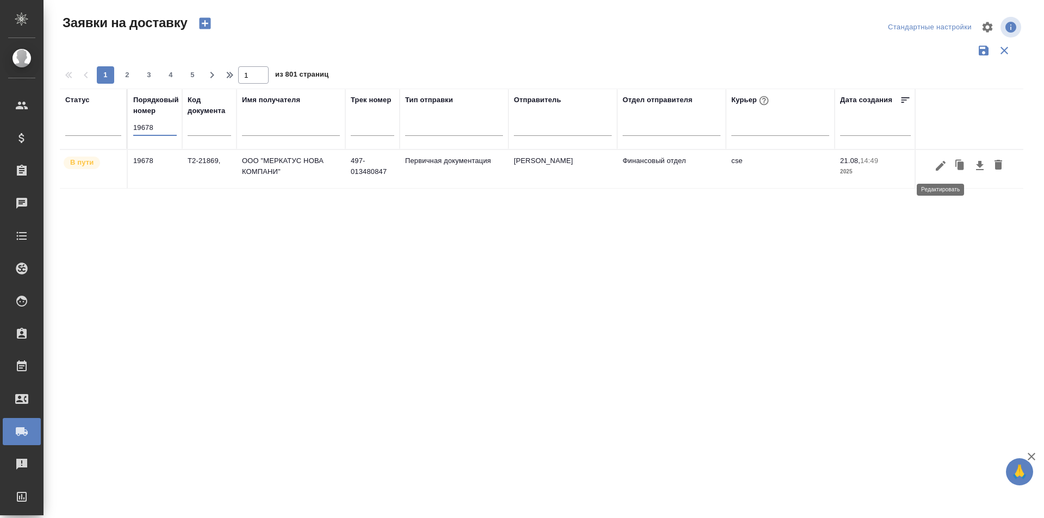
type input "19678"
click at [934, 171] on icon "button" at bounding box center [940, 165] width 13 height 13
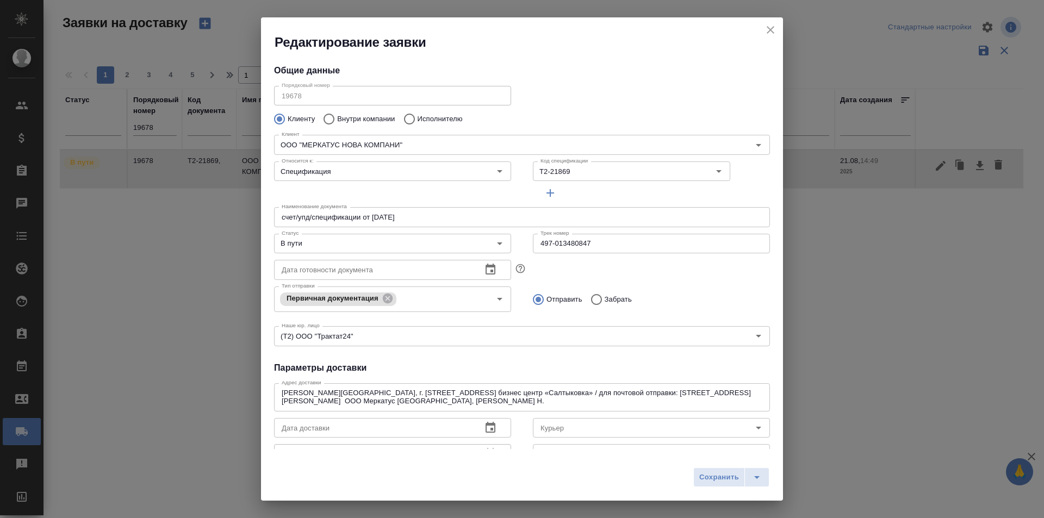
type input "cse"
type input "Суворова Наталья Сергеевна"
type input ".7 903 018 54 60"
drag, startPoint x: 611, startPoint y: 242, endPoint x: 522, endPoint y: 237, distance: 88.7
click at [523, 239] on div "Трек номер 497-013480847 Трек номер" at bounding box center [651, 243] width 259 height 48
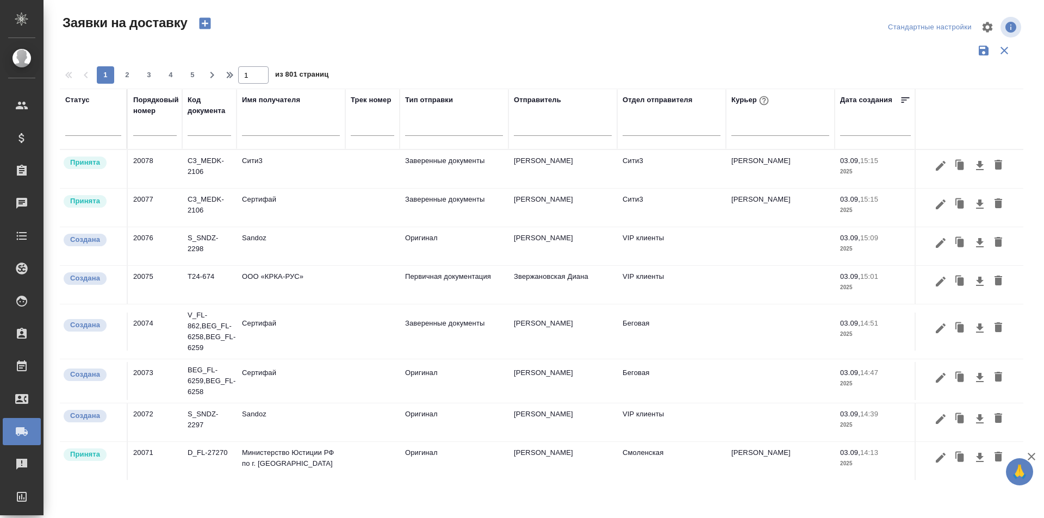
click at [163, 125] on input "text" at bounding box center [154, 127] width 43 height 15
paste input "20065"
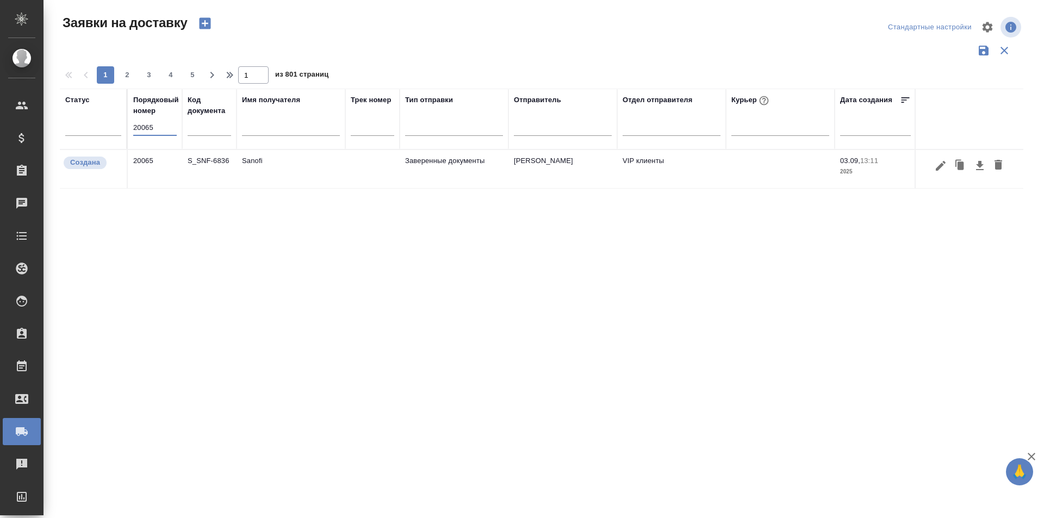
type input "20065"
